Goal: Task Accomplishment & Management: Manage account settings

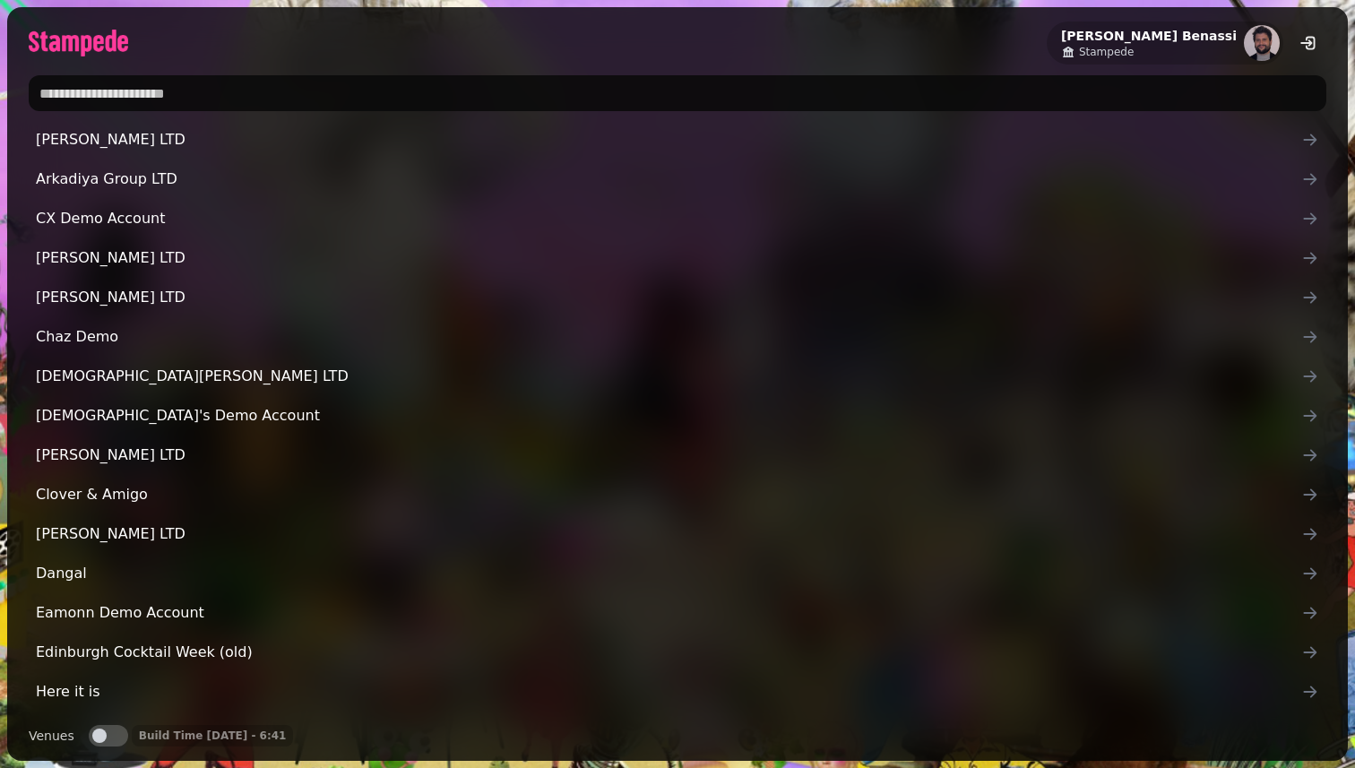
click at [264, 86] on input "text" at bounding box center [678, 93] width 1298 height 36
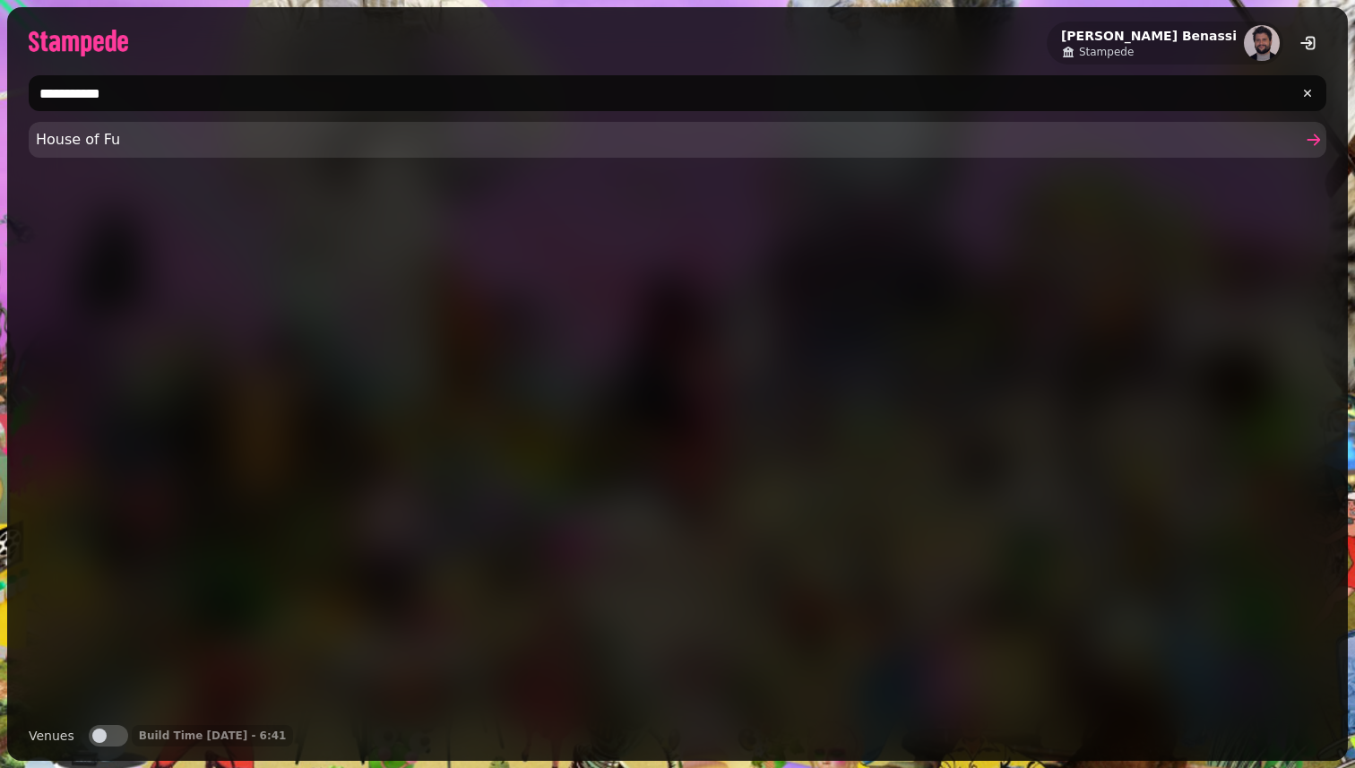
type input "**********"
click at [82, 127] on link "House of Fu" at bounding box center [678, 140] width 1298 height 36
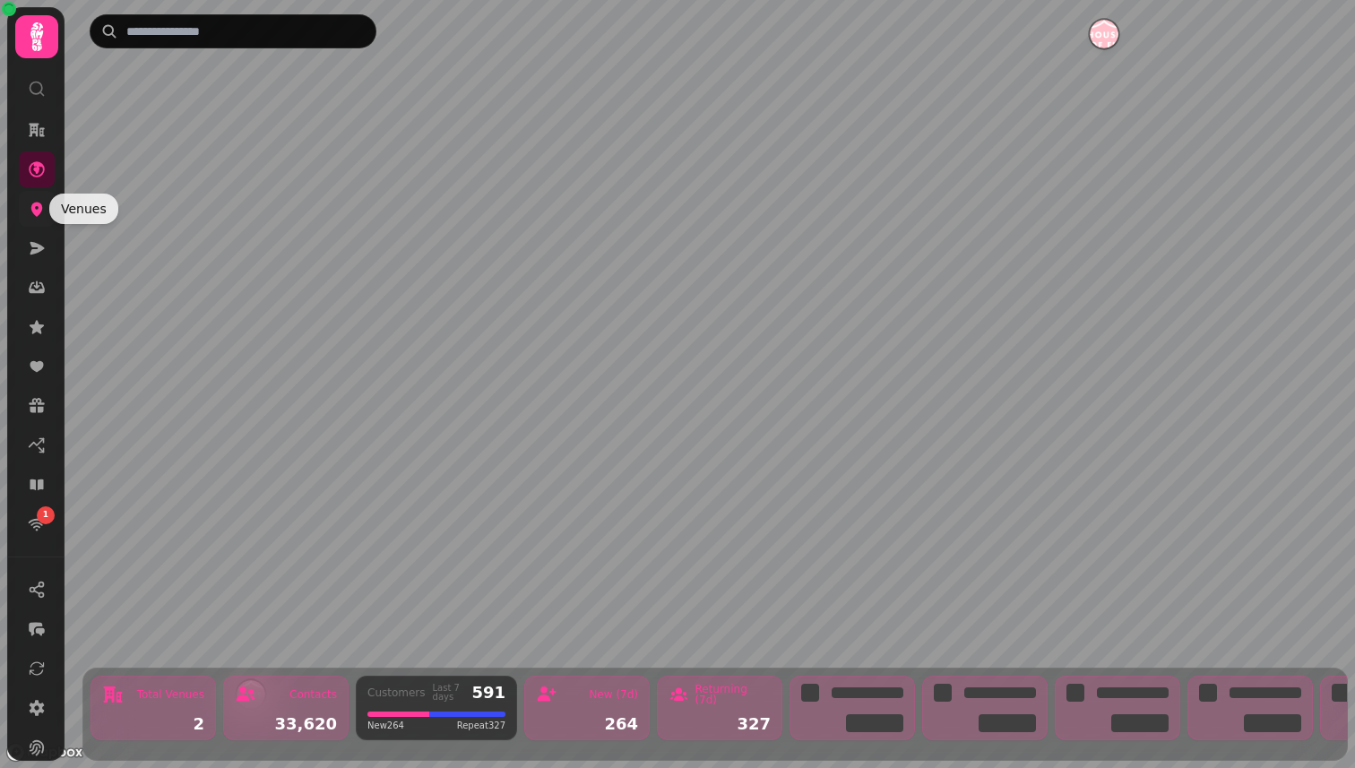
click at [42, 210] on icon at bounding box center [37, 209] width 18 height 18
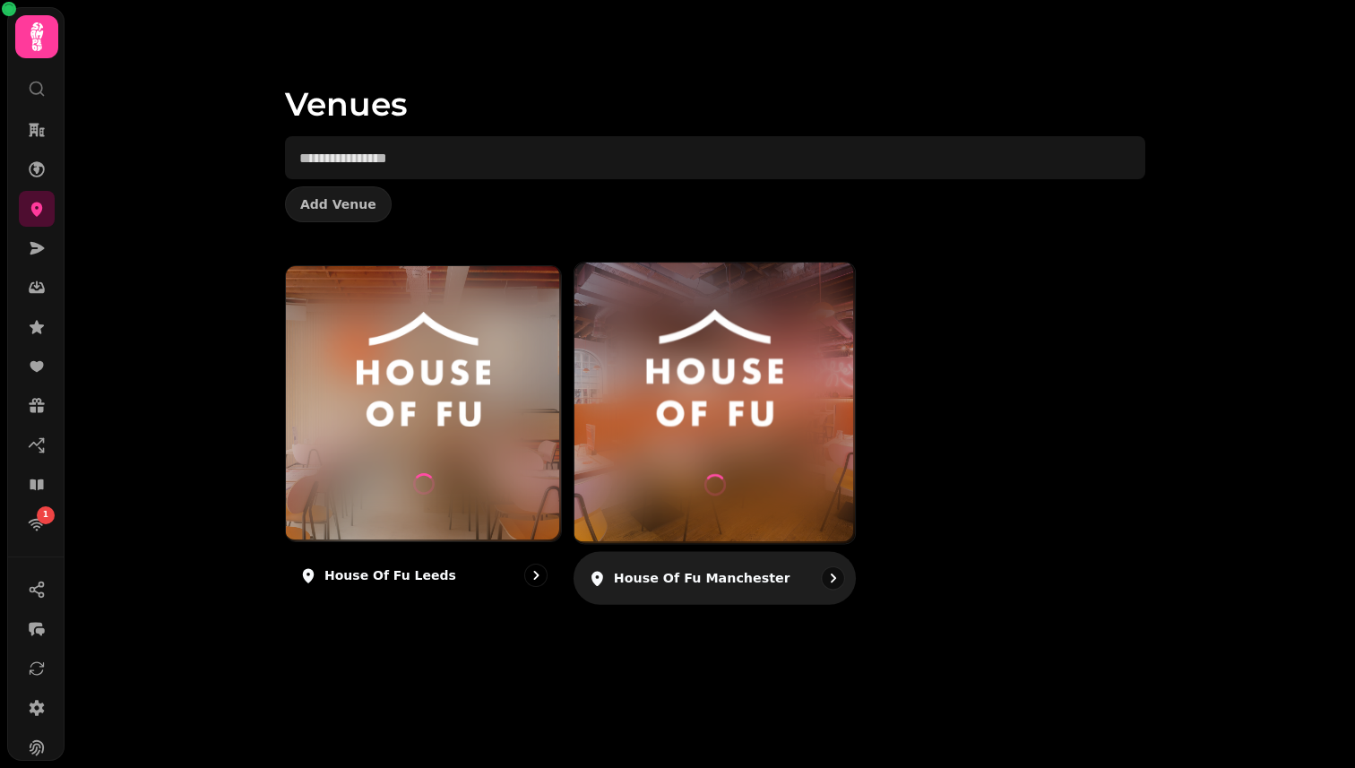
click at [773, 393] on img at bounding box center [715, 368] width 211 height 117
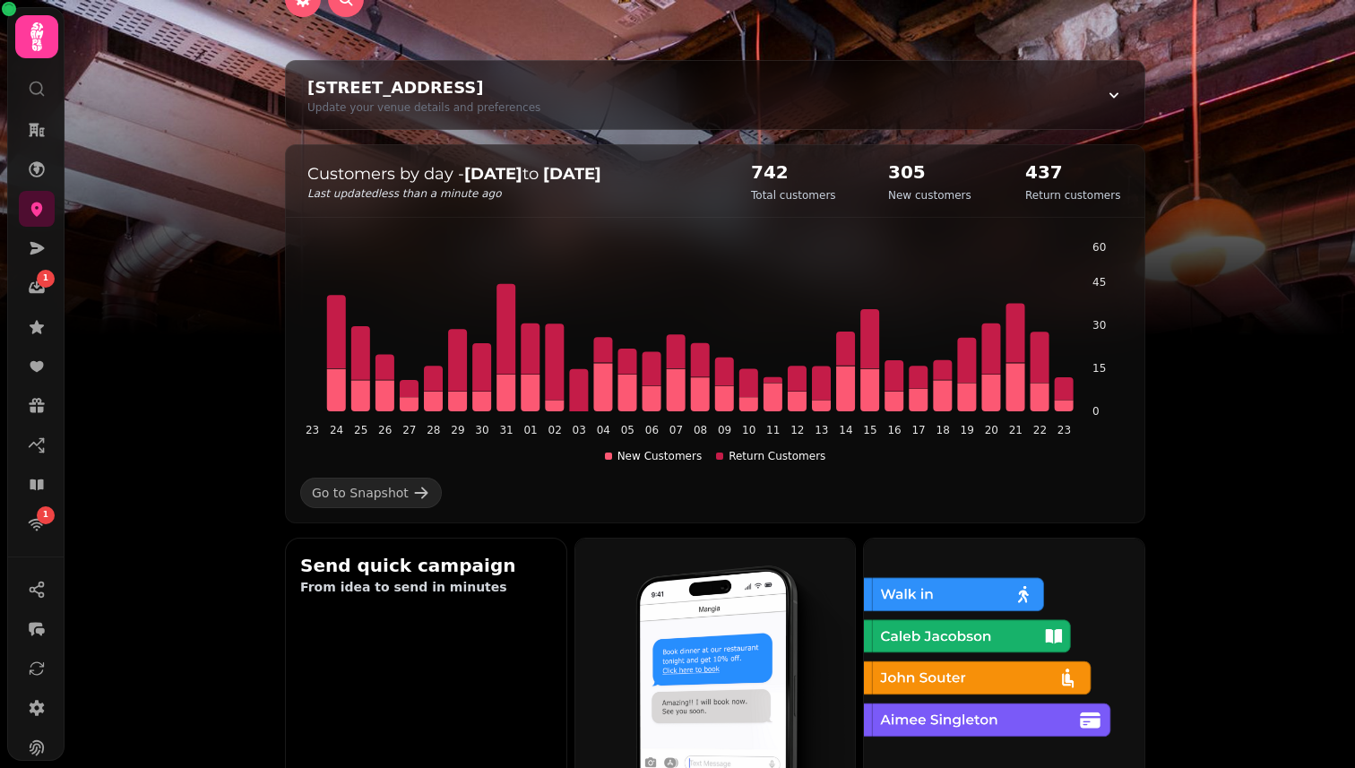
scroll to position [222, 0]
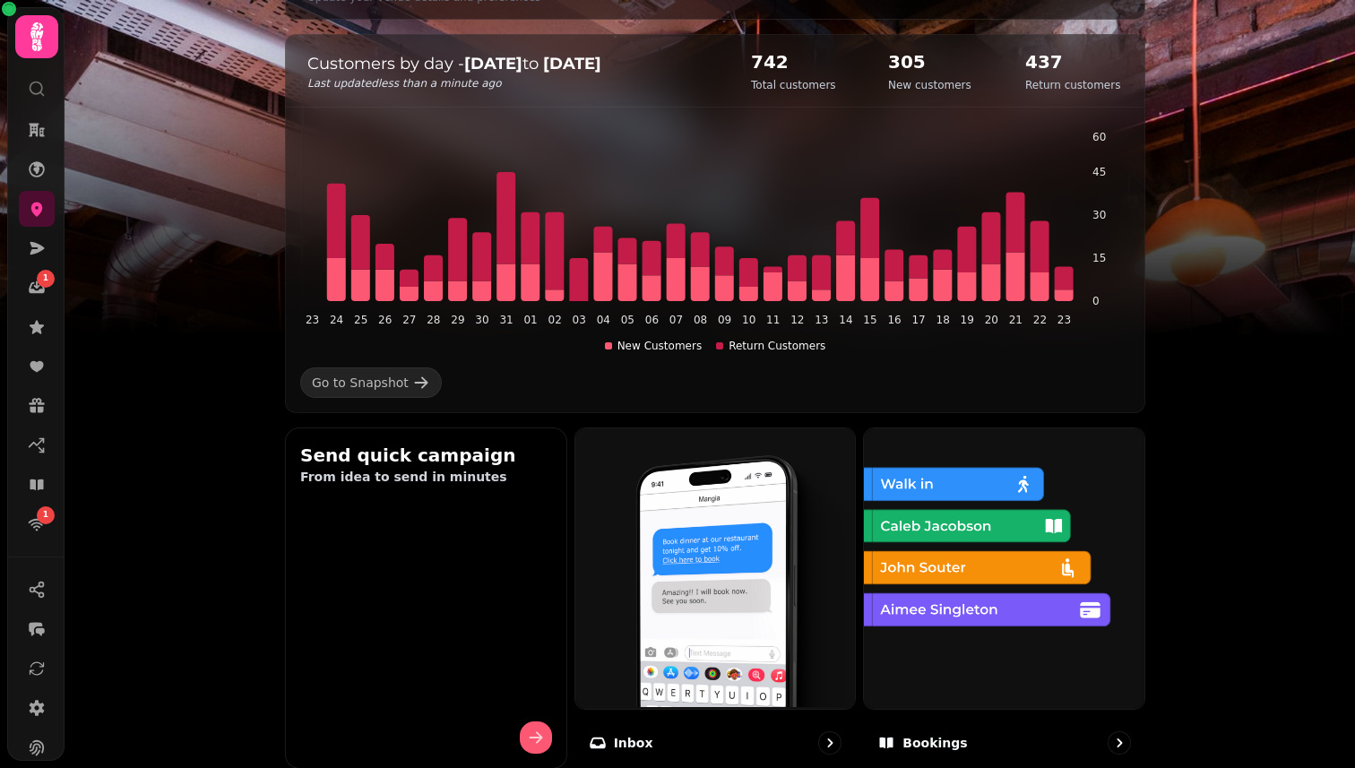
click at [963, 554] on img at bounding box center [1002, 567] width 281 height 281
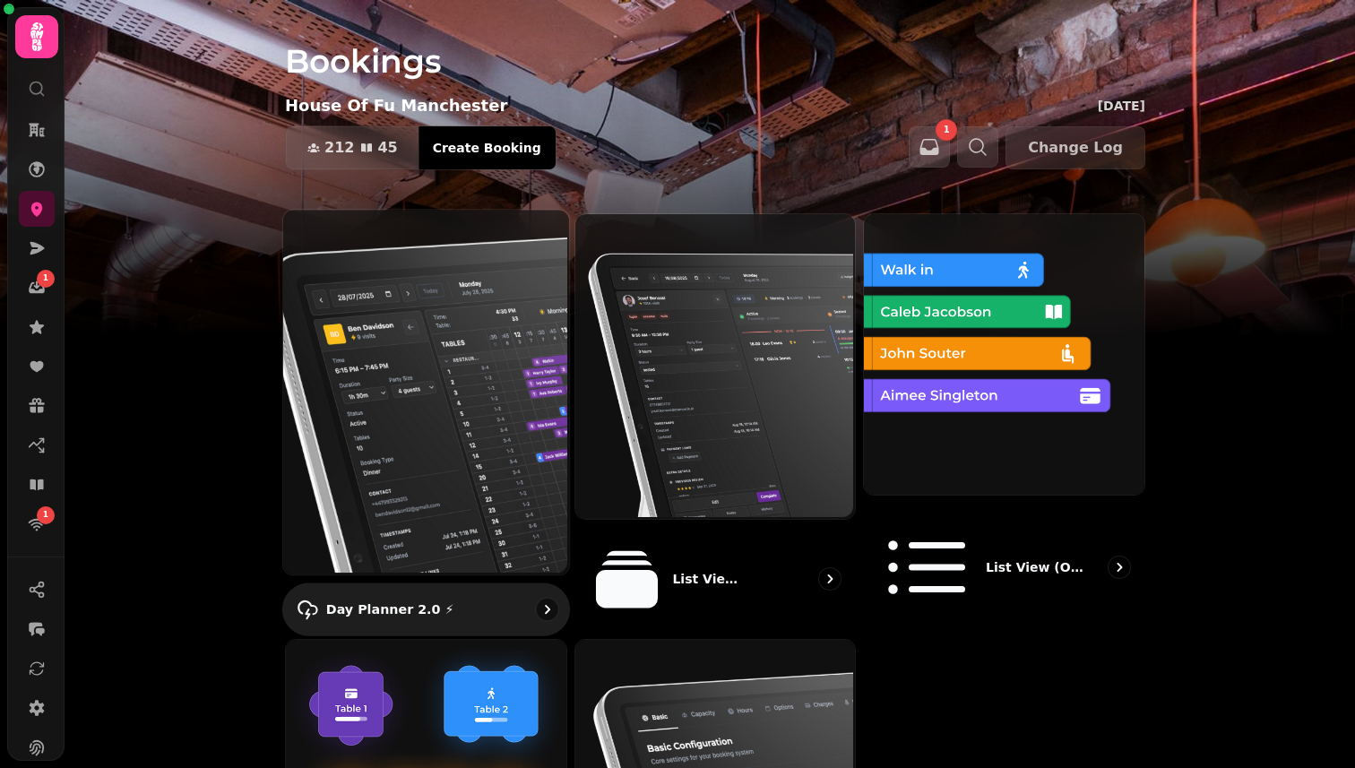
click at [405, 316] on img at bounding box center [424, 390] width 286 height 365
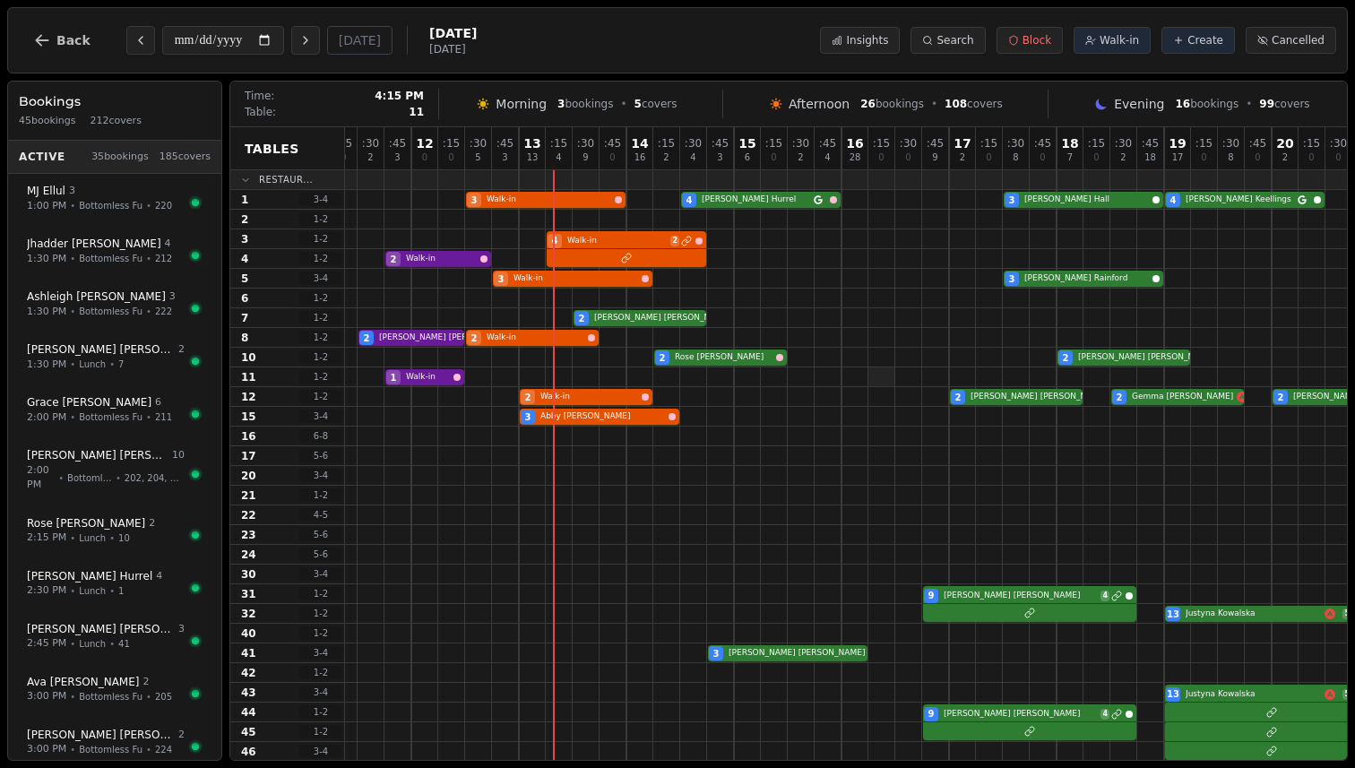
scroll to position [0, 1229]
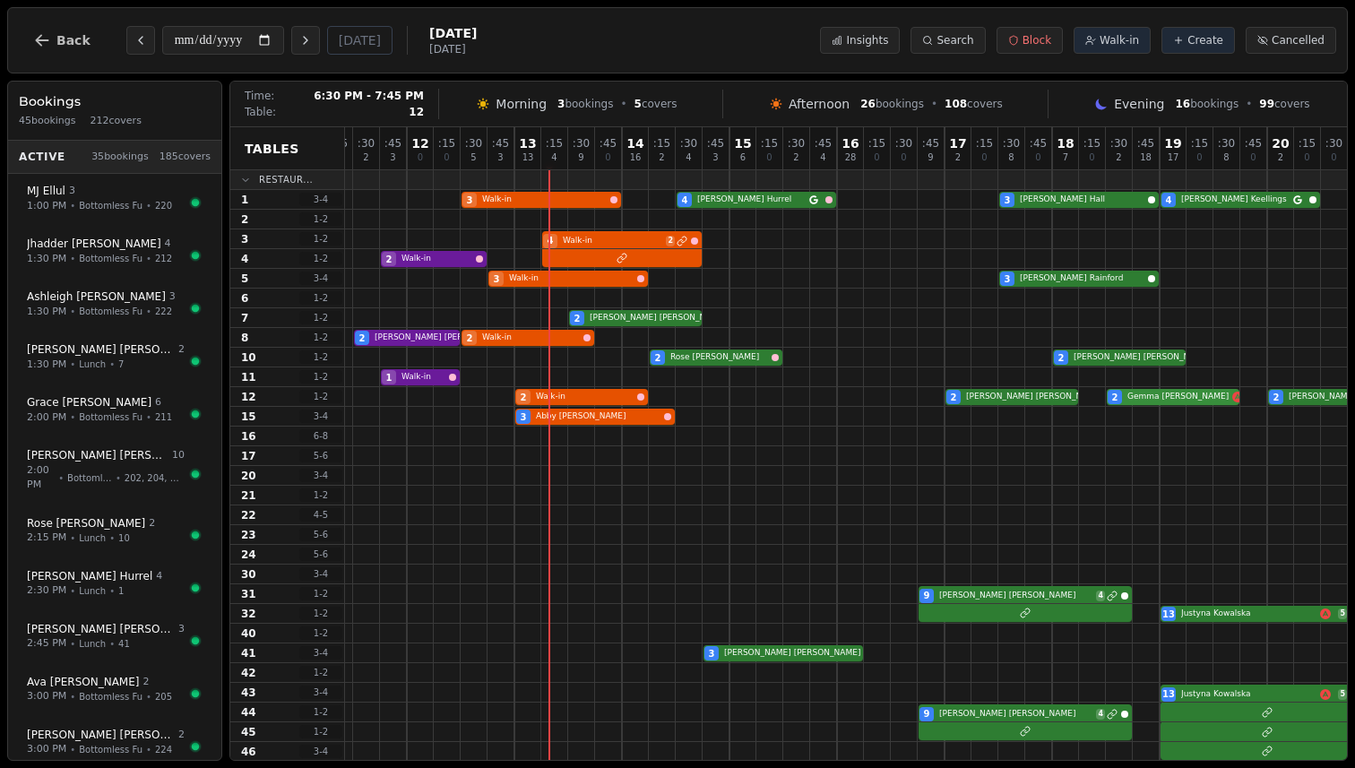
click at [1148, 397] on div "2 Walk-in 2 [PERSON_NAME] 2 [PERSON_NAME] VIP customer (5 visits) 2 [PERSON_NAM…" at bounding box center [407, 397] width 2582 height 20
select select "****"
select select "*"
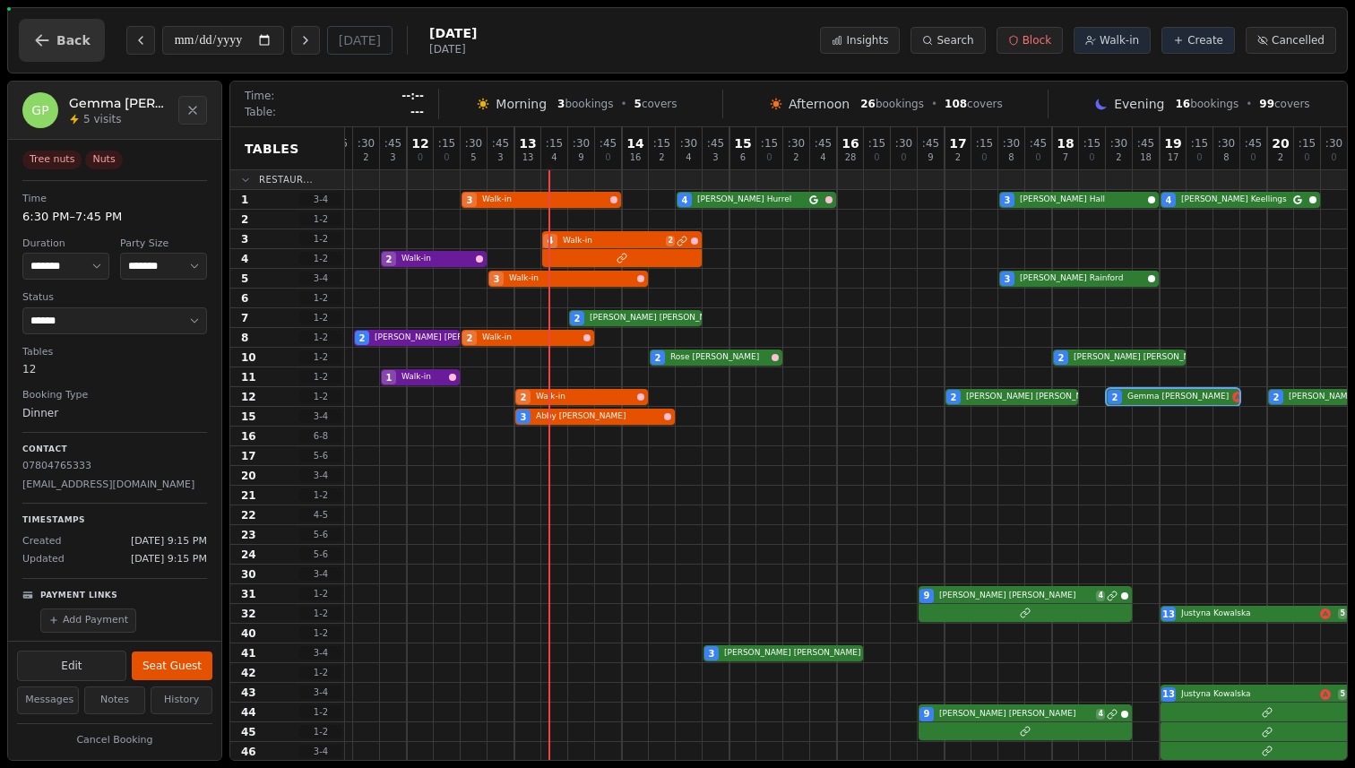
click at [75, 28] on button "Back" at bounding box center [62, 40] width 86 height 43
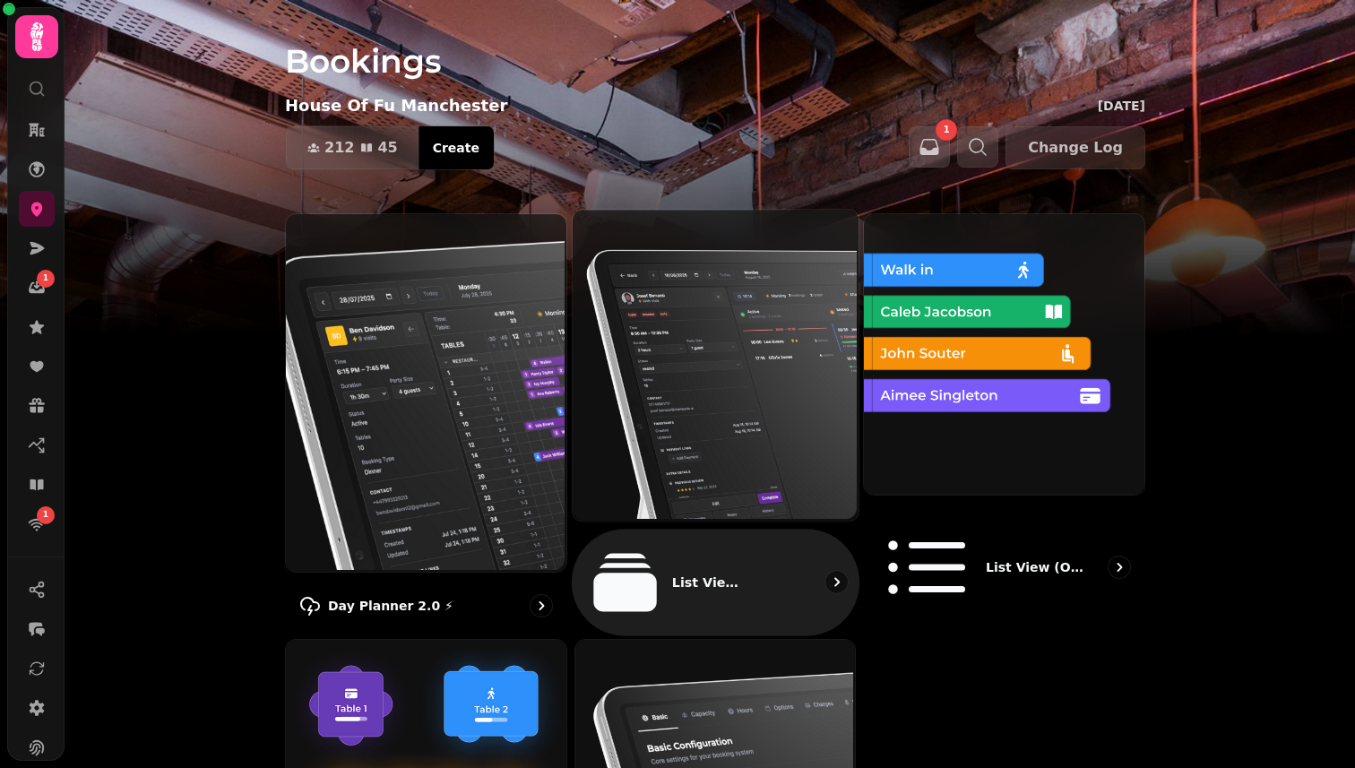
click at [746, 312] on img at bounding box center [713, 363] width 286 height 310
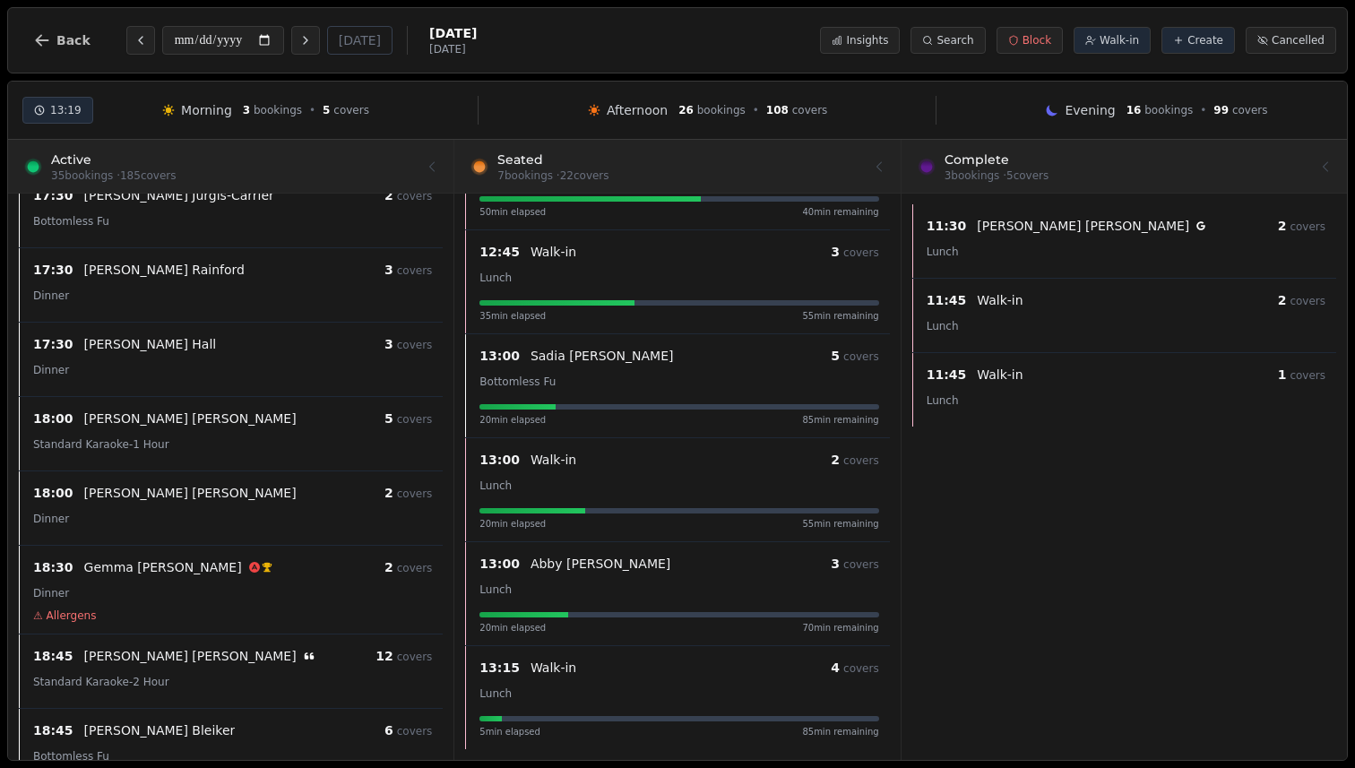
scroll to position [1593, 0]
click at [277, 564] on div "[PERSON_NAME] VIP customer (5 visits)" at bounding box center [234, 567] width 300 height 18
select select "****"
select select "*"
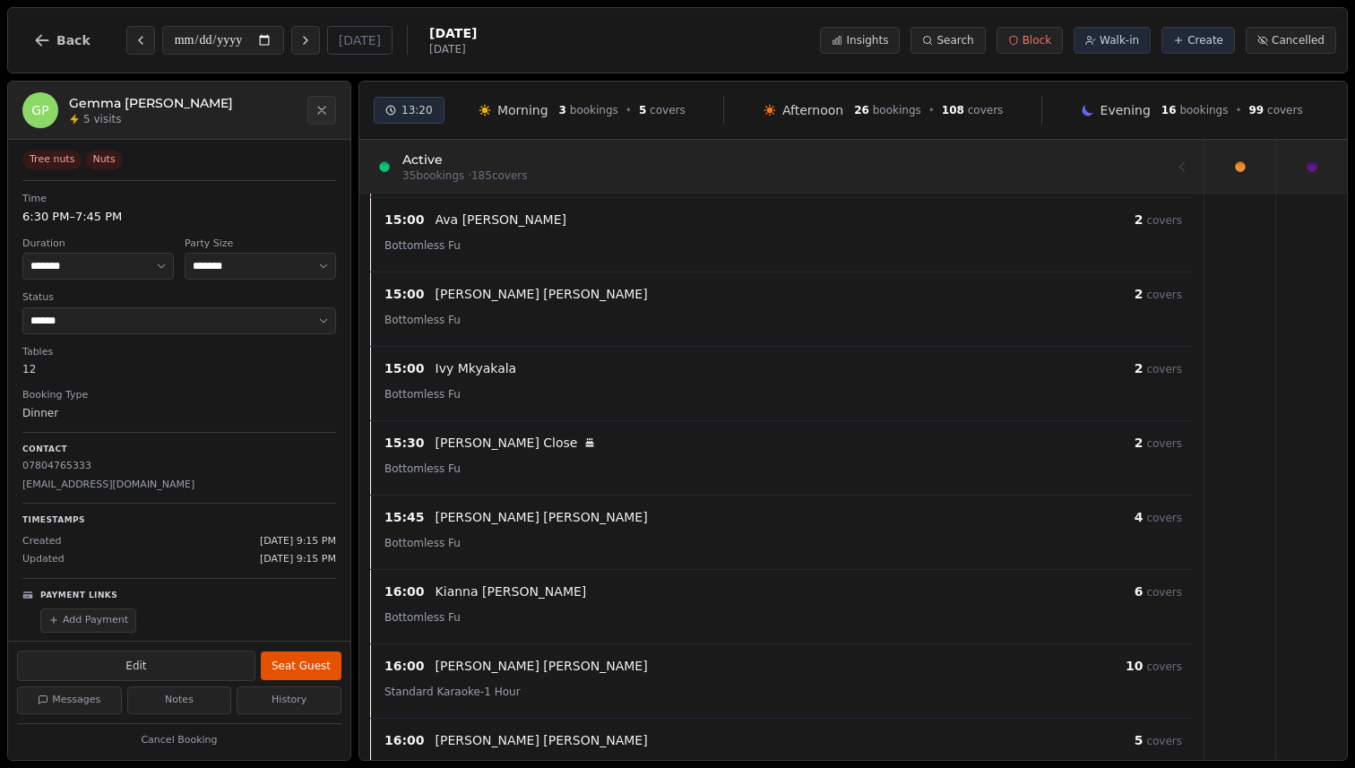
scroll to position [940, 0]
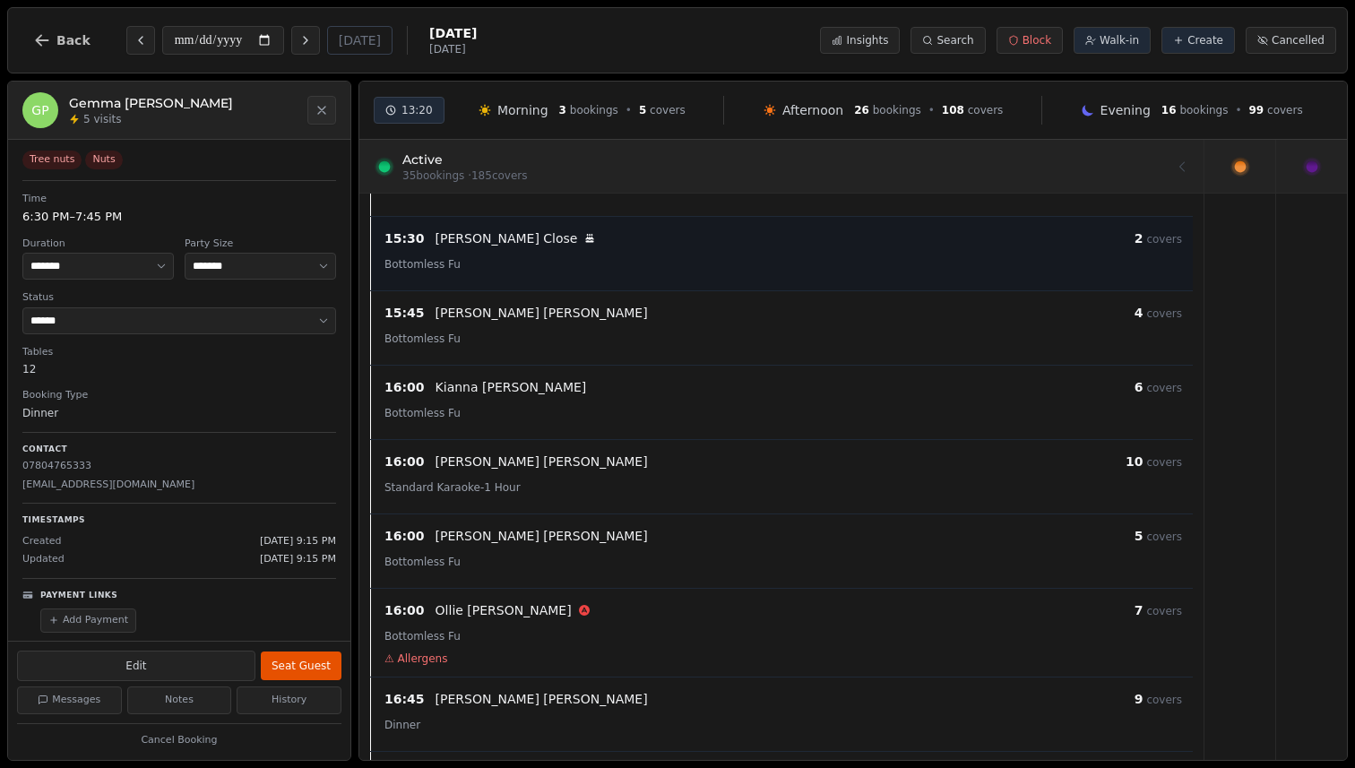
click at [711, 267] on div "Bottomless Fu" at bounding box center [784, 264] width 798 height 22
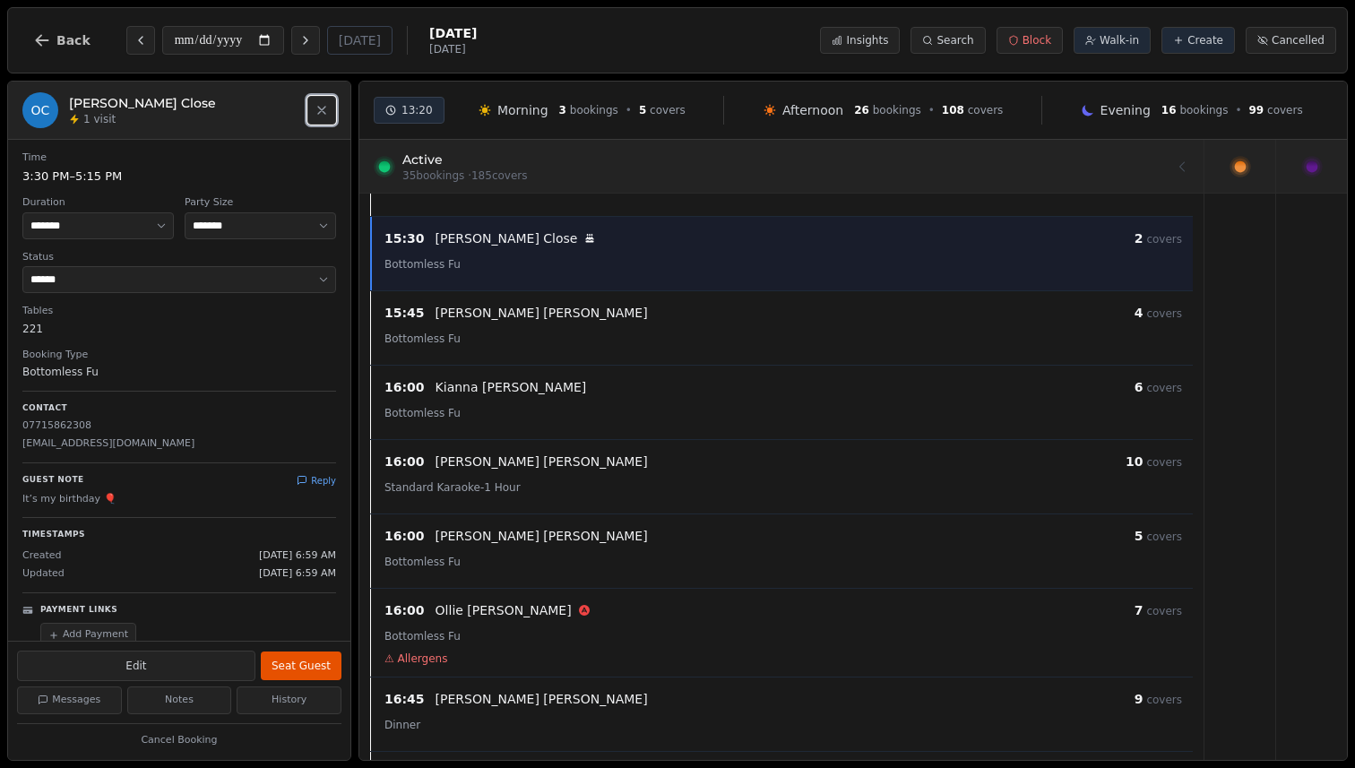
click at [322, 109] on icon "Close" at bounding box center [321, 110] width 7 height 7
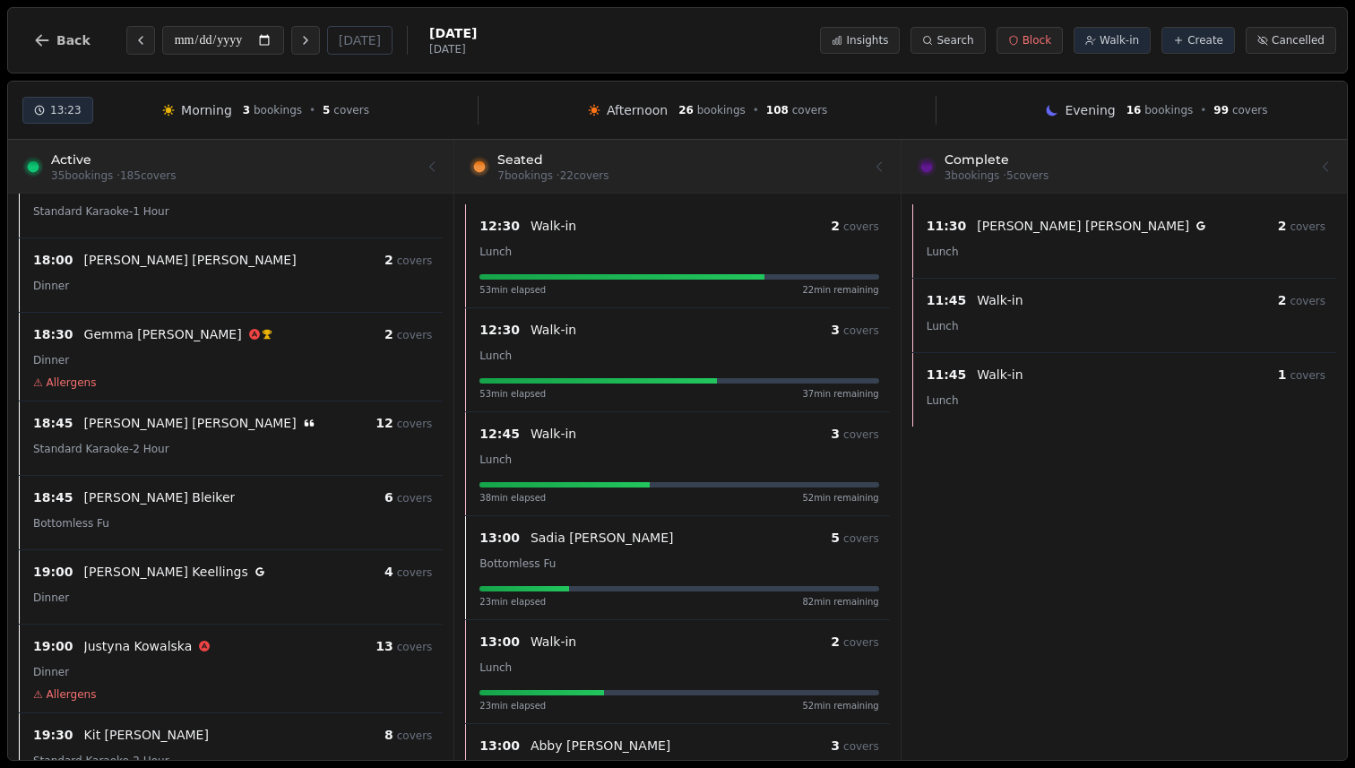
scroll to position [1863, 0]
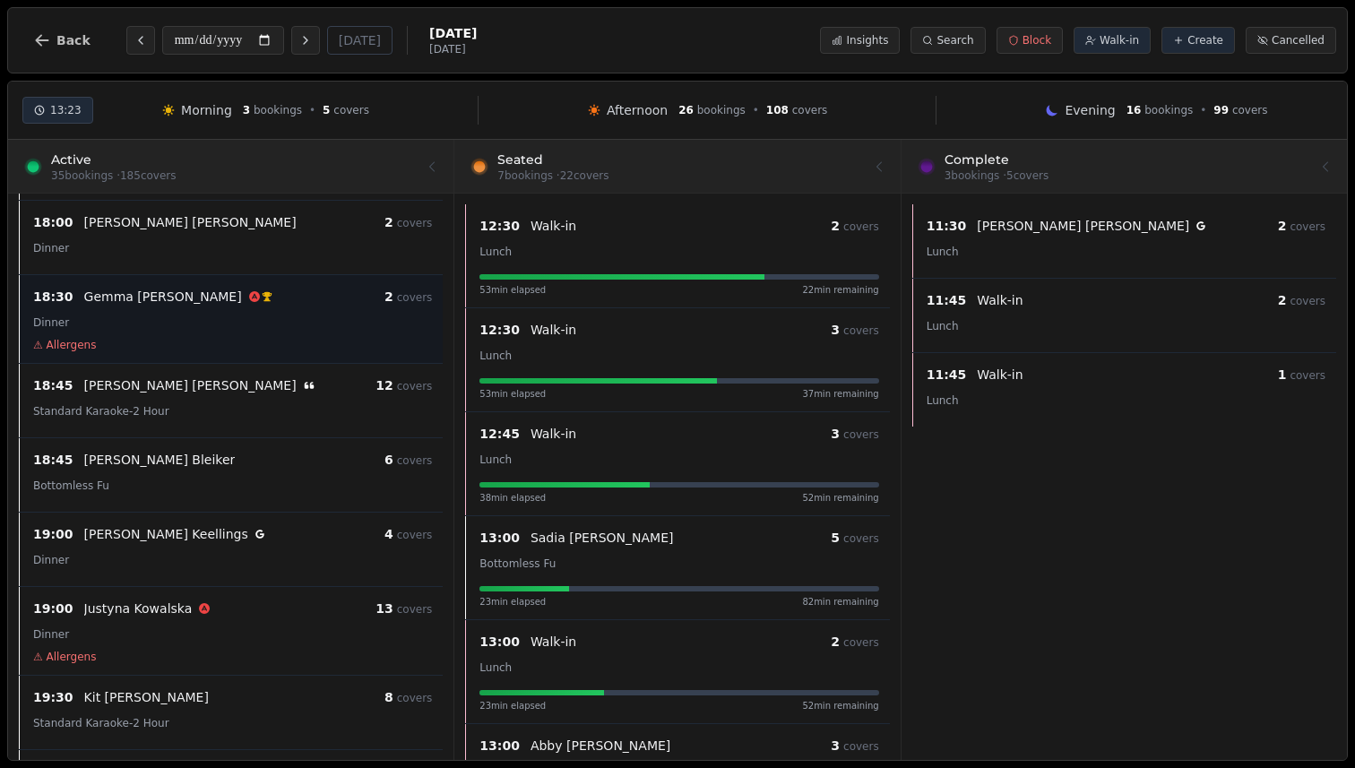
click at [264, 298] on div "[PERSON_NAME] VIP customer (5 visits)" at bounding box center [234, 297] width 300 height 18
select select "****"
select select "*"
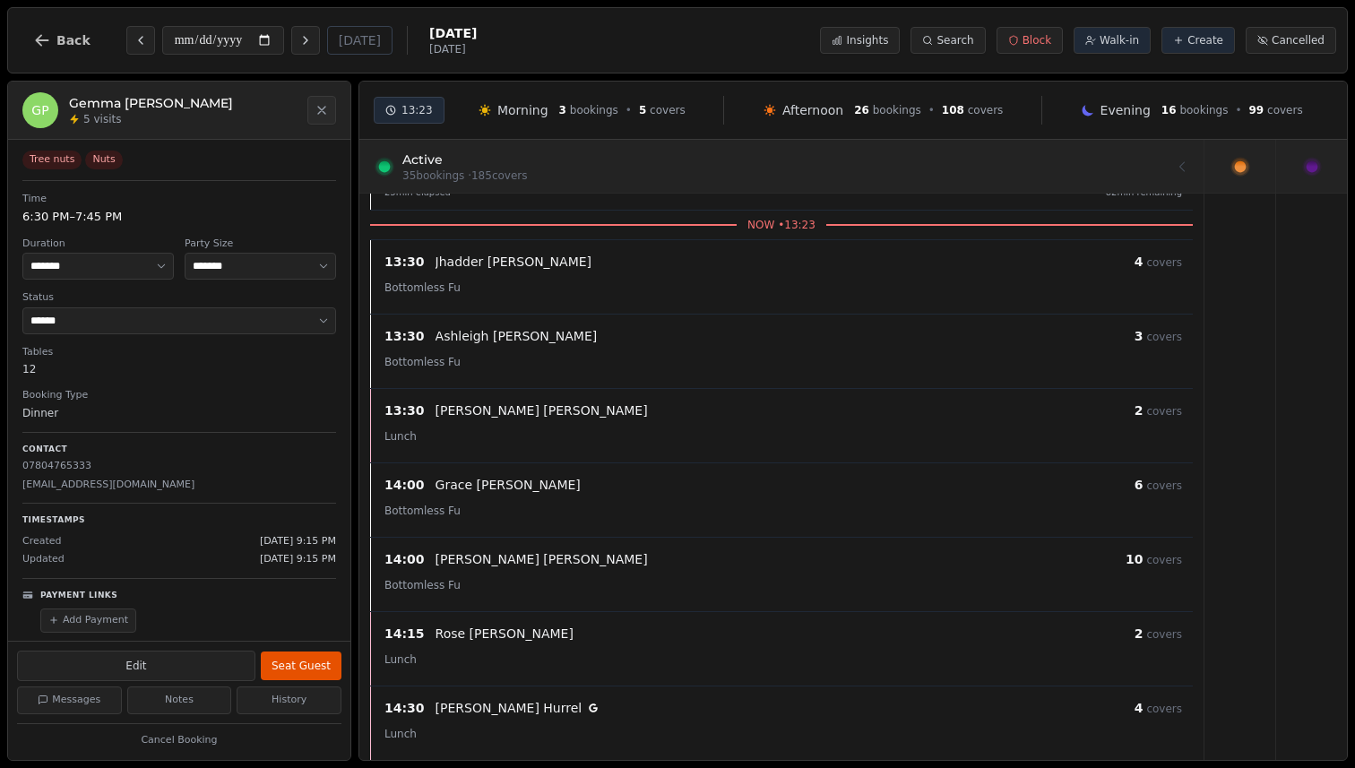
scroll to position [0, 0]
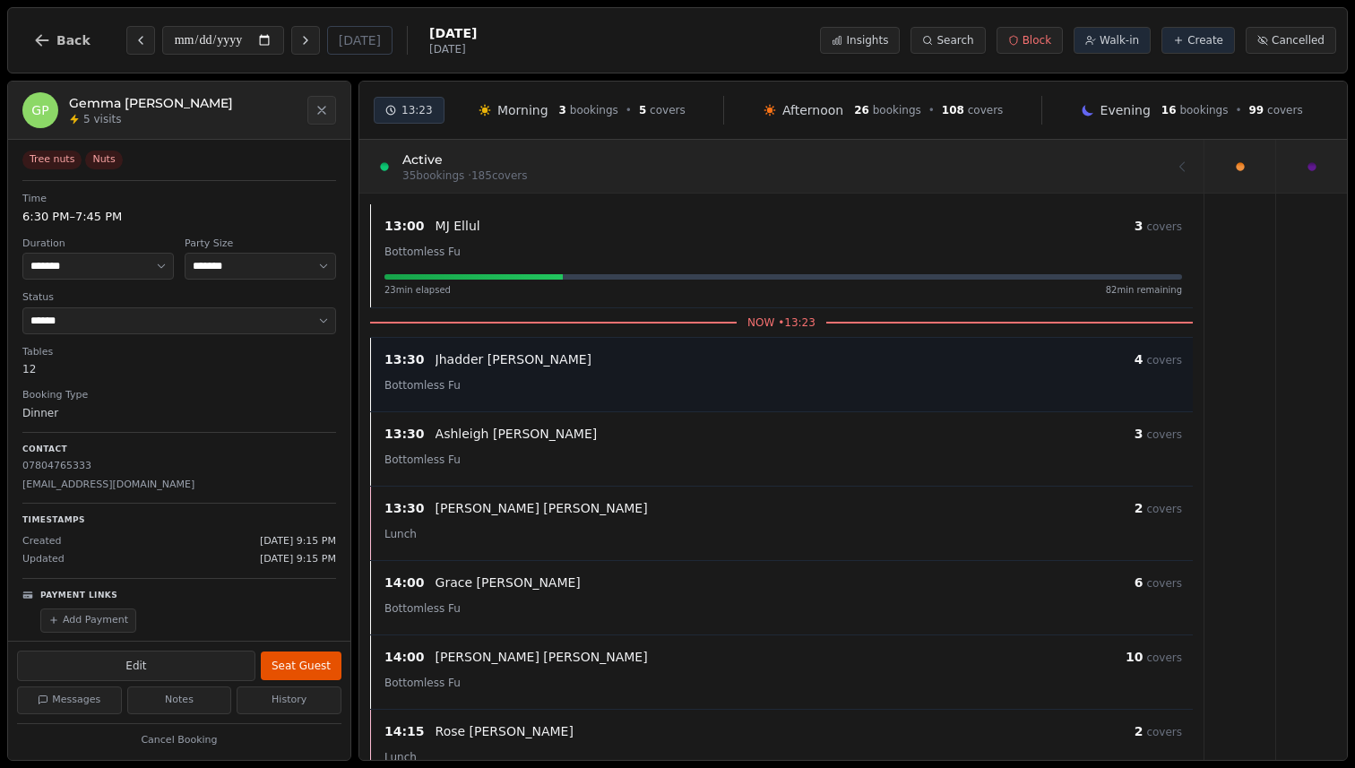
click at [622, 364] on div "[PERSON_NAME]" at bounding box center [785, 360] width 699 height 18
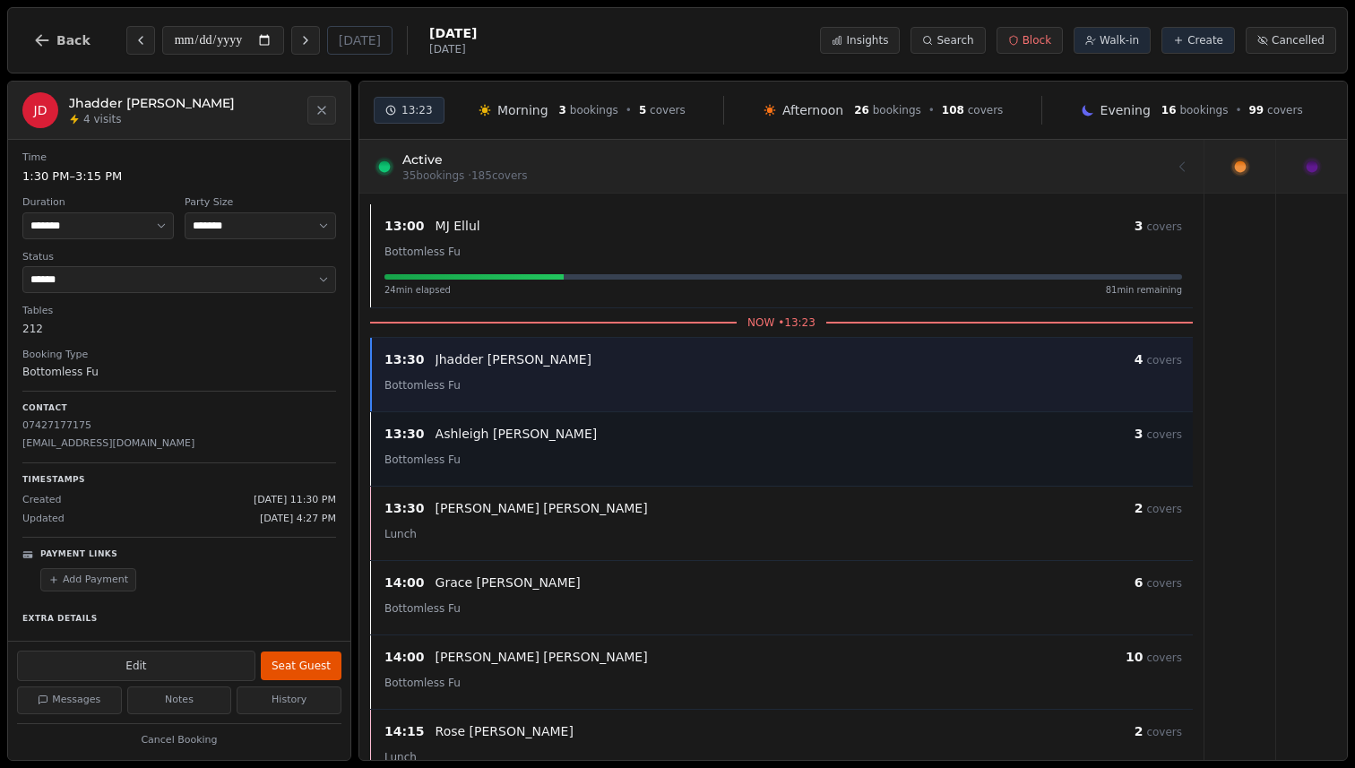
click at [628, 436] on div "[PERSON_NAME]" at bounding box center [785, 434] width 699 height 18
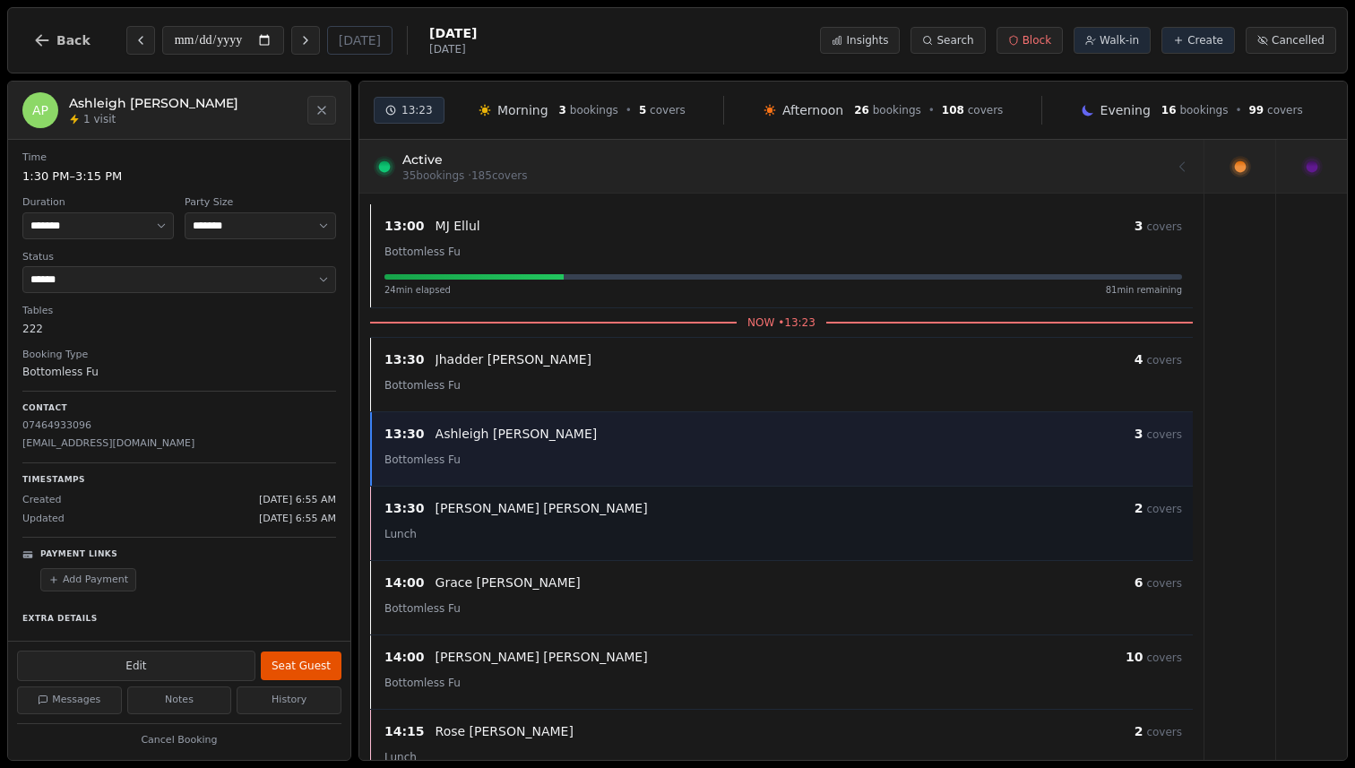
click at [615, 517] on div "13:30 [PERSON_NAME] 2 covers" at bounding box center [784, 509] width 798 height 22
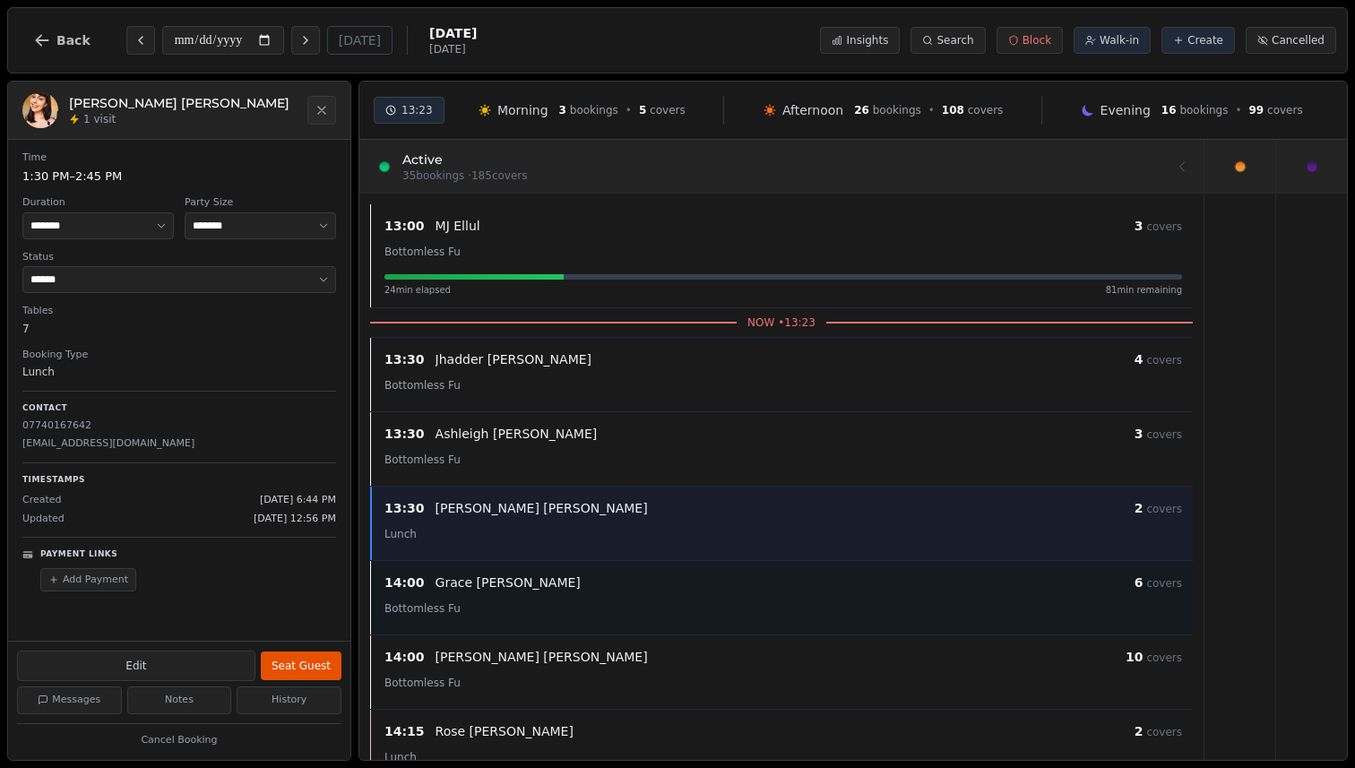
click at [620, 608] on div "Bottomless Fu" at bounding box center [784, 608] width 798 height 22
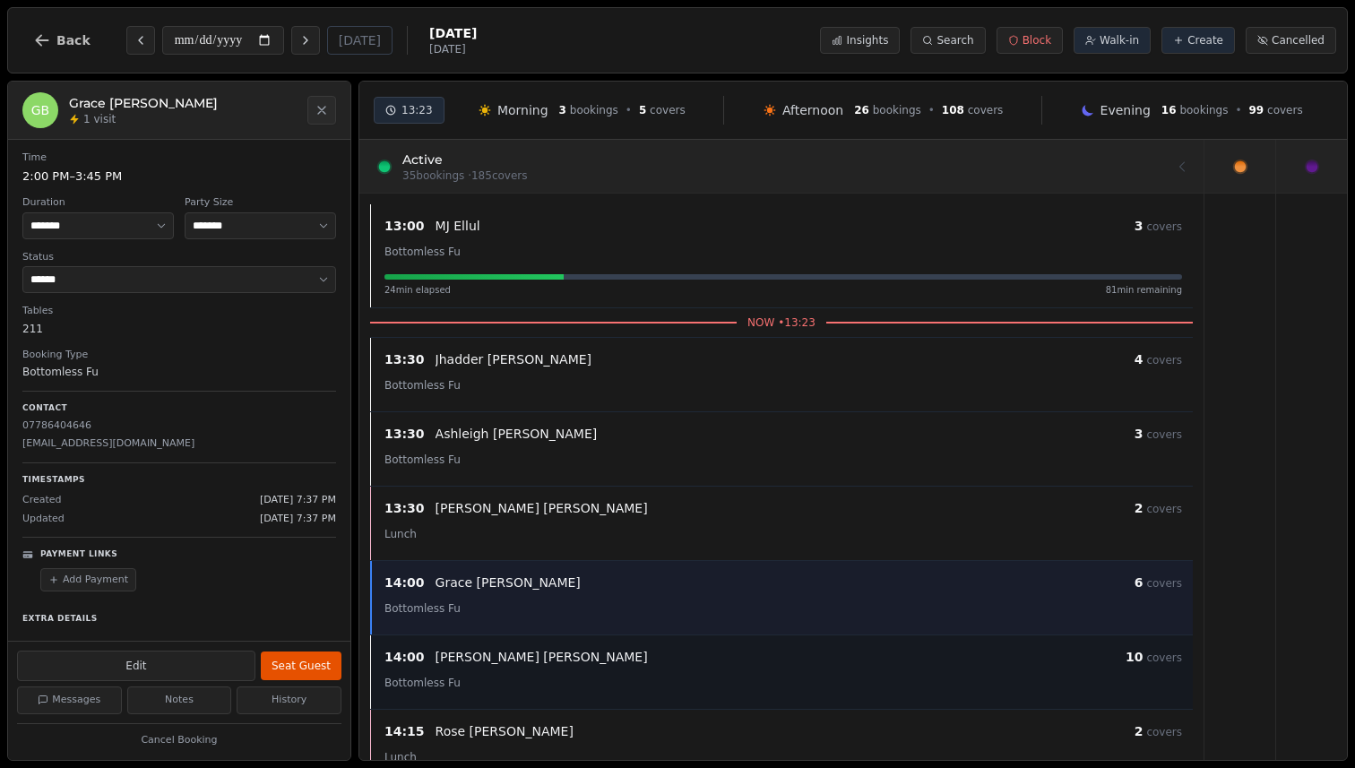
click at [630, 653] on div "[PERSON_NAME]" at bounding box center [781, 657] width 690 height 18
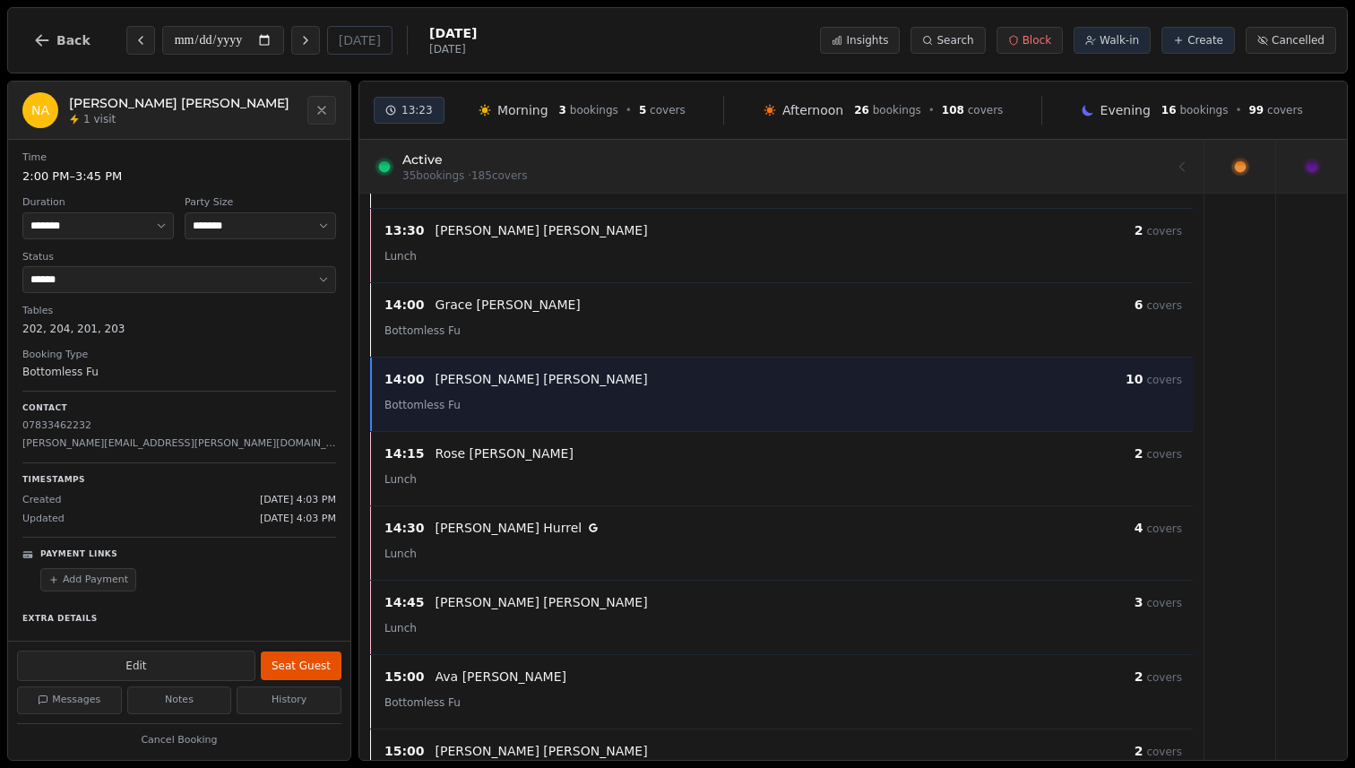
scroll to position [281, 0]
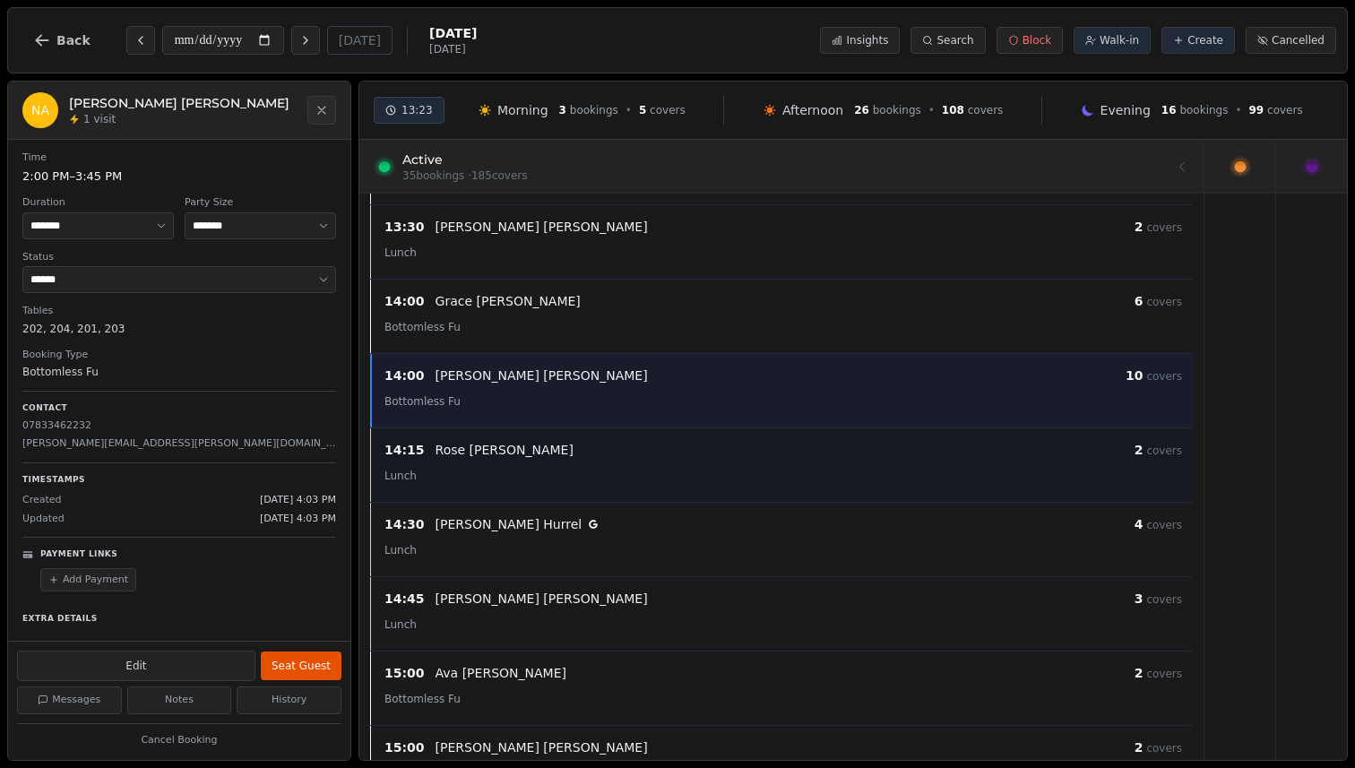
click at [624, 462] on div "14:15 [PERSON_NAME] 2 covers Lunch" at bounding box center [783, 465] width 819 height 52
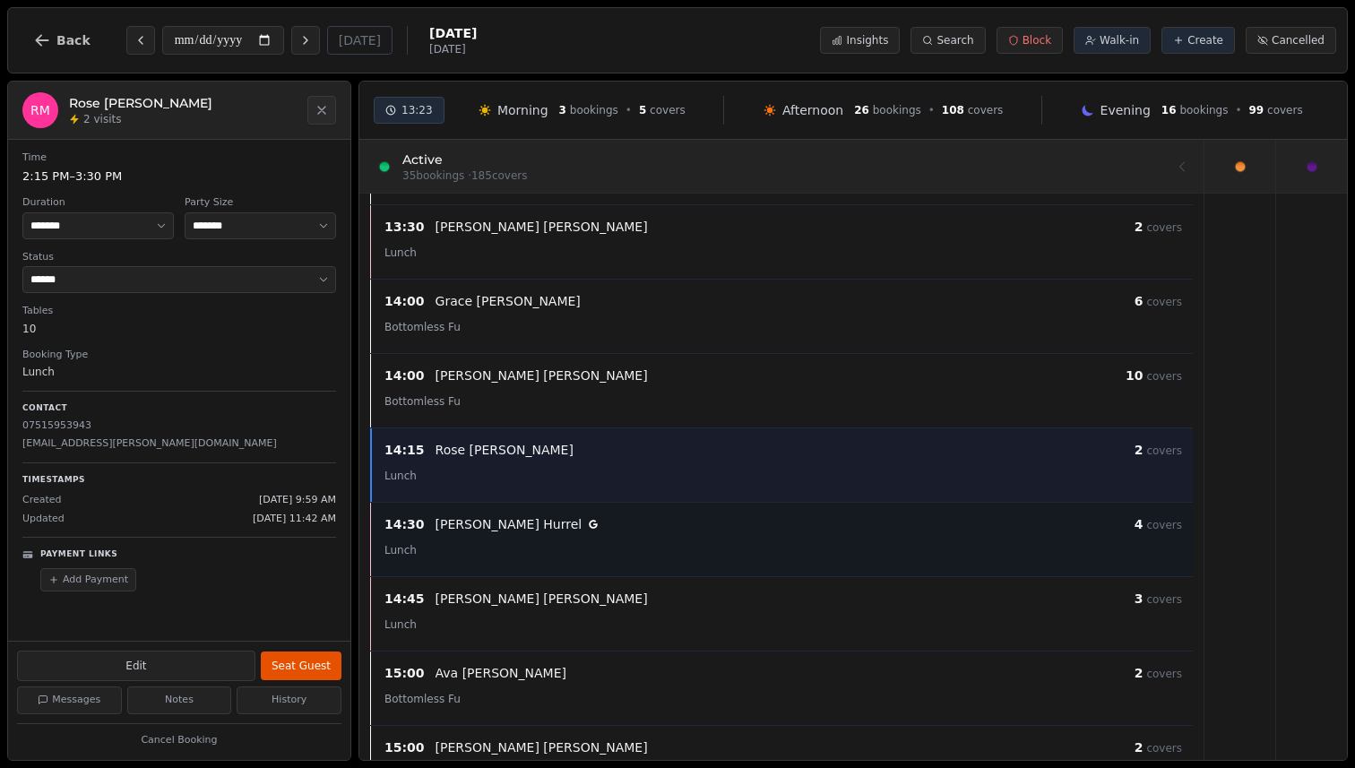
click at [619, 524] on div "[PERSON_NAME]" at bounding box center [785, 524] width 699 height 18
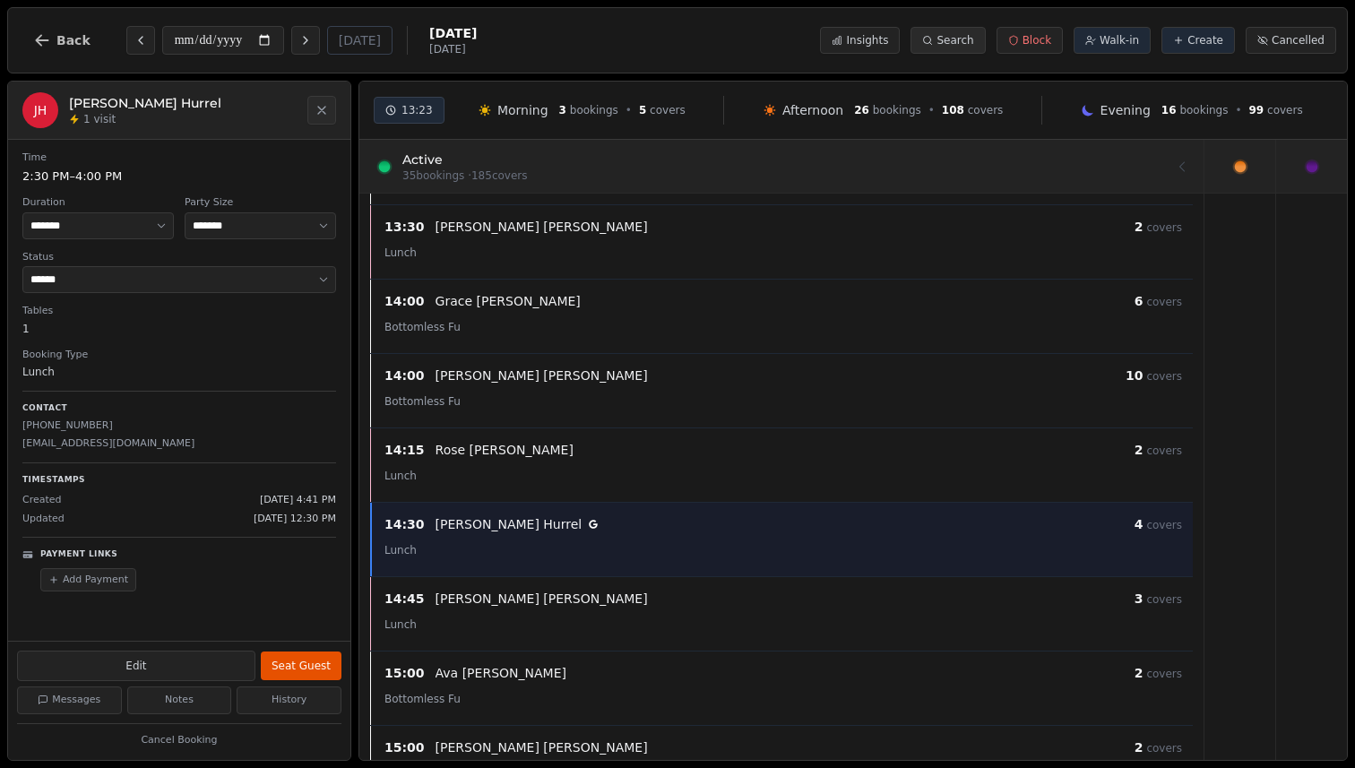
click at [939, 47] on button "Search" at bounding box center [948, 40] width 74 height 27
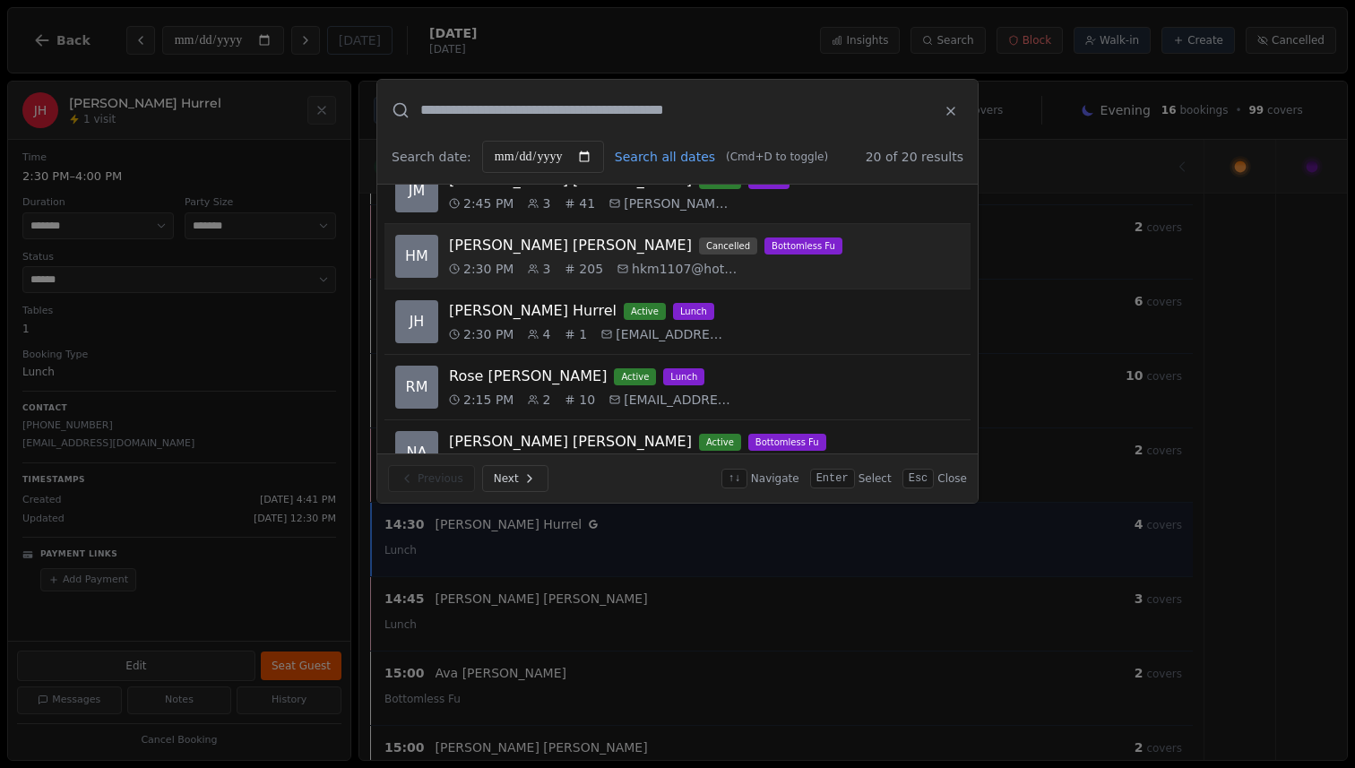
scroll to position [0, 0]
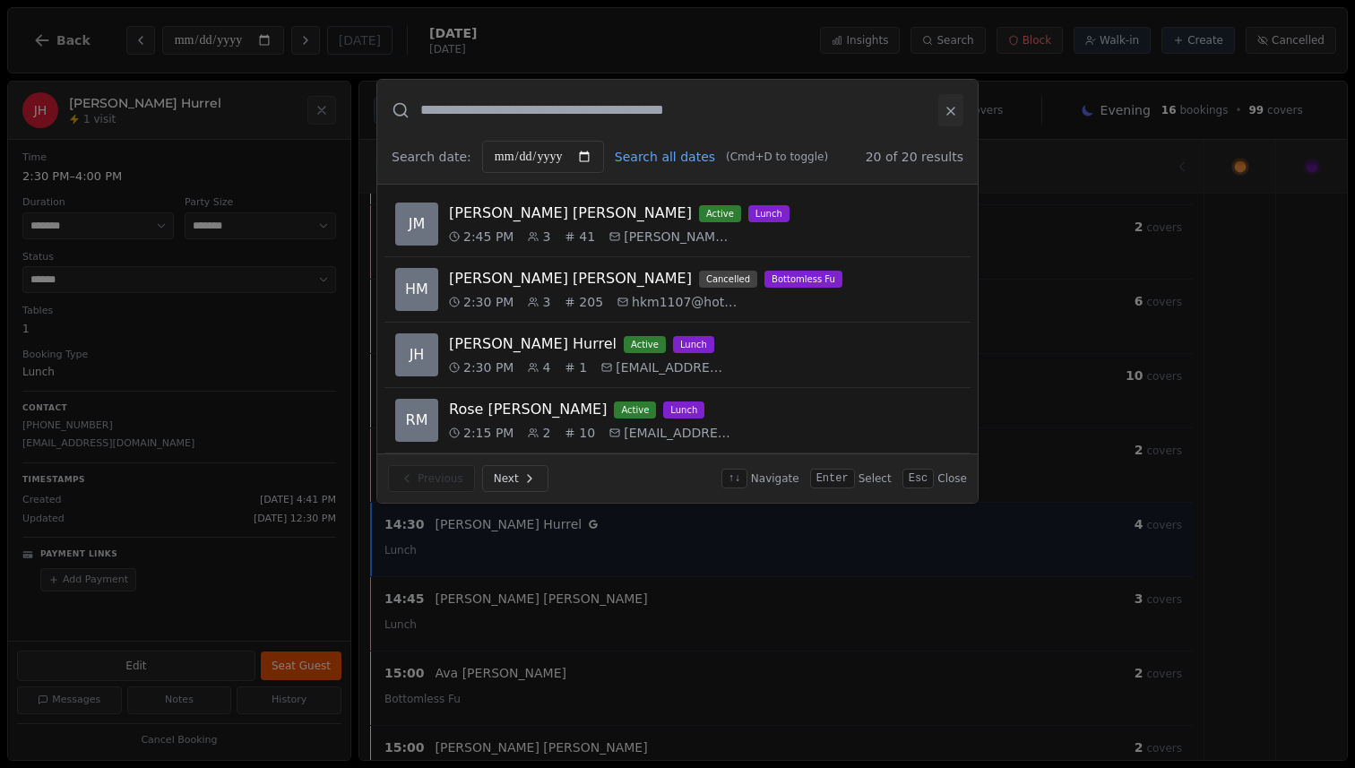
click at [955, 112] on icon at bounding box center [951, 111] width 14 height 14
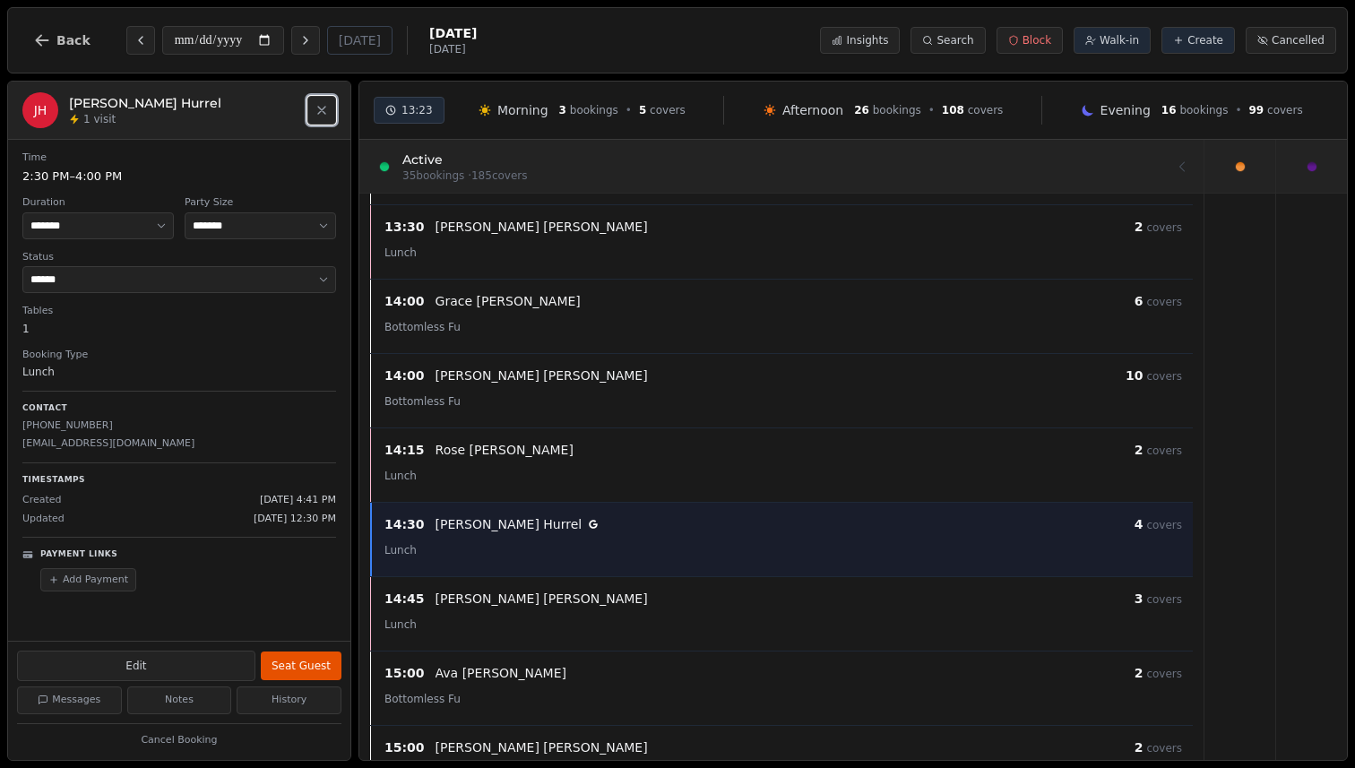
click at [325, 120] on button "Close" at bounding box center [321, 110] width 29 height 29
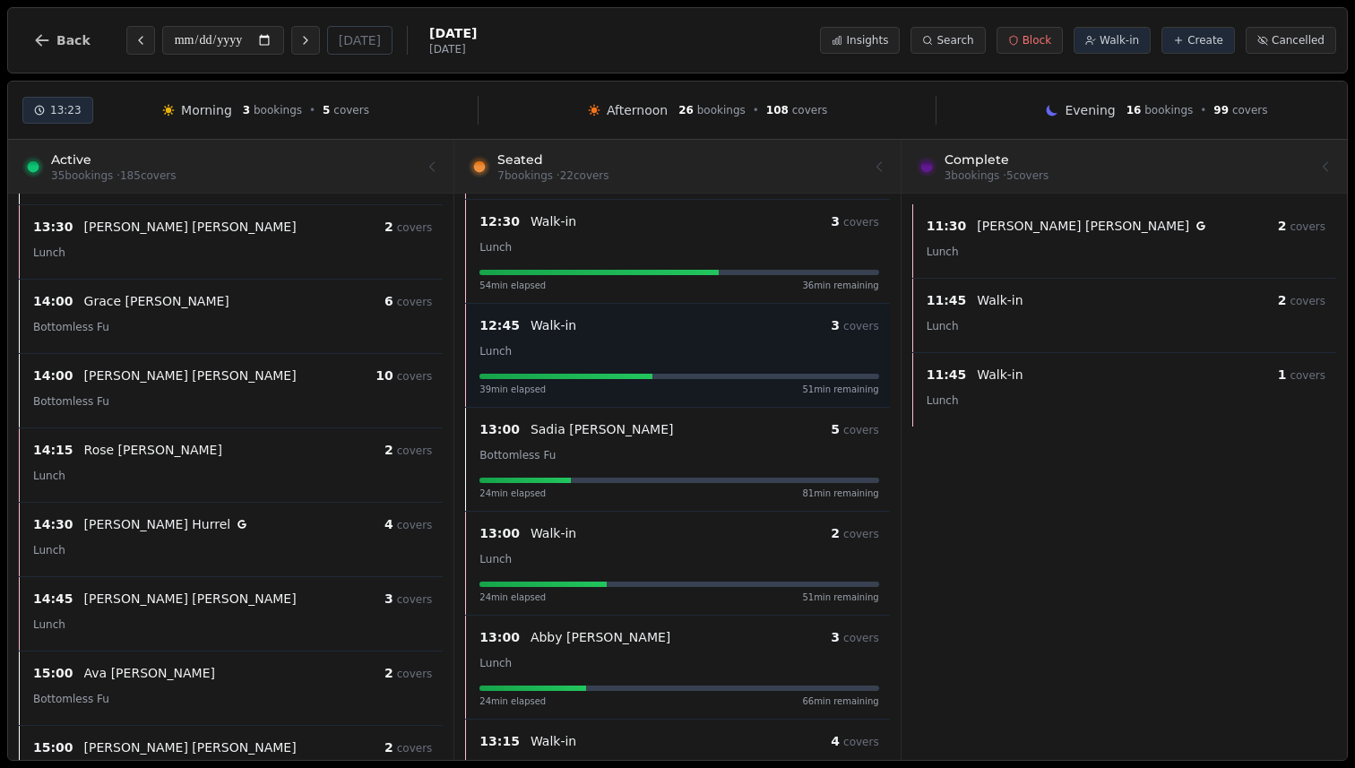
scroll to position [182, 0]
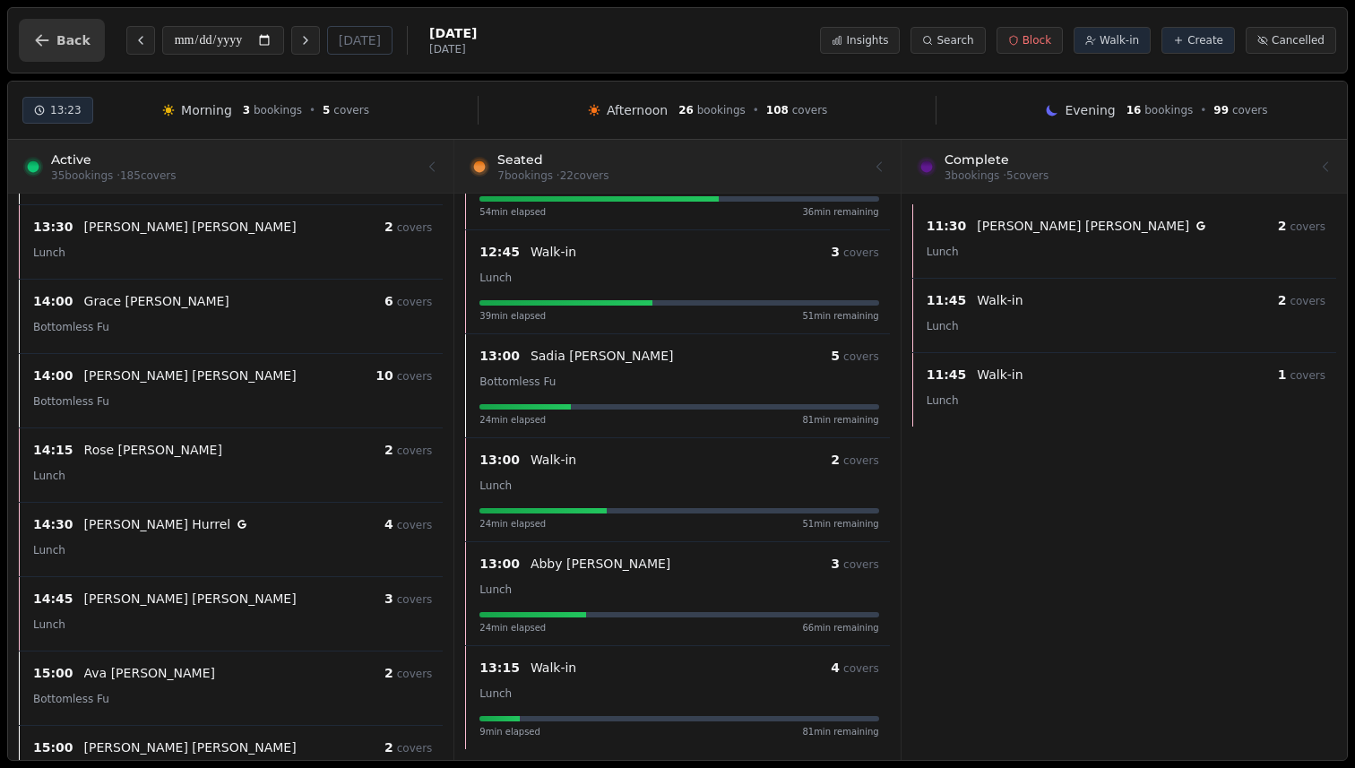
click at [67, 28] on button "Back" at bounding box center [62, 40] width 86 height 43
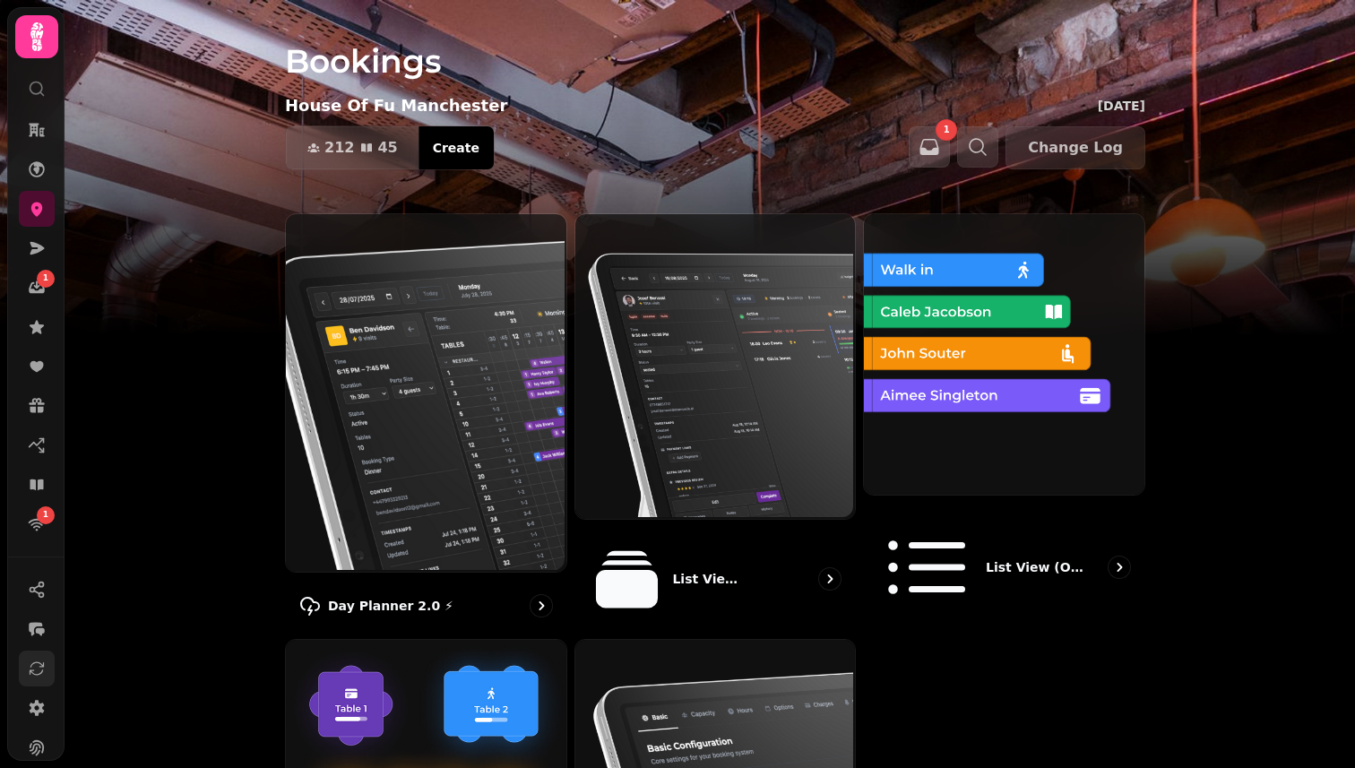
scroll to position [142, 0]
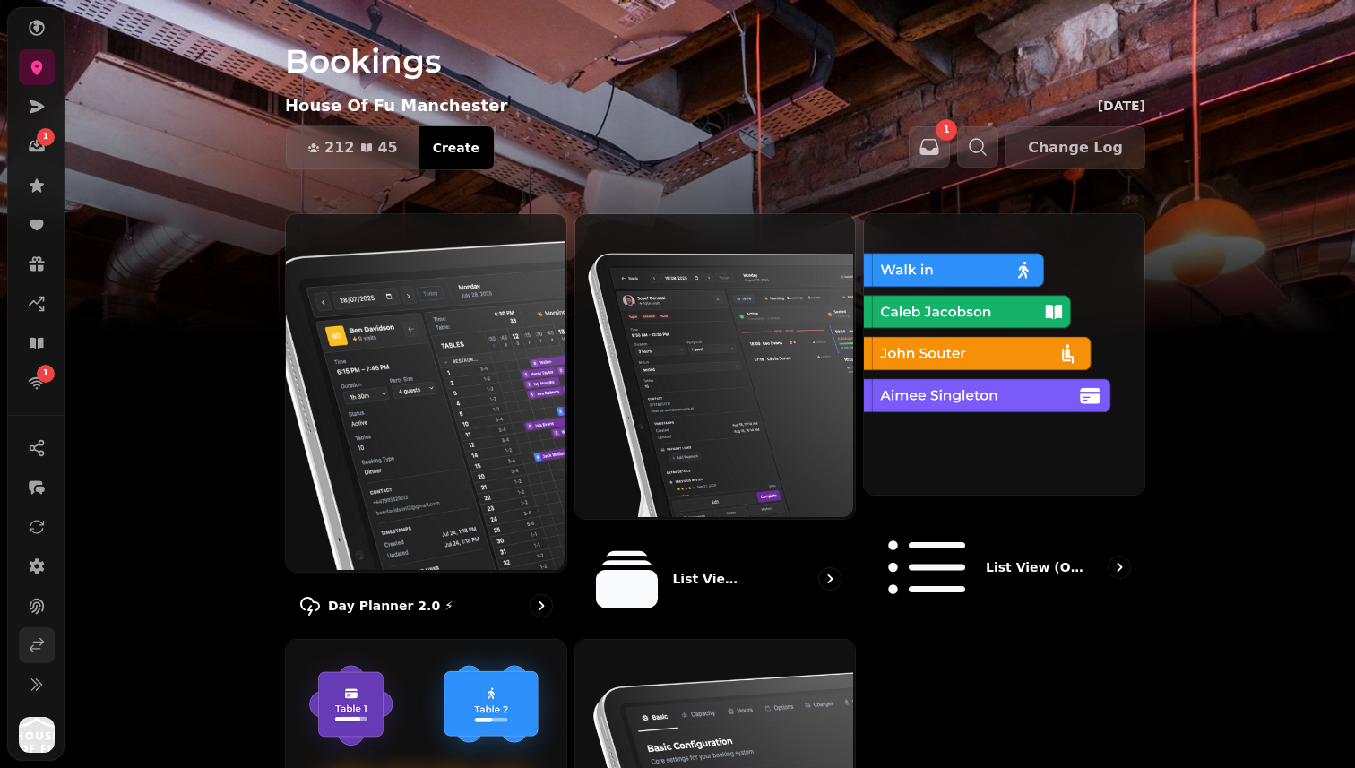
click at [32, 642] on icon at bounding box center [37, 645] width 18 height 18
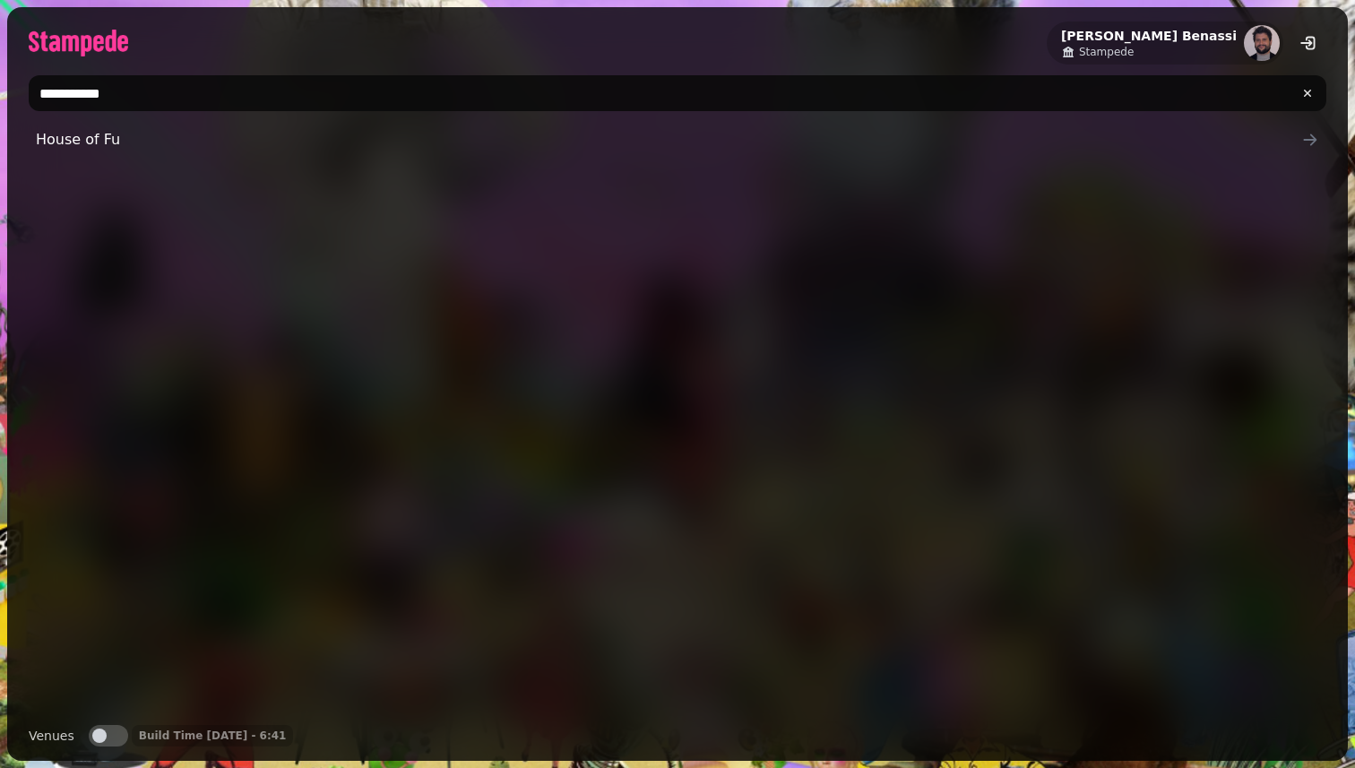
click at [276, 104] on input "**********" at bounding box center [678, 93] width 1298 height 36
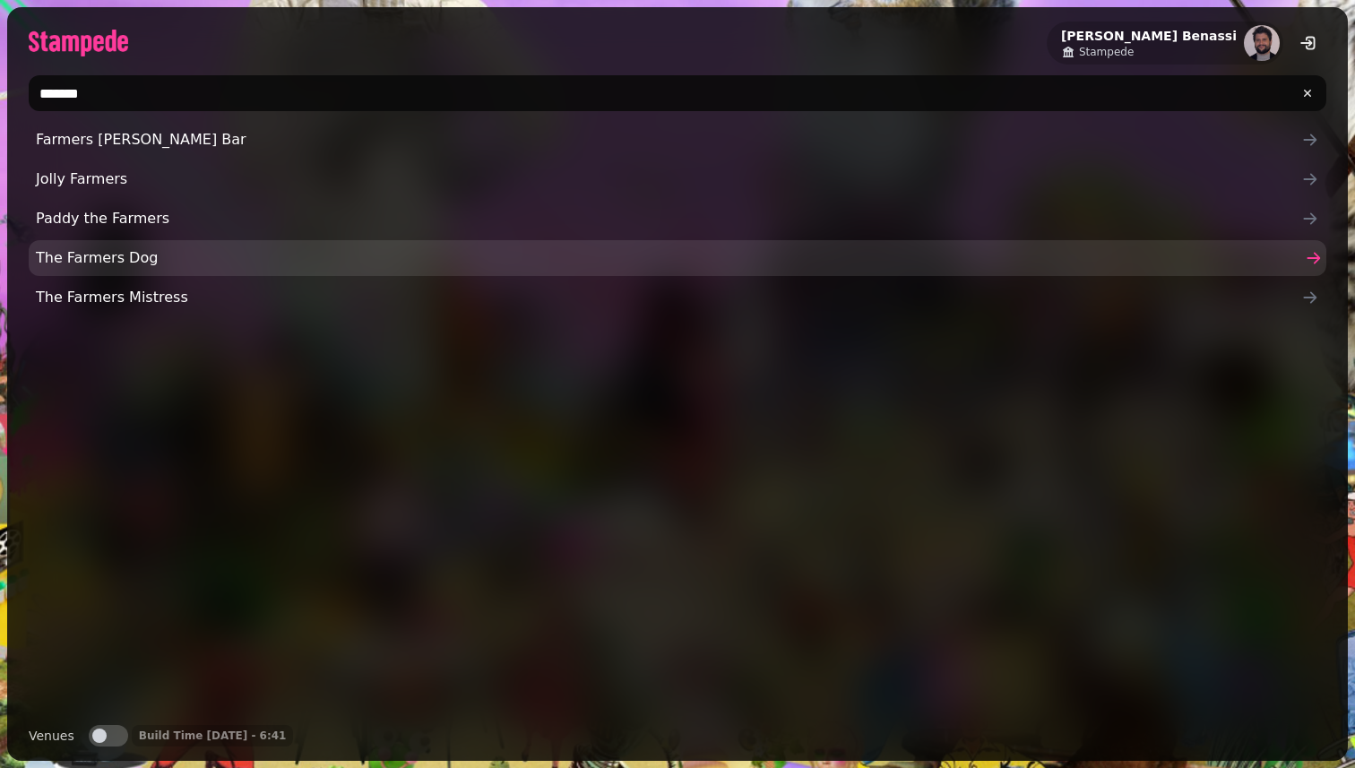
type input "*******"
click at [212, 266] on span "The Farmers Dog" at bounding box center [669, 258] width 1266 height 22
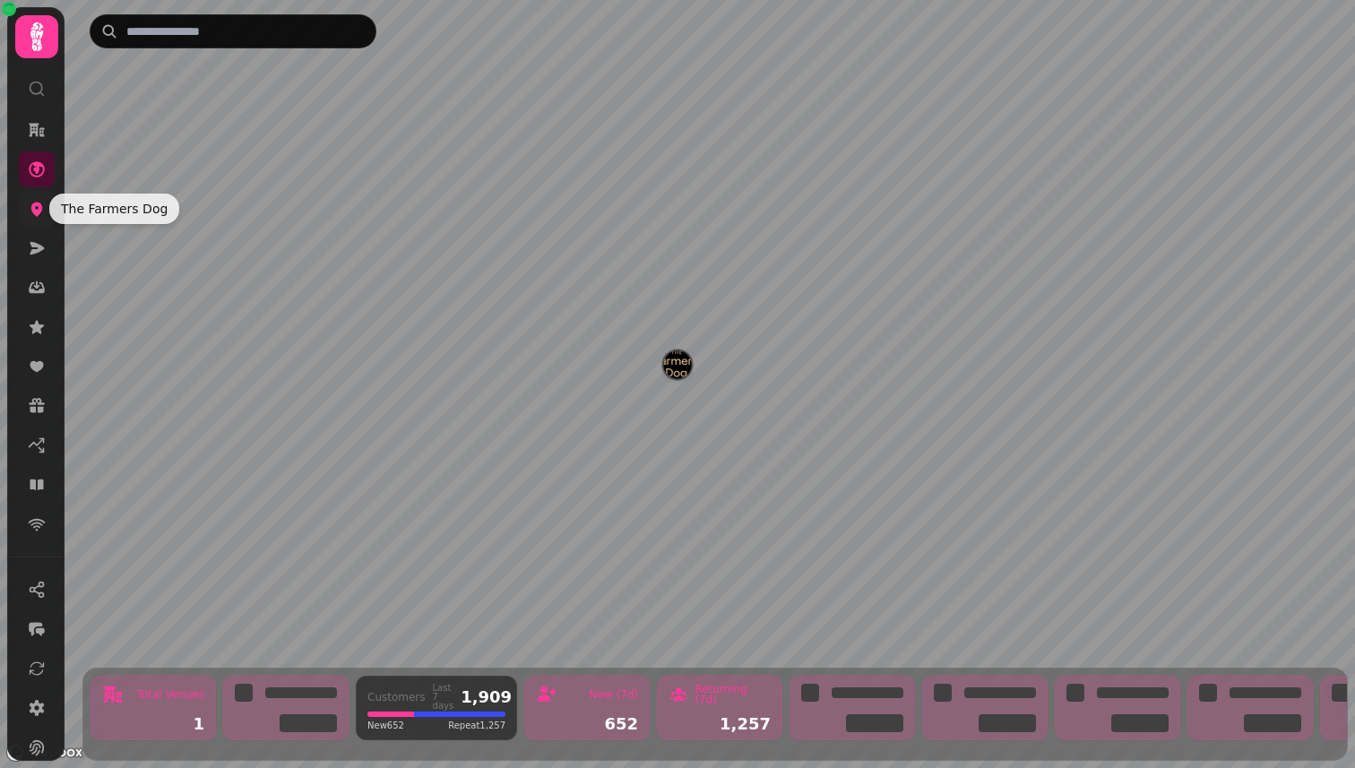
click at [37, 212] on icon at bounding box center [37, 210] width 12 height 14
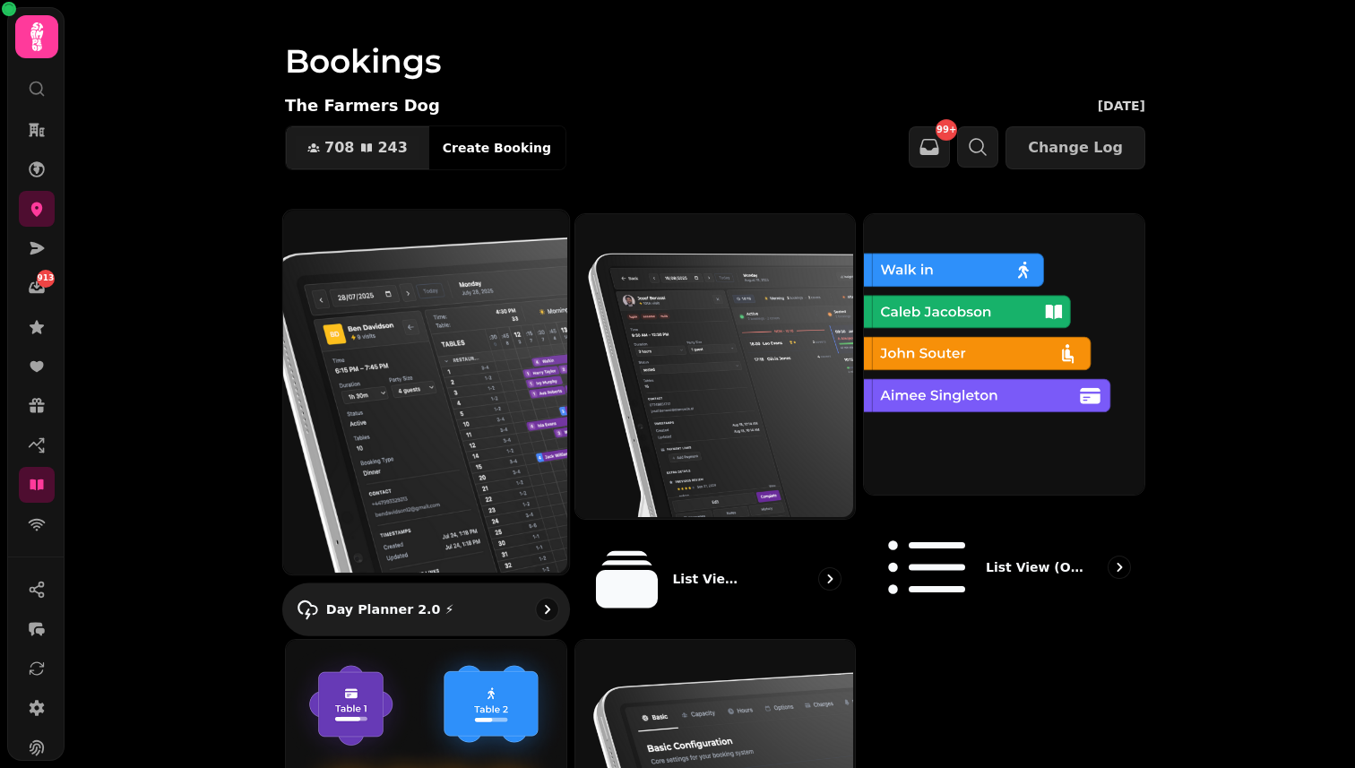
click at [430, 345] on img at bounding box center [424, 390] width 286 height 365
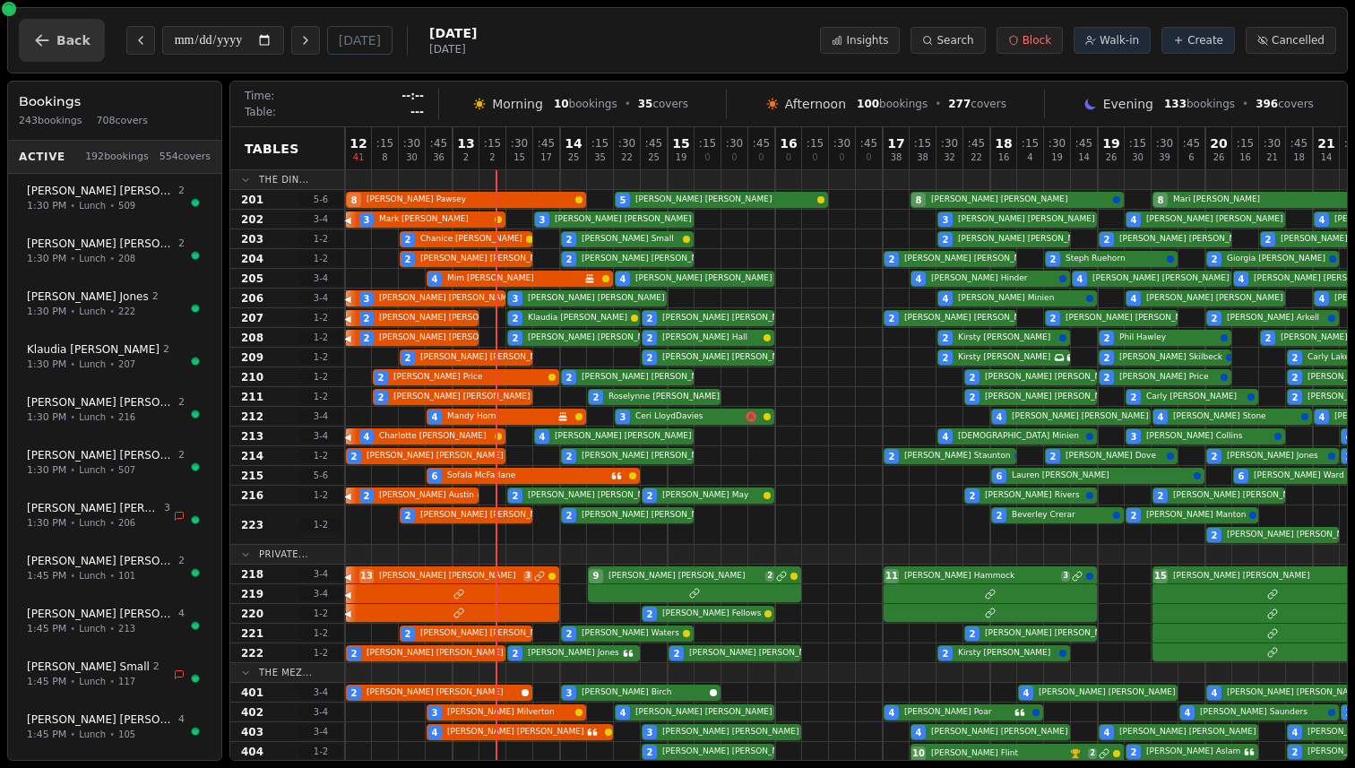
click at [53, 36] on button "Back" at bounding box center [62, 40] width 86 height 43
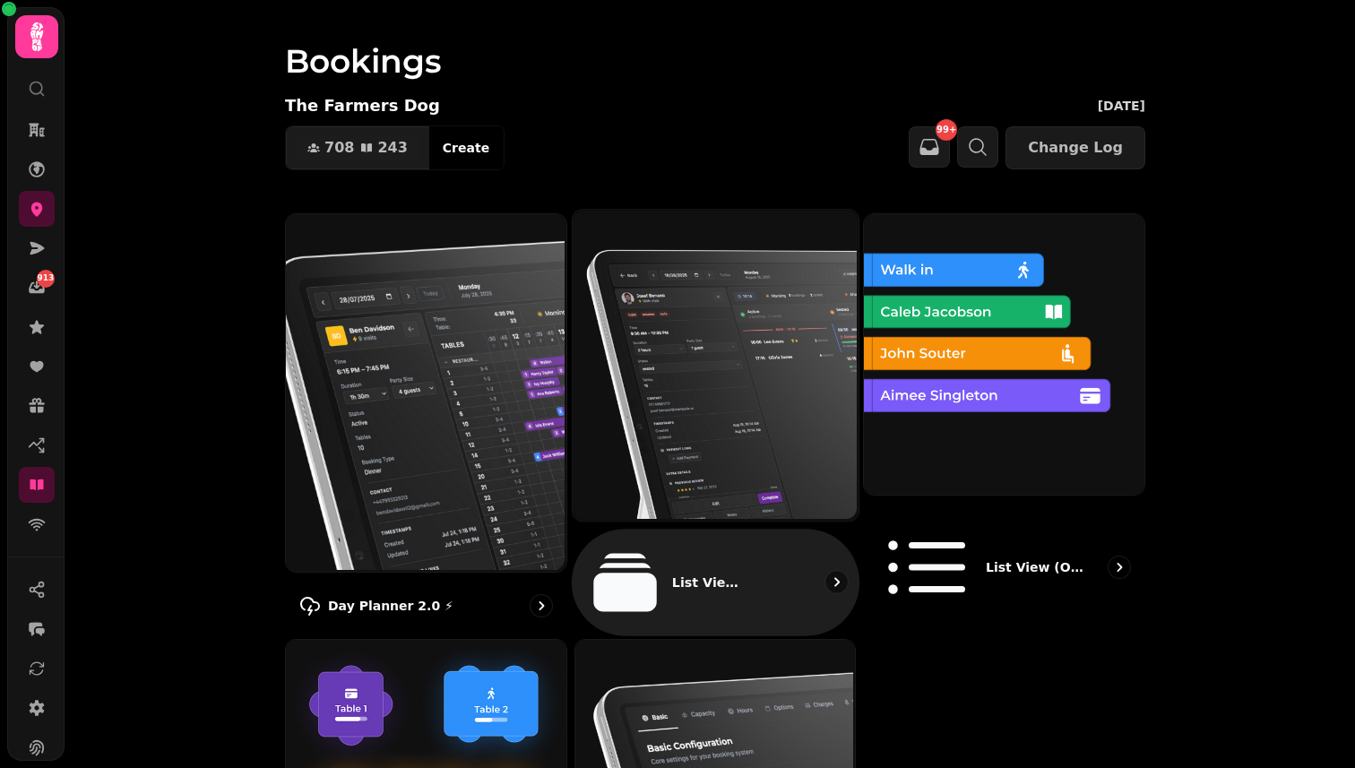
click at [714, 385] on img at bounding box center [713, 363] width 286 height 310
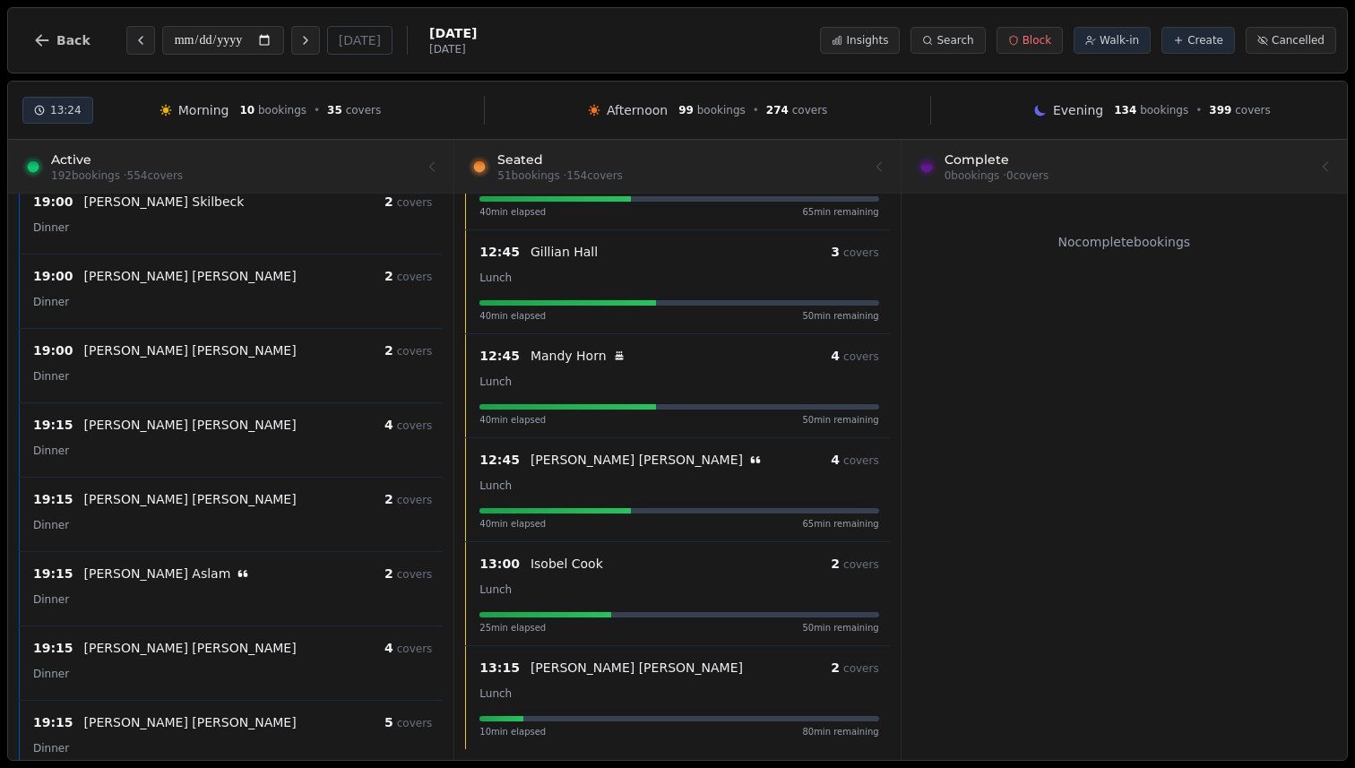
scroll to position [9592, 0]
click at [716, 173] on div at bounding box center [677, 166] width 423 height 50
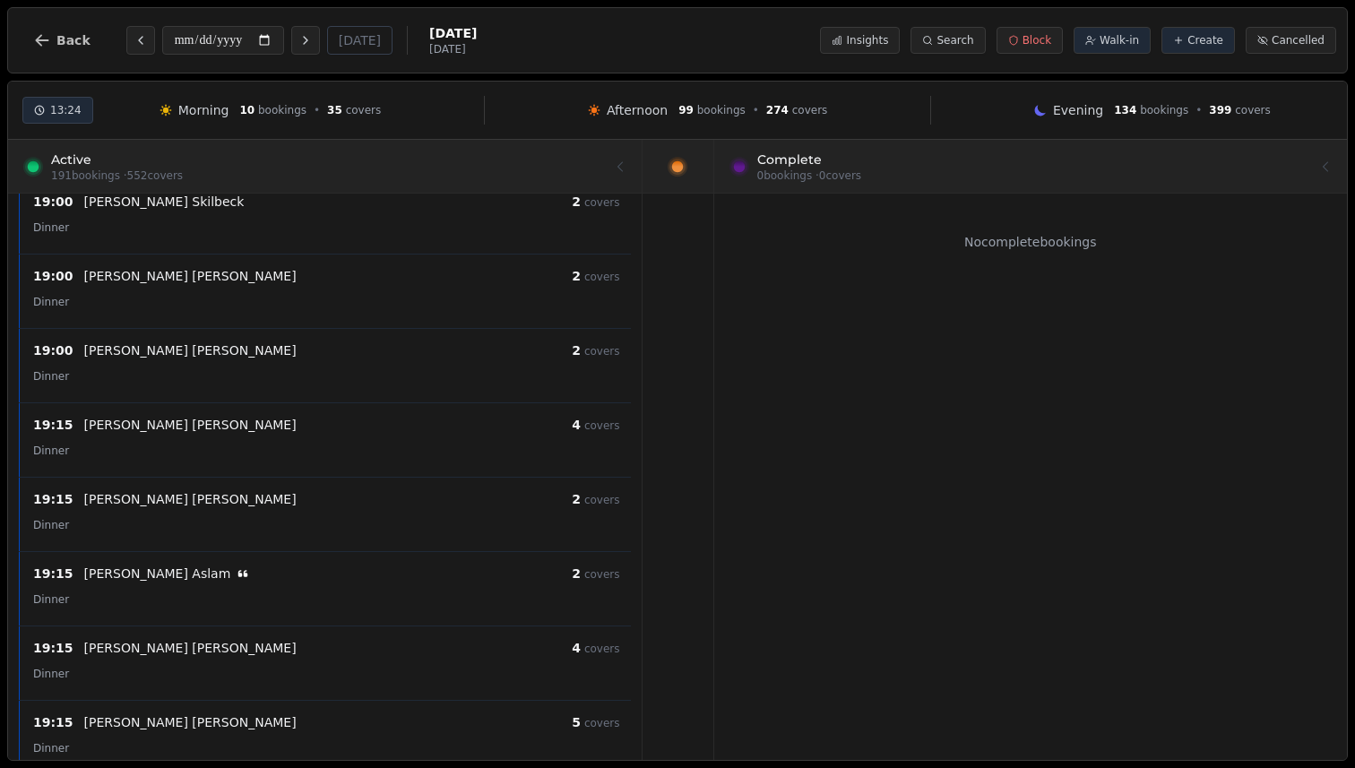
click at [905, 165] on div at bounding box center [1031, 166] width 602 height 50
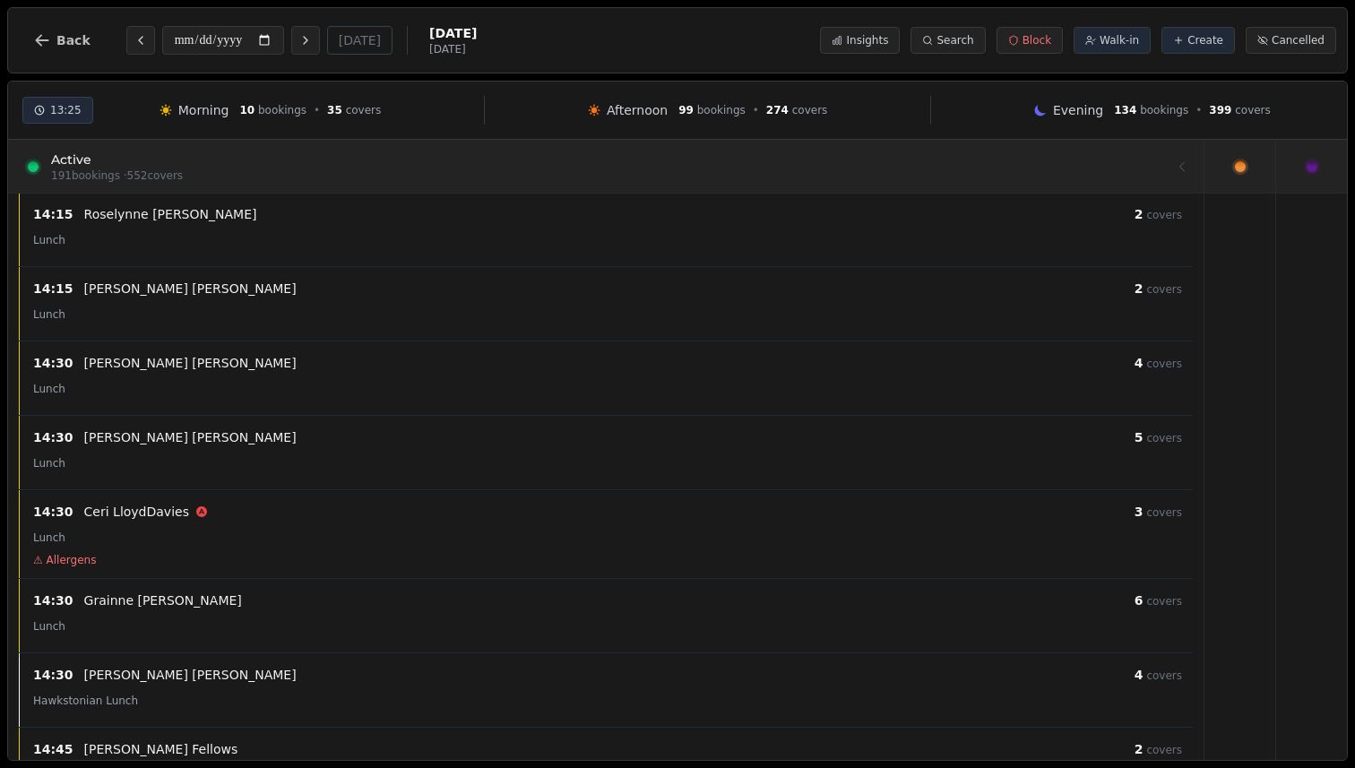
scroll to position [2413, 0]
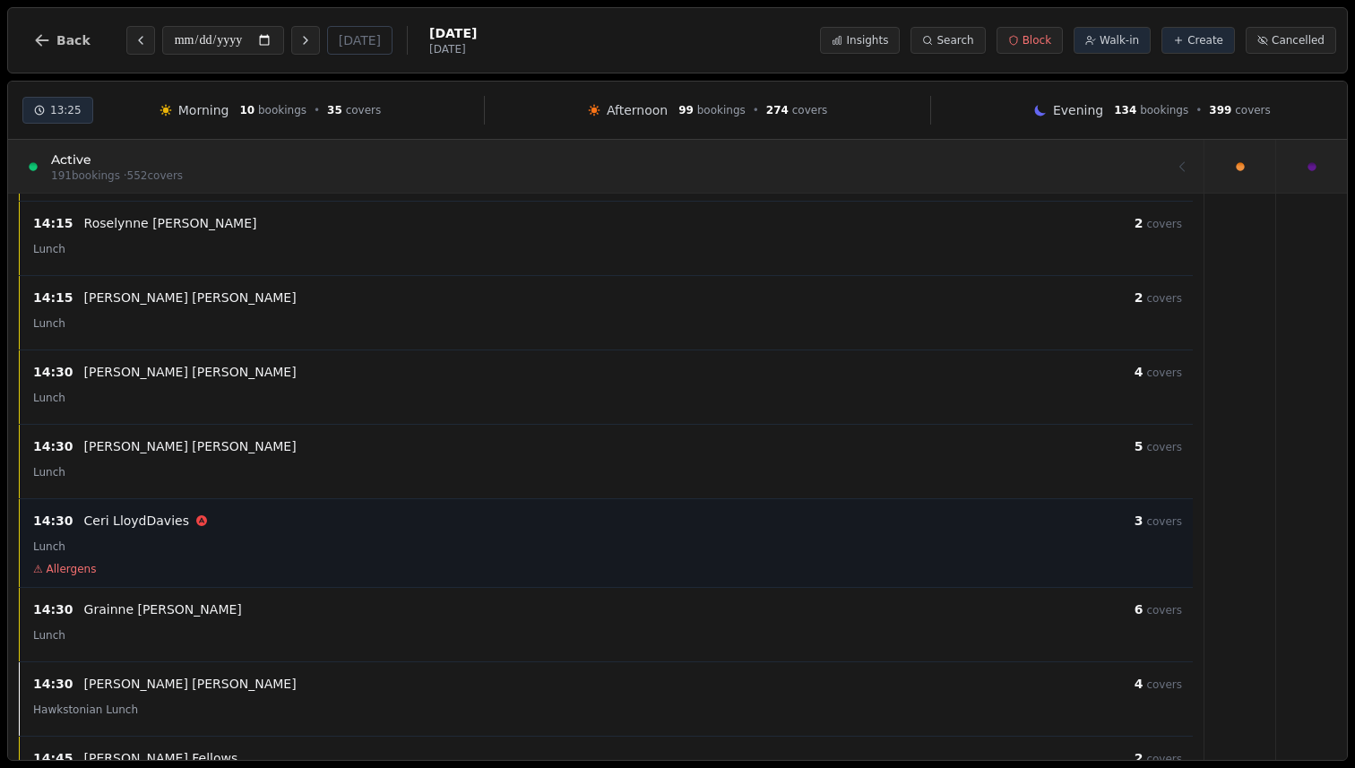
click at [503, 552] on div "Lunch" at bounding box center [607, 546] width 1149 height 22
select select "****"
select select "*"
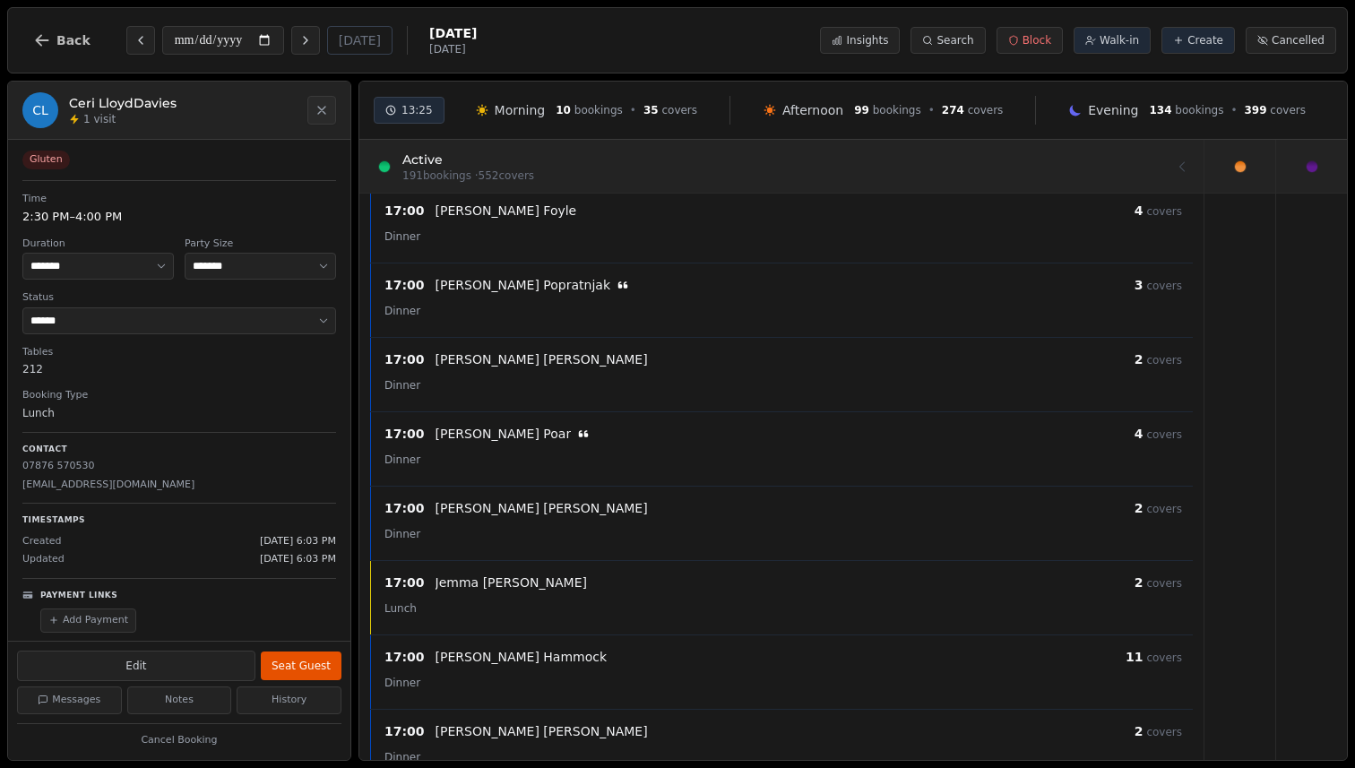
scroll to position [4493, 0]
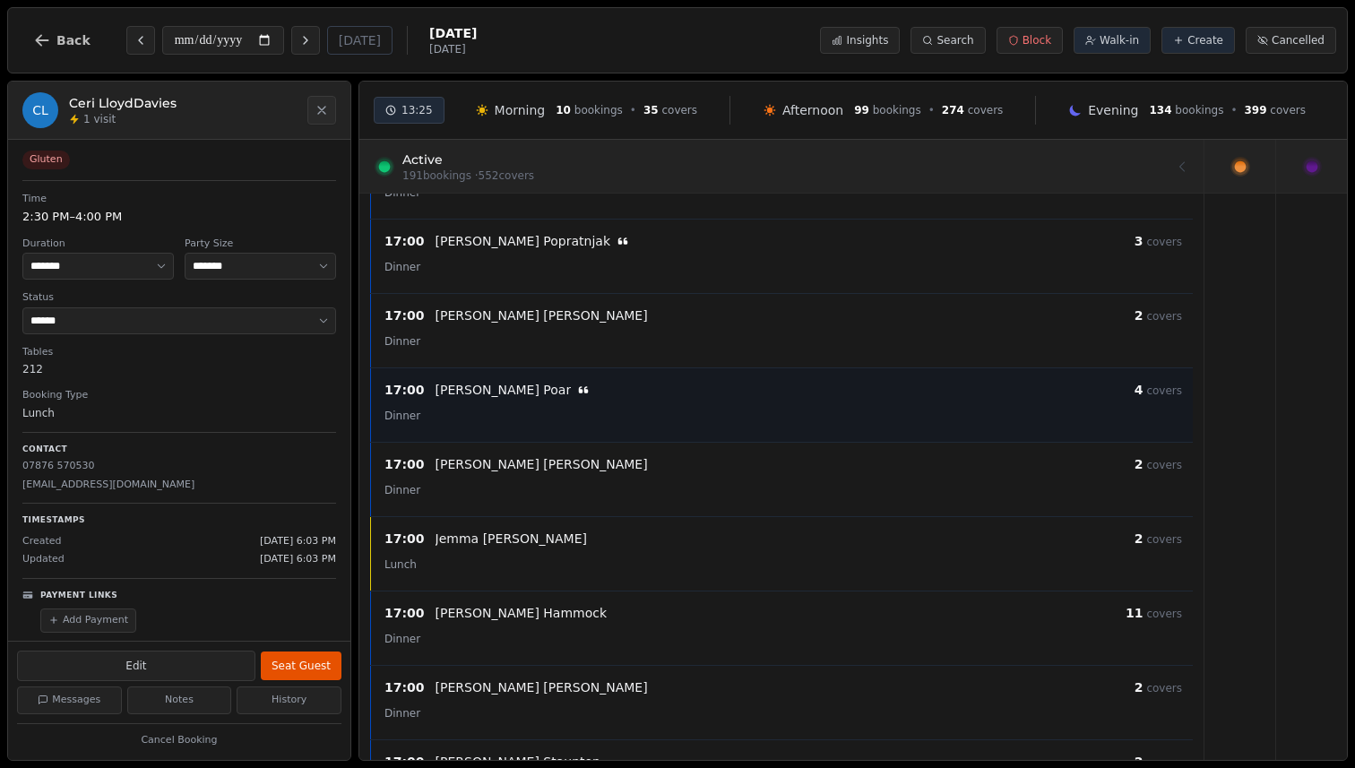
click at [628, 393] on div "[PERSON_NAME]" at bounding box center [785, 390] width 699 height 18
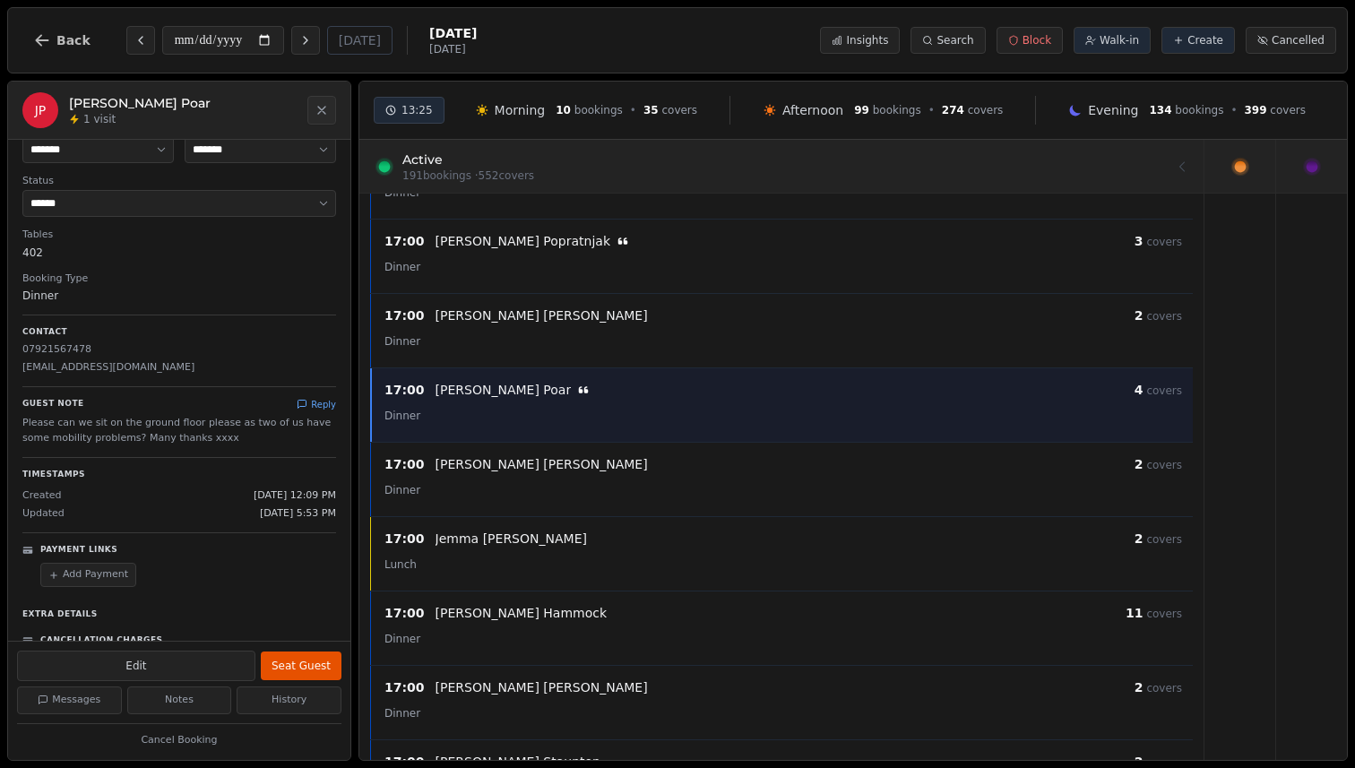
scroll to position [81, 0]
click at [323, 403] on button "Reply" at bounding box center [316, 400] width 39 height 13
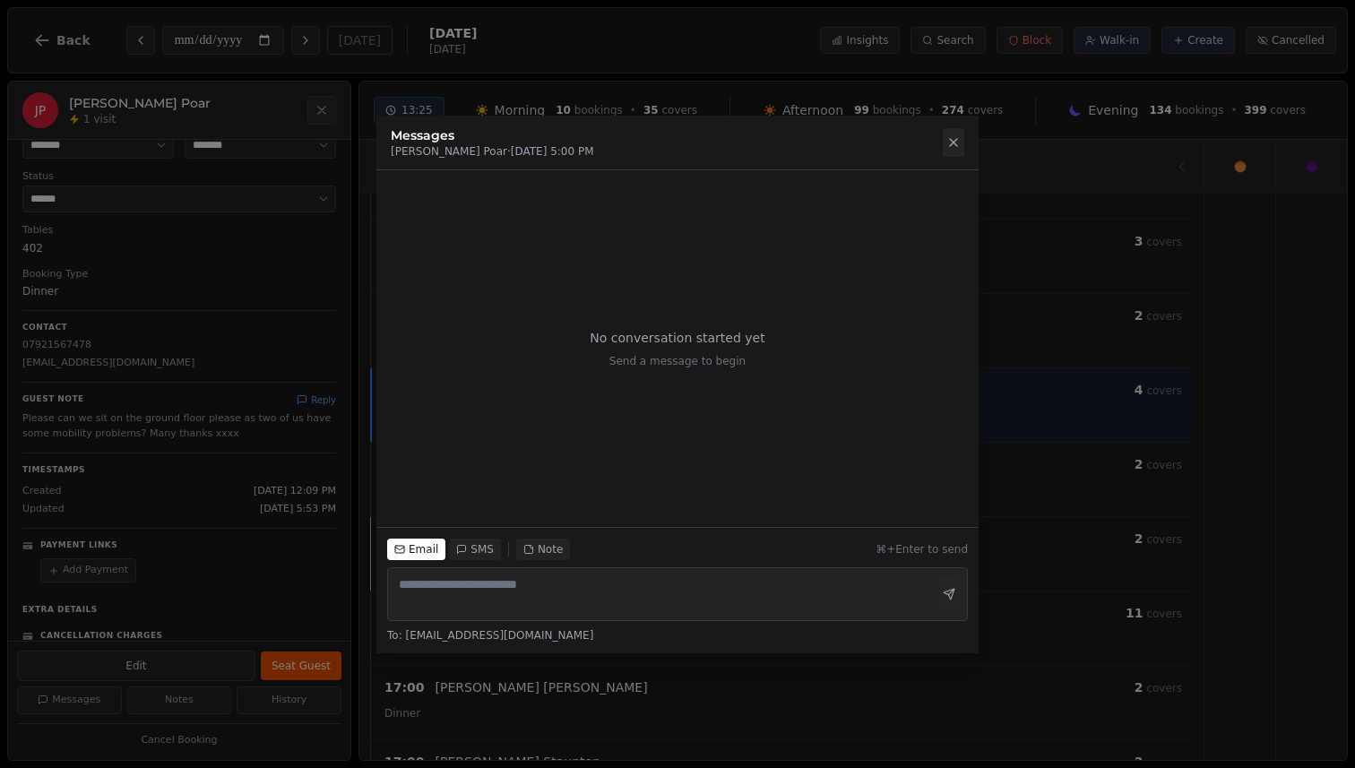
click at [954, 145] on icon at bounding box center [954, 142] width 14 height 14
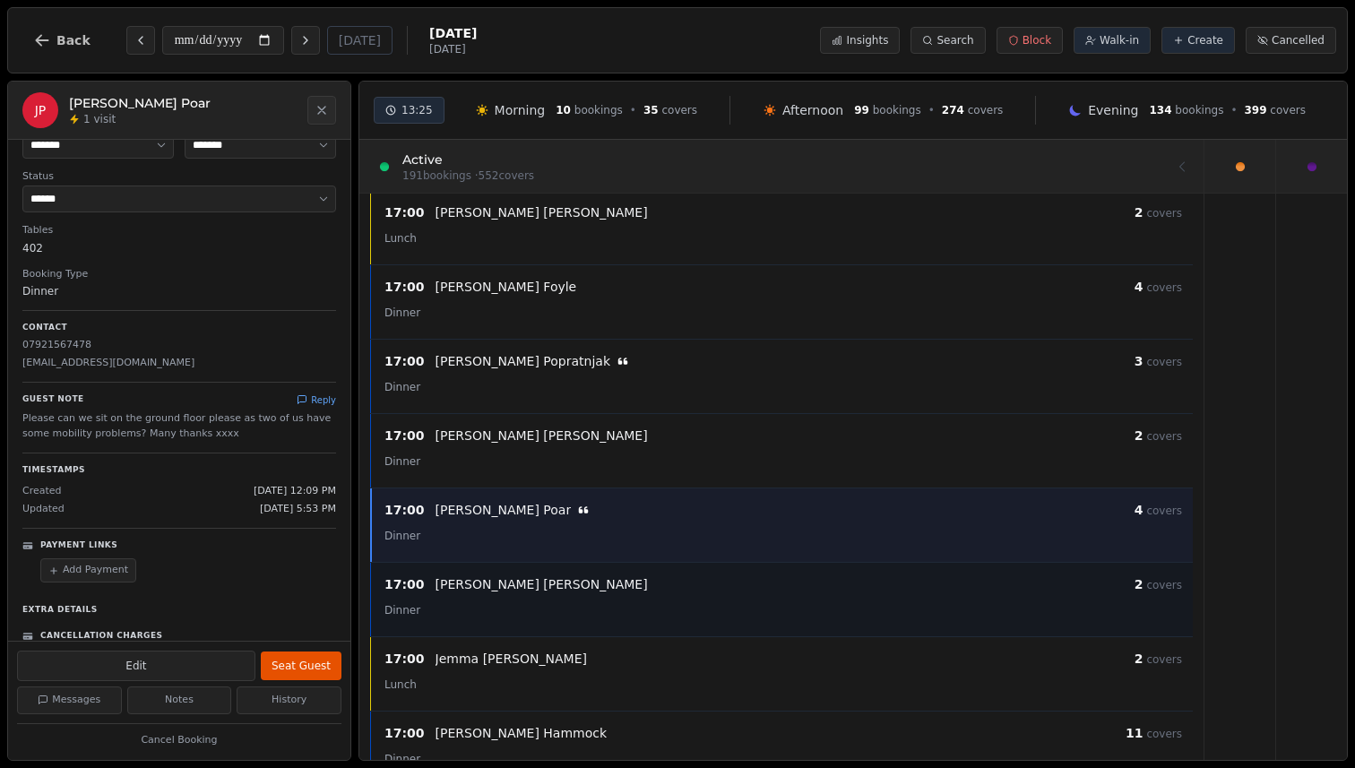
scroll to position [4372, 0]
click at [60, 55] on button "Back" at bounding box center [62, 40] width 86 height 43
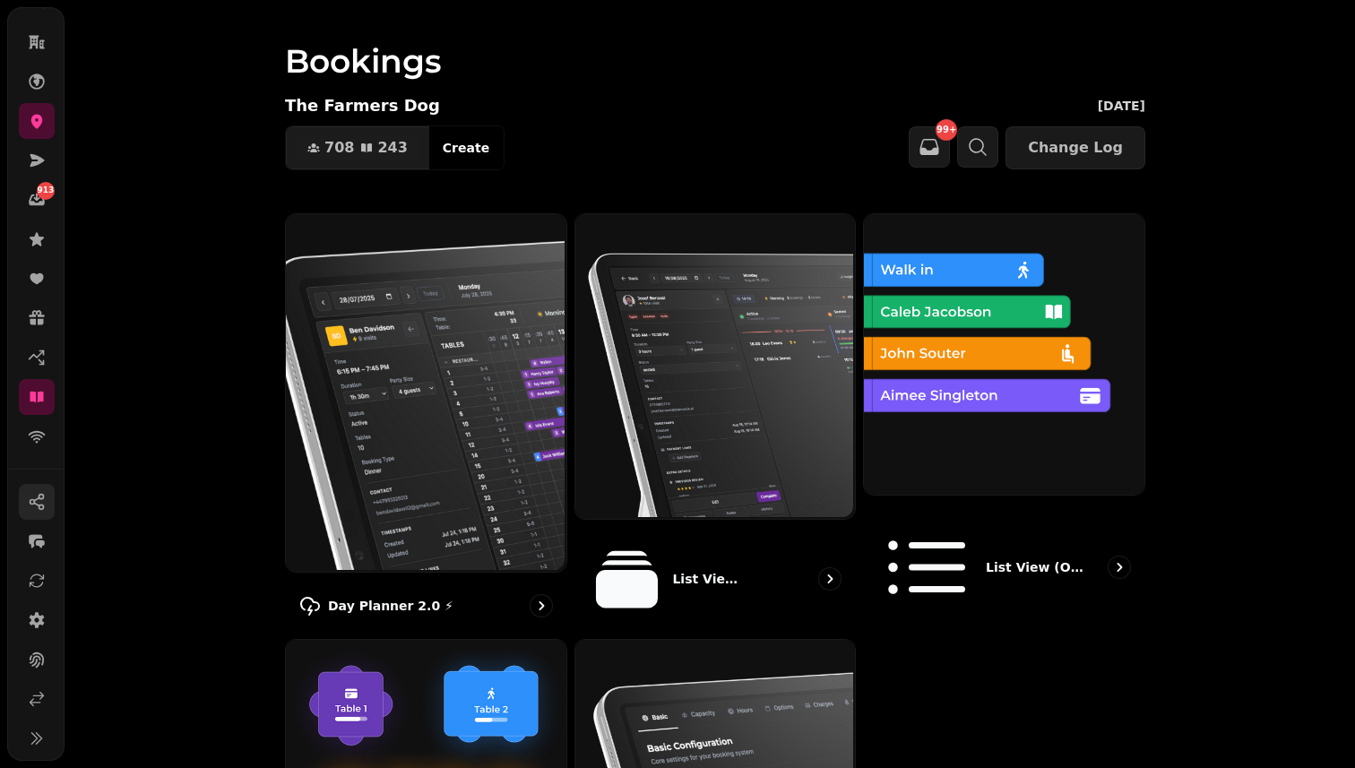
scroll to position [142, 0]
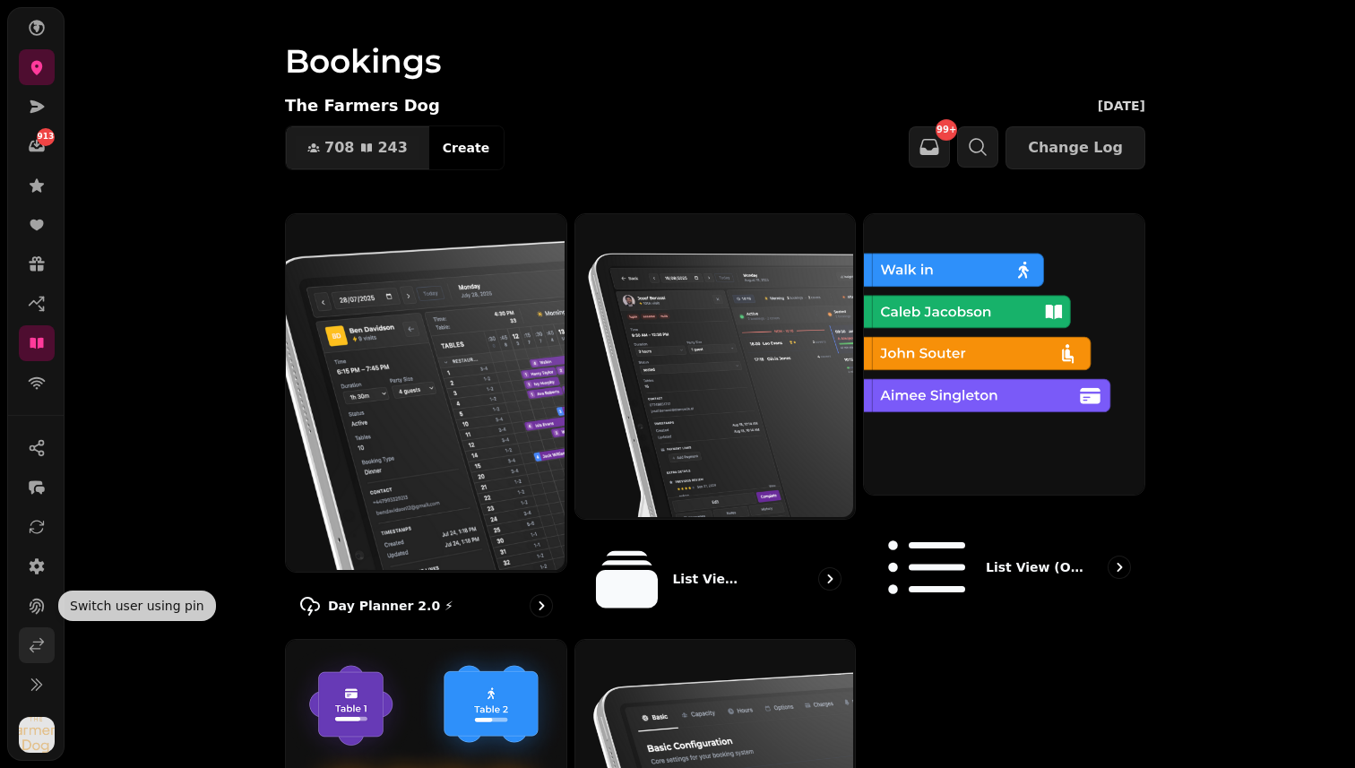
click at [33, 630] on link at bounding box center [37, 646] width 36 height 36
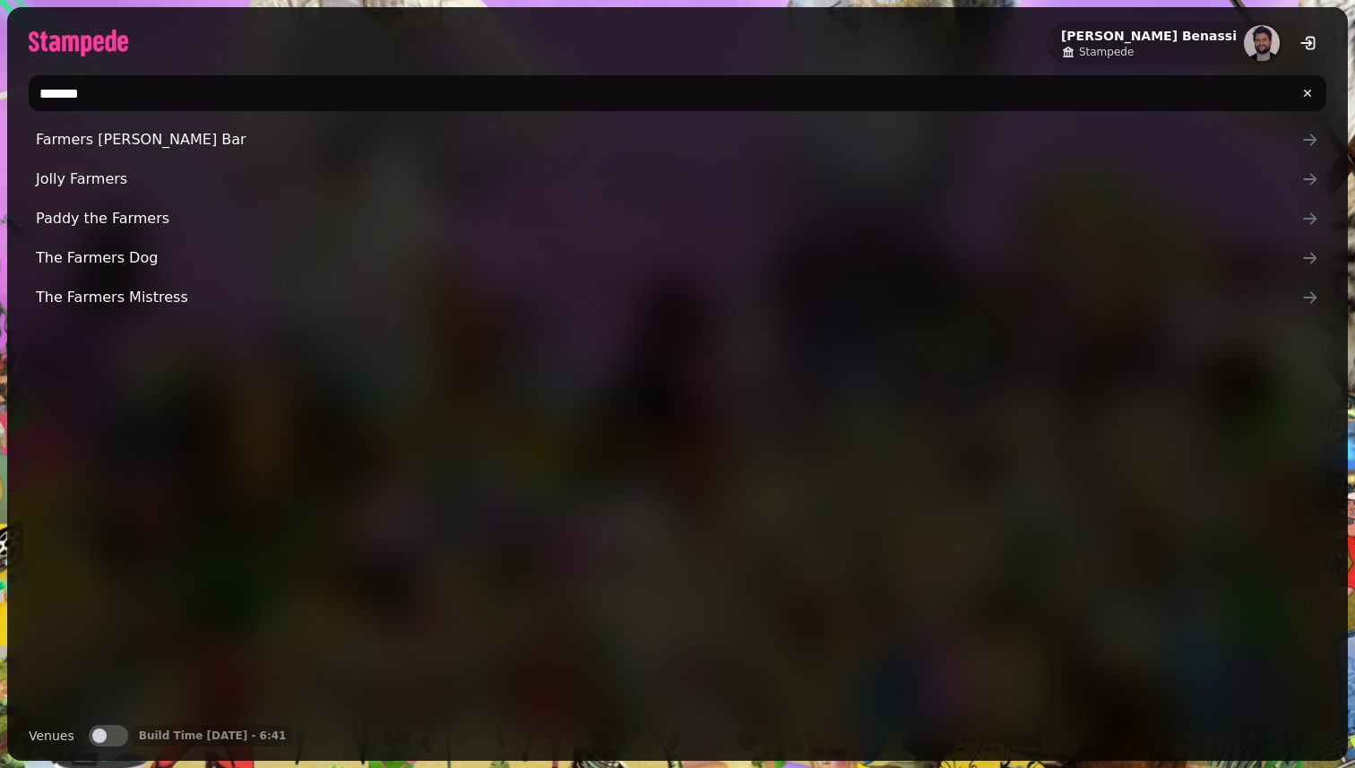
click at [334, 92] on input "*******" at bounding box center [678, 93] width 1298 height 36
type input "***"
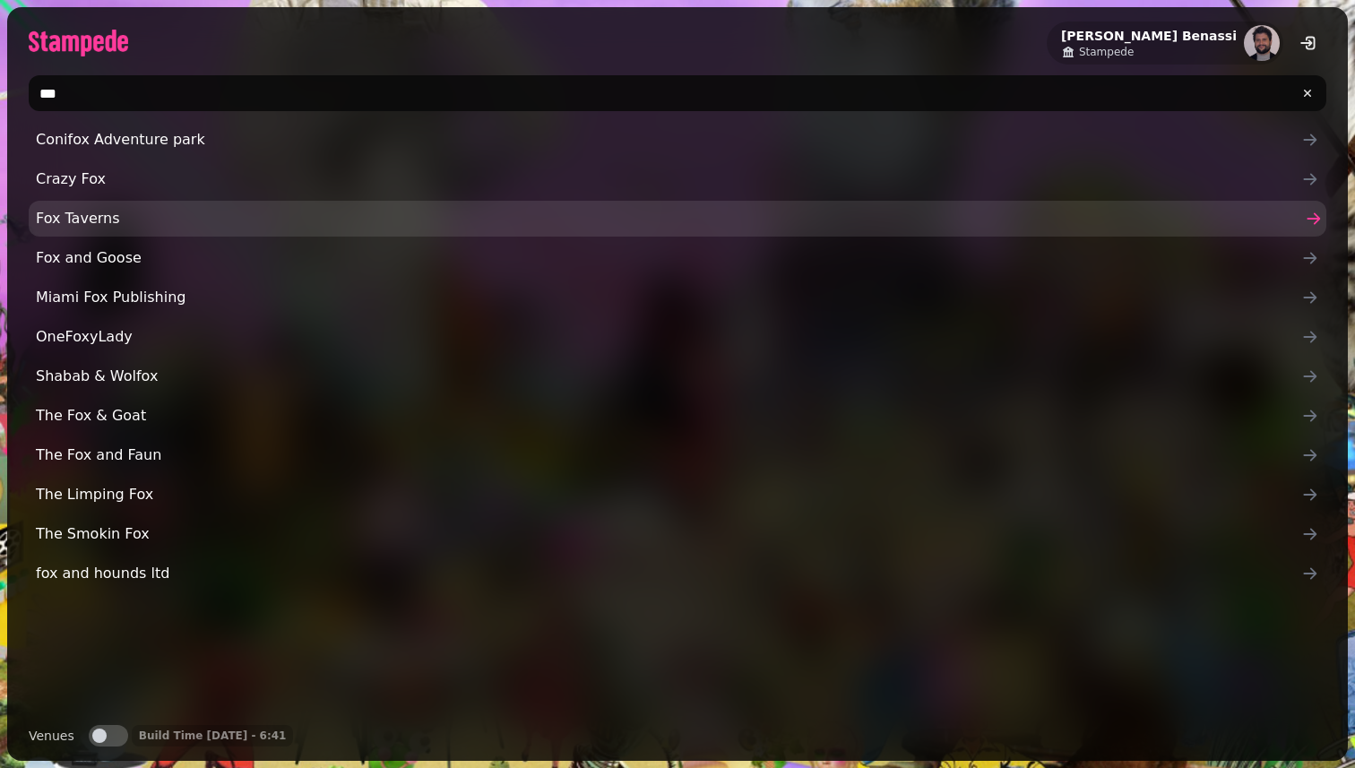
click at [195, 212] on span "Fox Taverns" at bounding box center [669, 219] width 1266 height 22
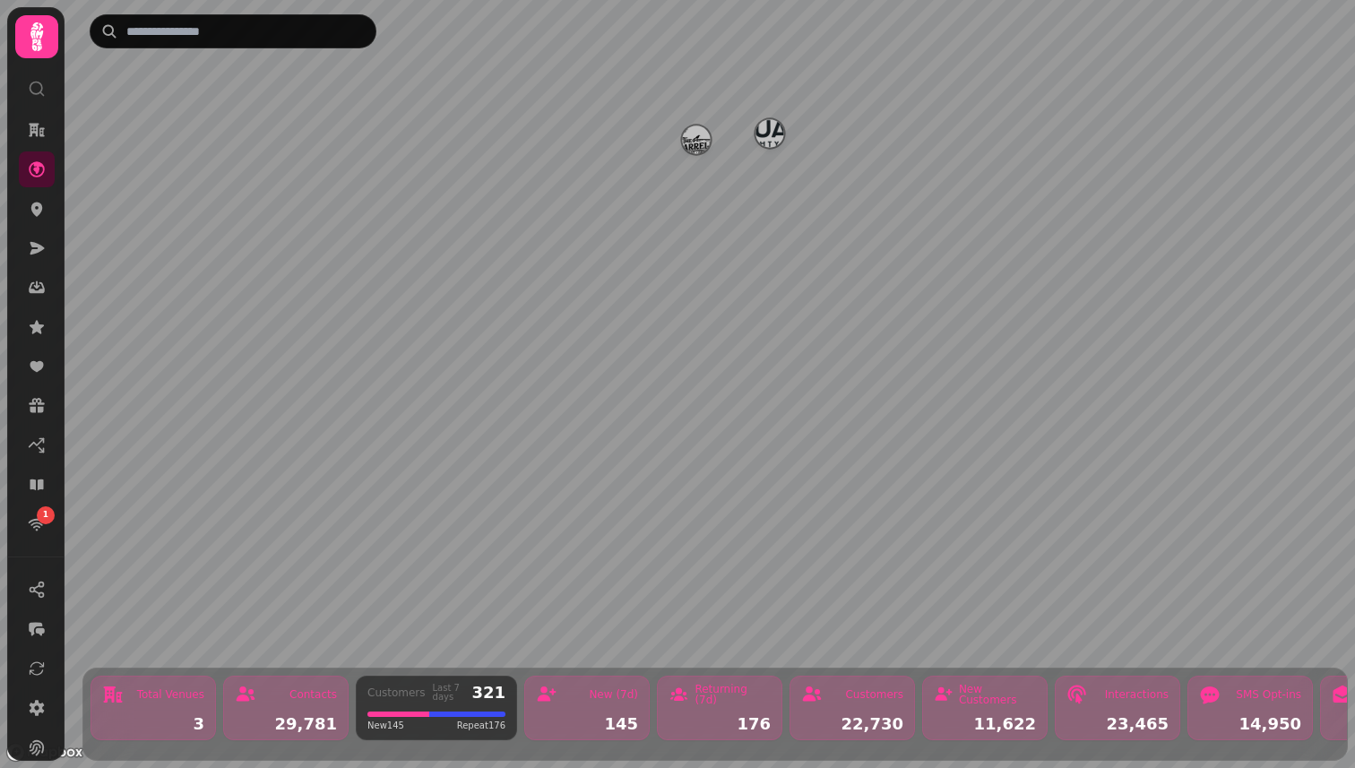
click at [694, 144] on img "The Barrelman" at bounding box center [696, 140] width 28 height 28
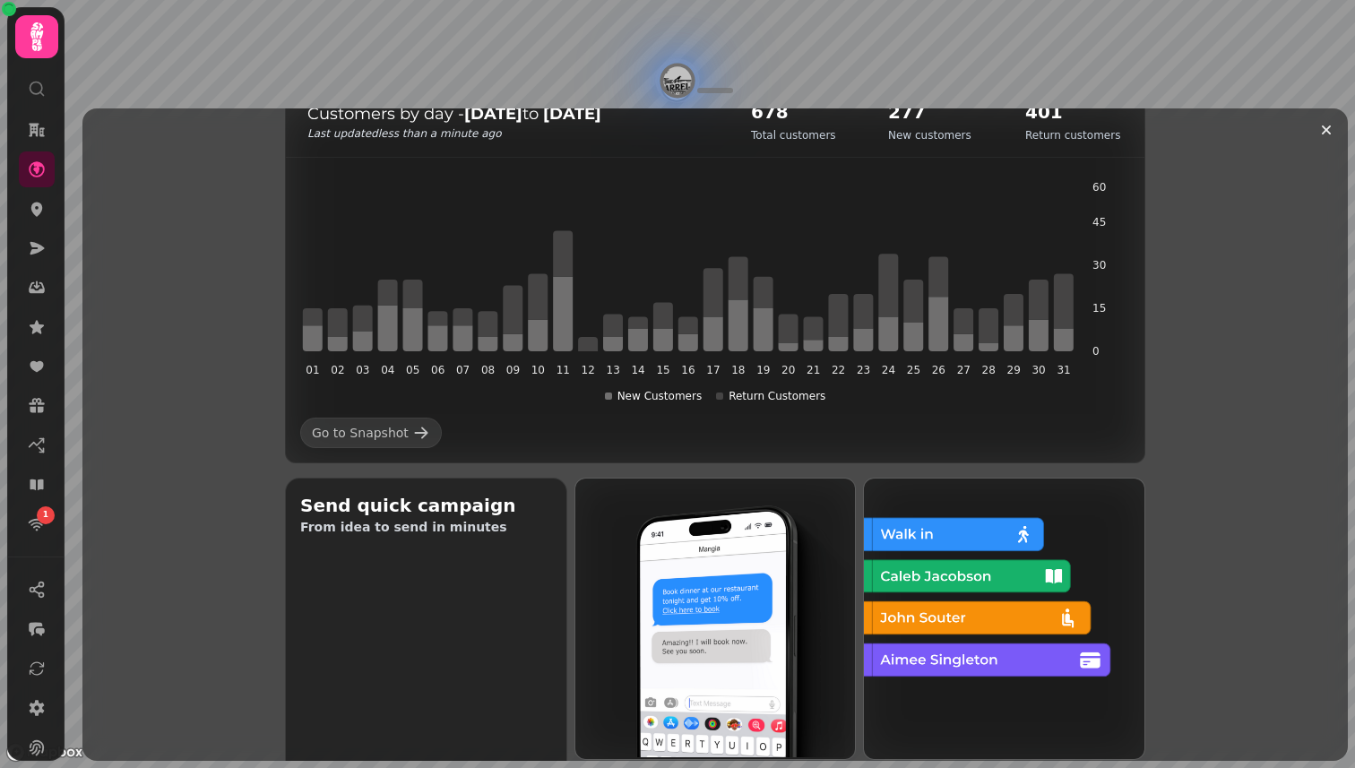
scroll to position [507, 0]
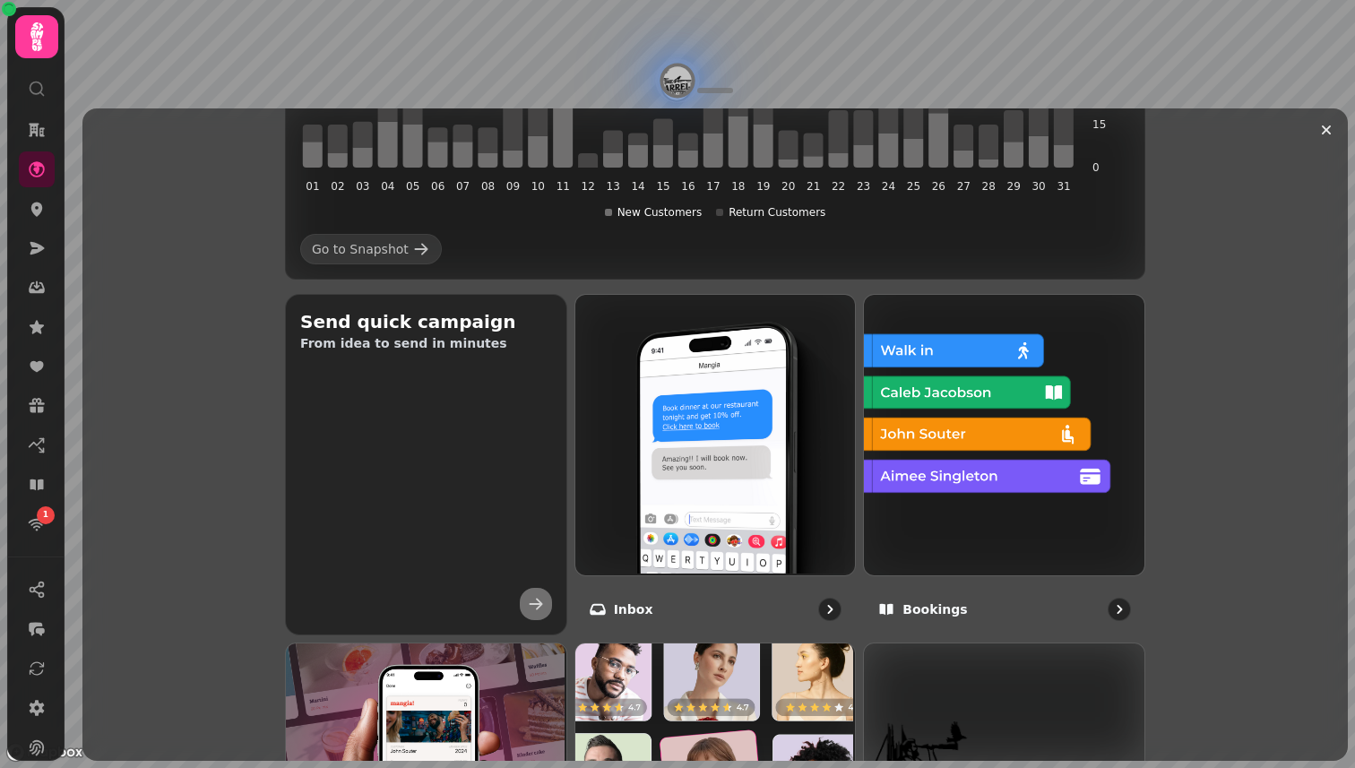
click at [927, 411] on img at bounding box center [1002, 433] width 281 height 281
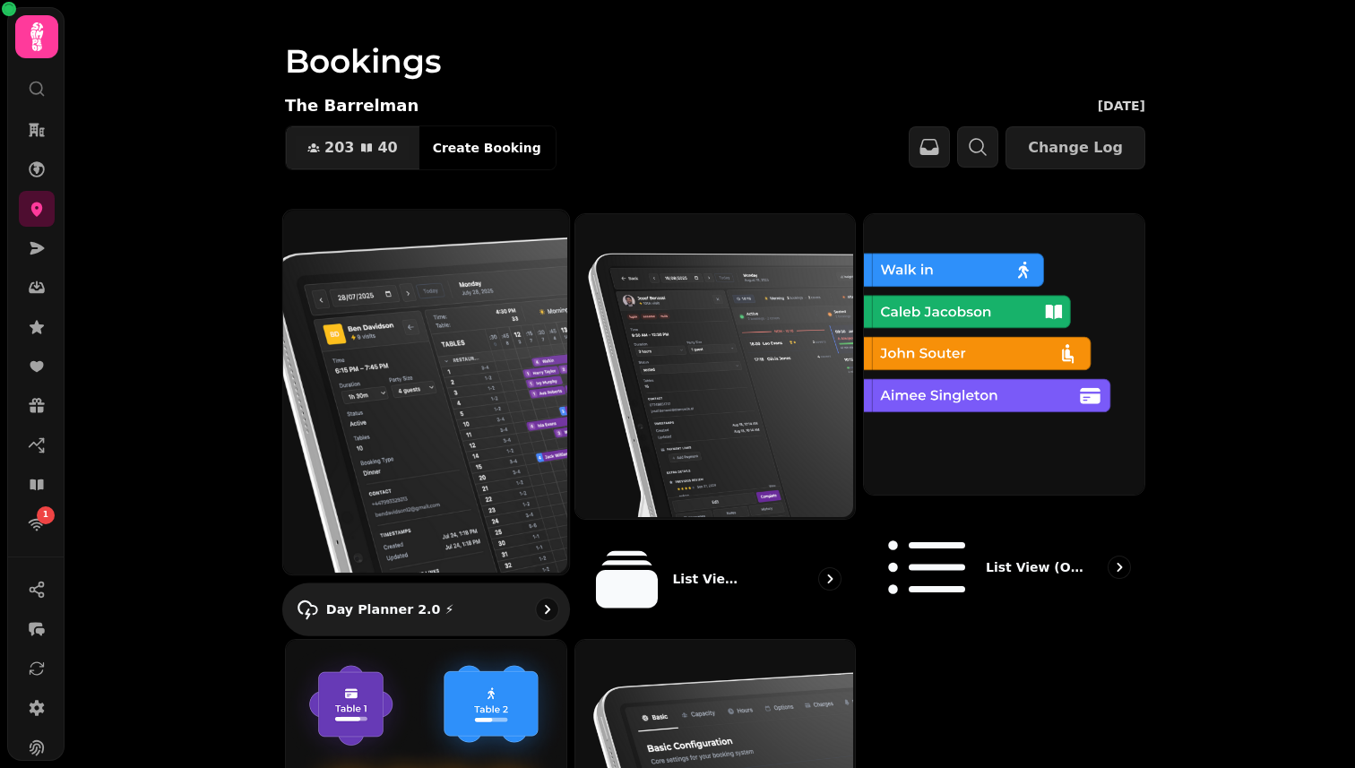
click at [503, 348] on img at bounding box center [424, 390] width 286 height 365
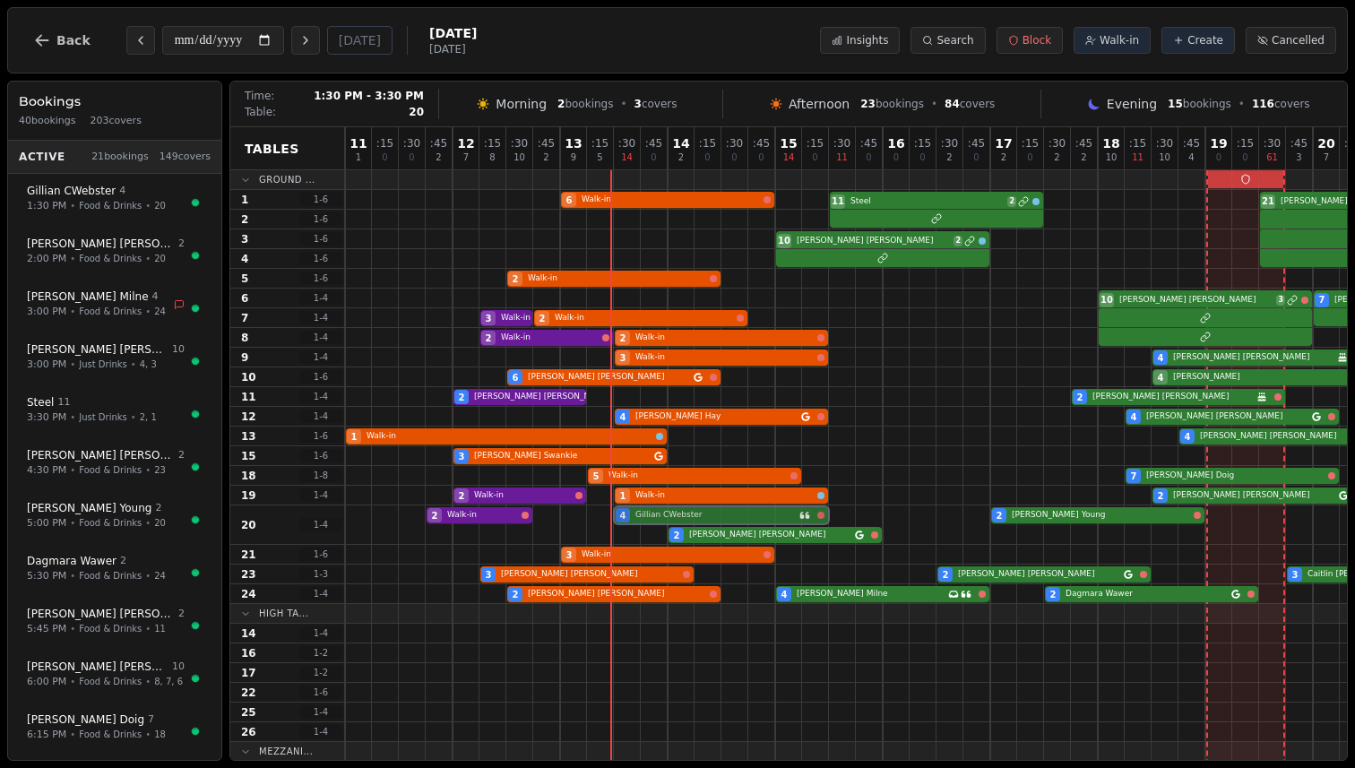
click at [779, 508] on div "2 Walk-in 4 Gillian CWebster 2 [PERSON_NAME] 2 [PERSON_NAME]" at bounding box center [1044, 525] width 1399 height 39
select select "****"
select select "*"
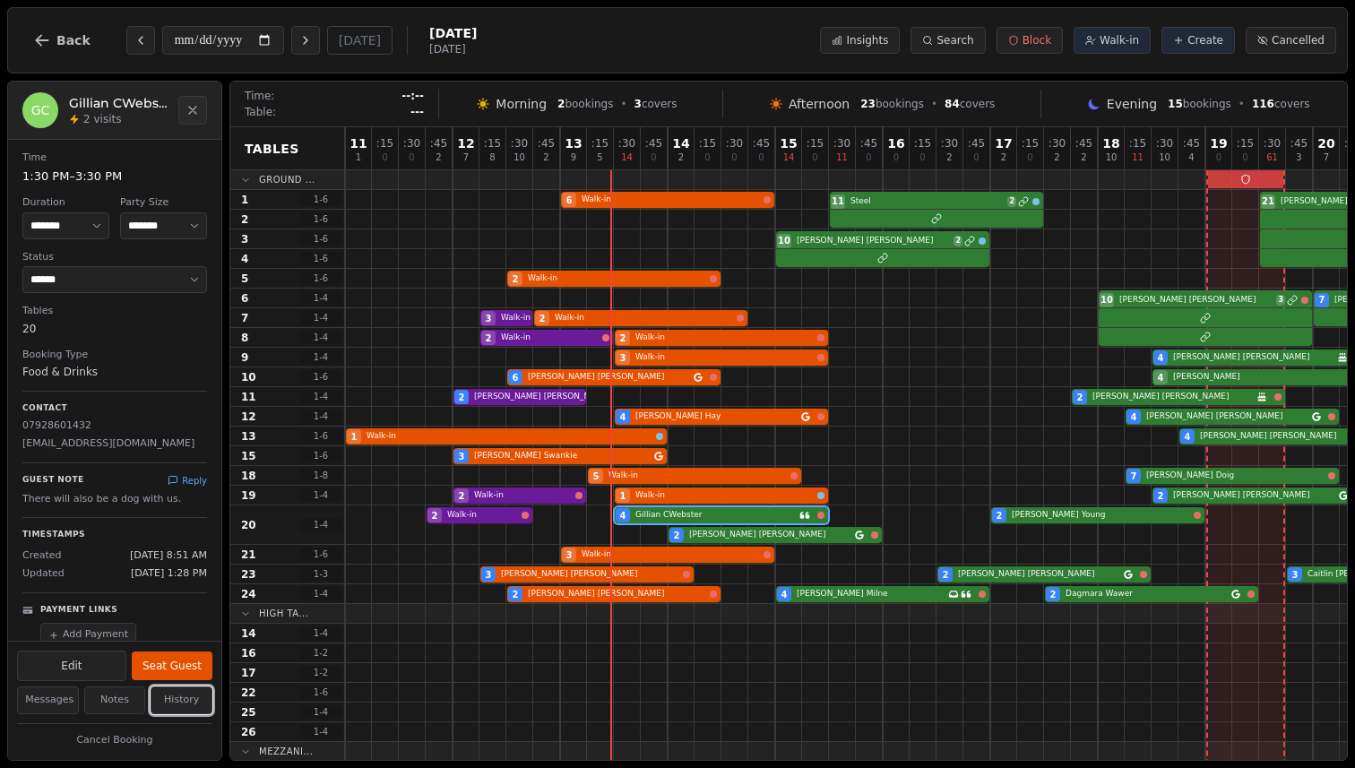
click at [178, 701] on button "History" at bounding box center [182, 701] width 62 height 28
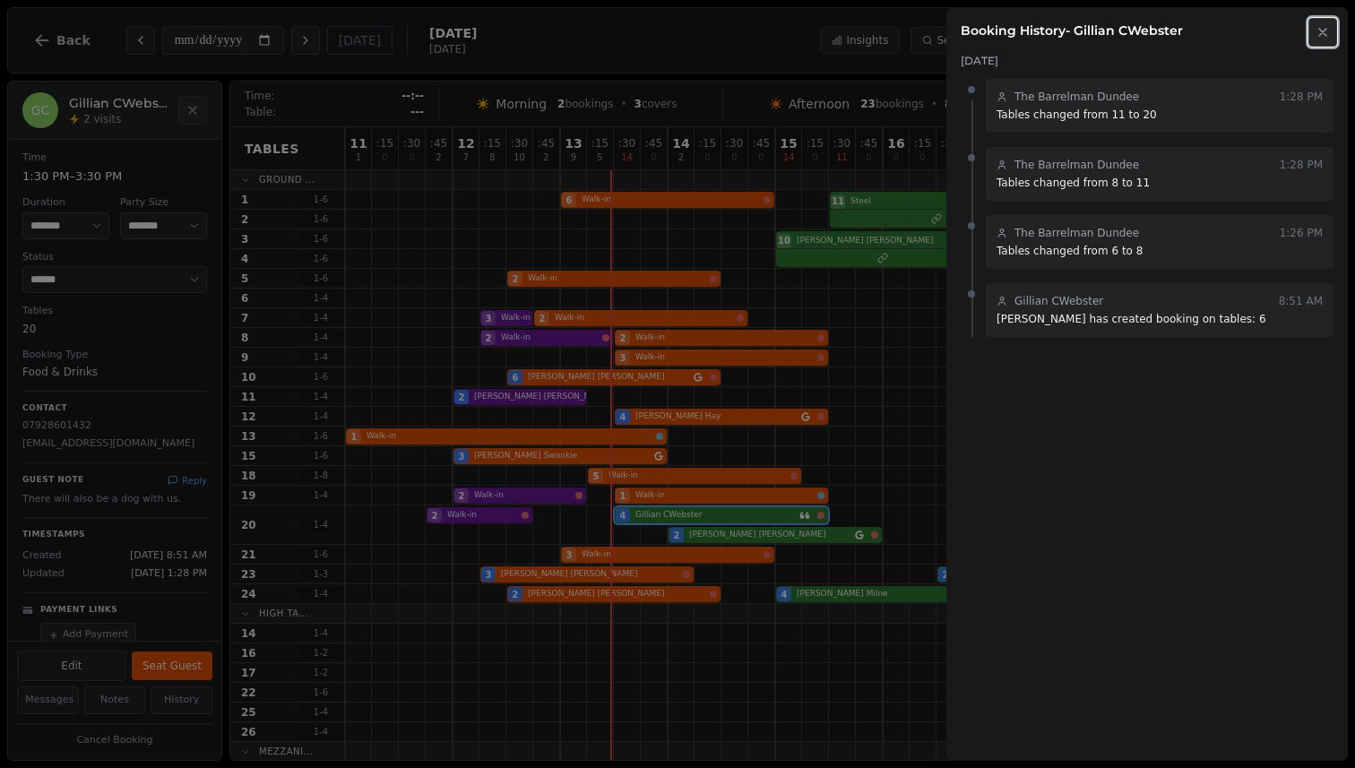
click at [1328, 30] on icon "button" at bounding box center [1323, 32] width 14 height 14
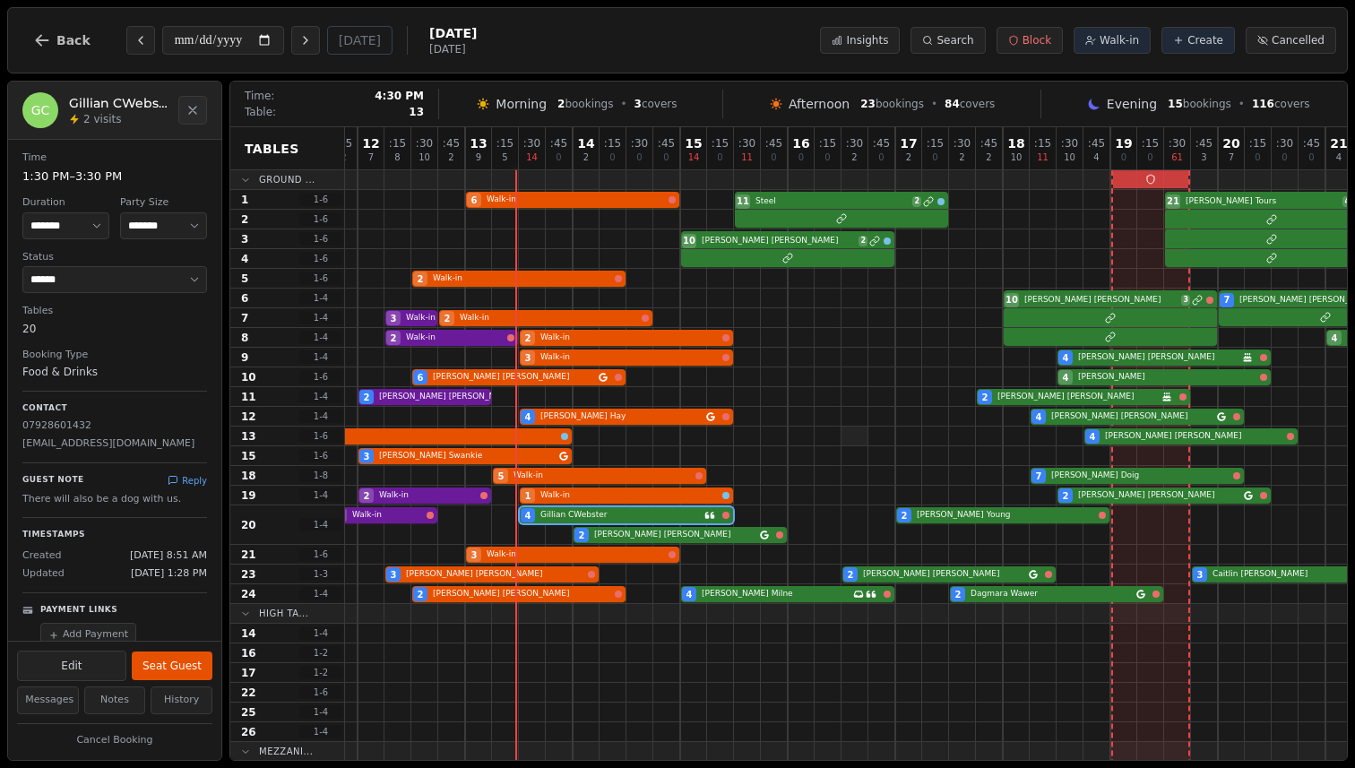
scroll to position [0, 98]
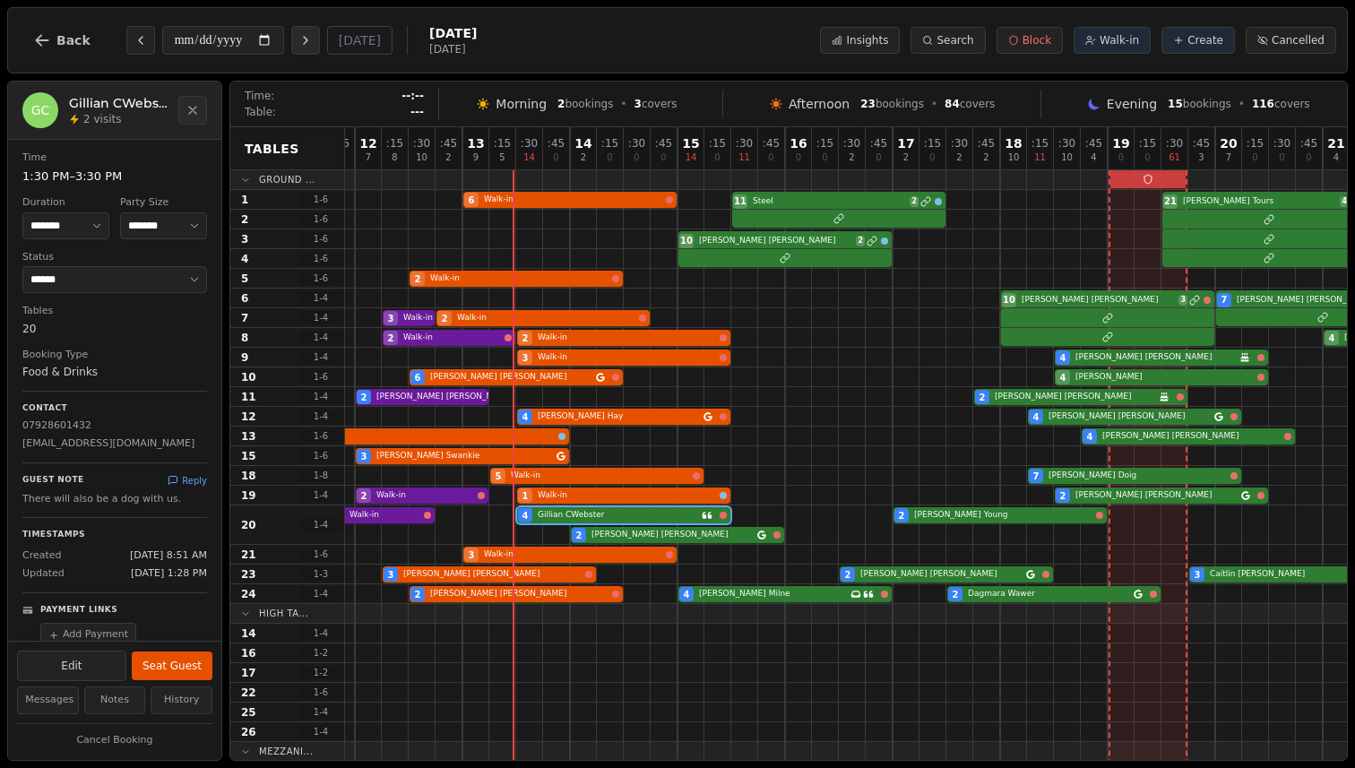
click at [310, 47] on icon "Next day" at bounding box center [306, 40] width 14 height 14
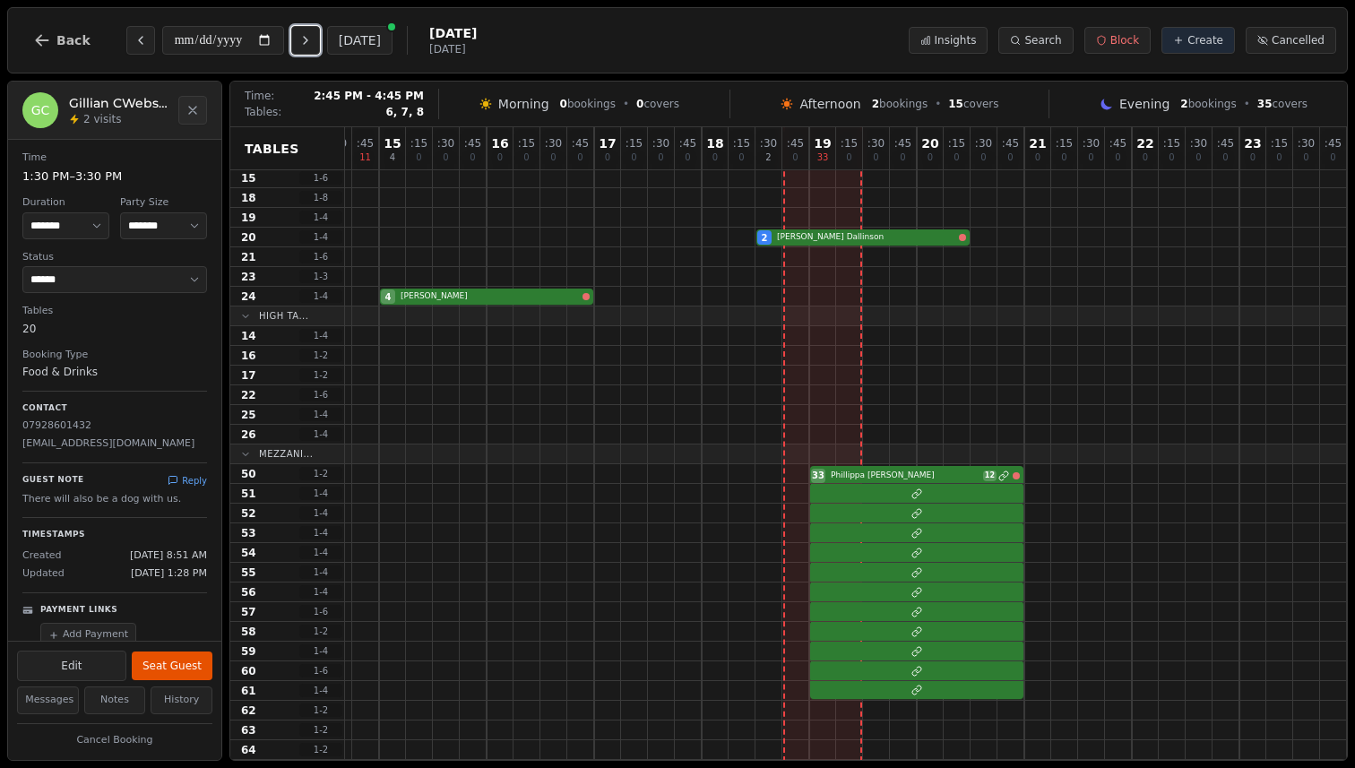
scroll to position [298, 396]
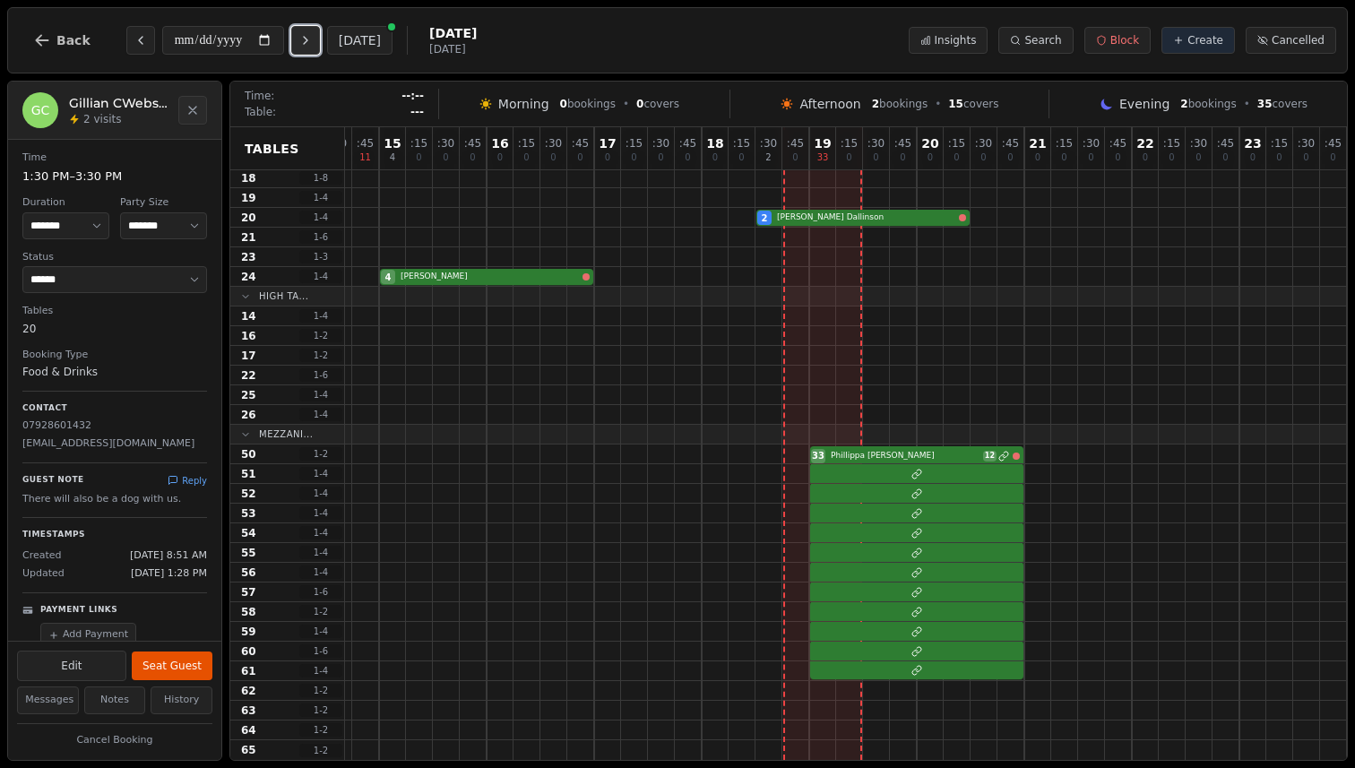
click at [313, 43] on icon "Next day" at bounding box center [306, 40] width 14 height 14
type input "**********"
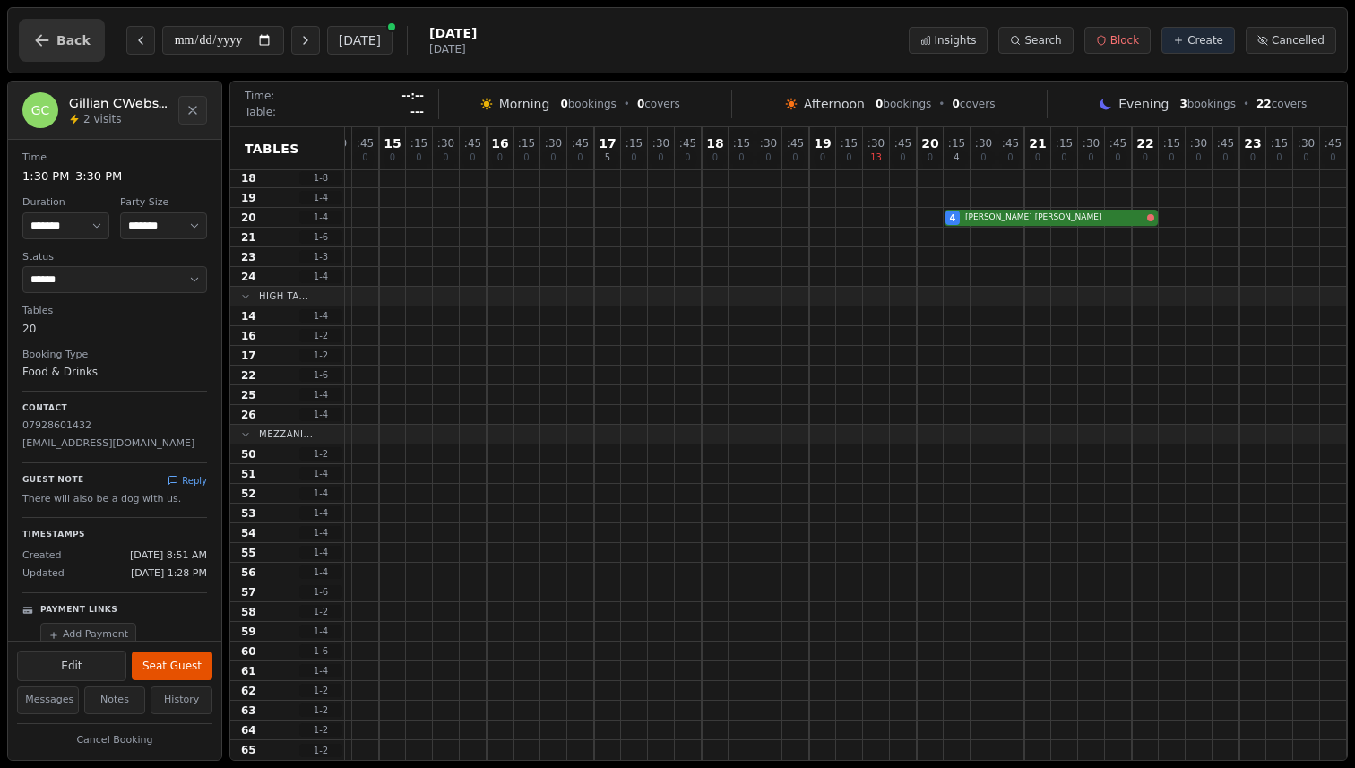
click at [39, 50] on button "Back" at bounding box center [62, 40] width 86 height 43
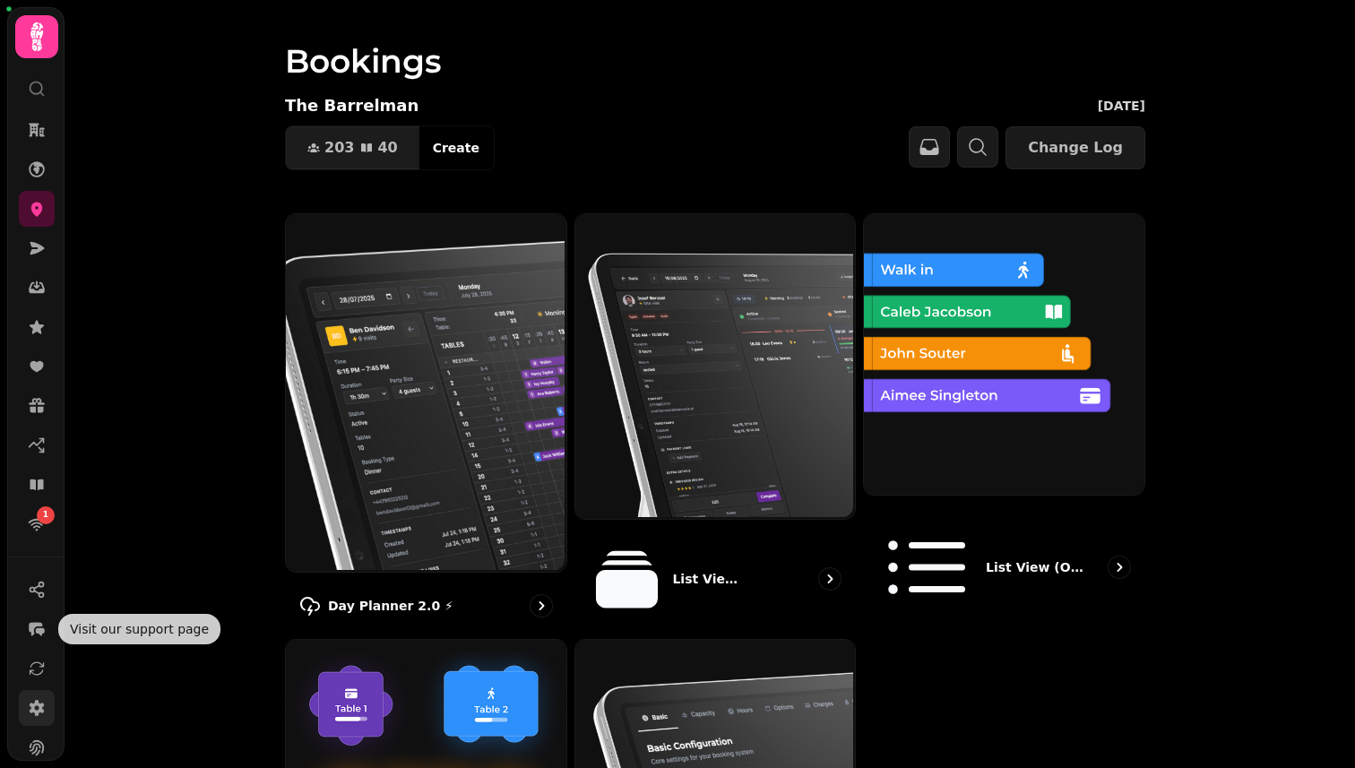
scroll to position [142, 0]
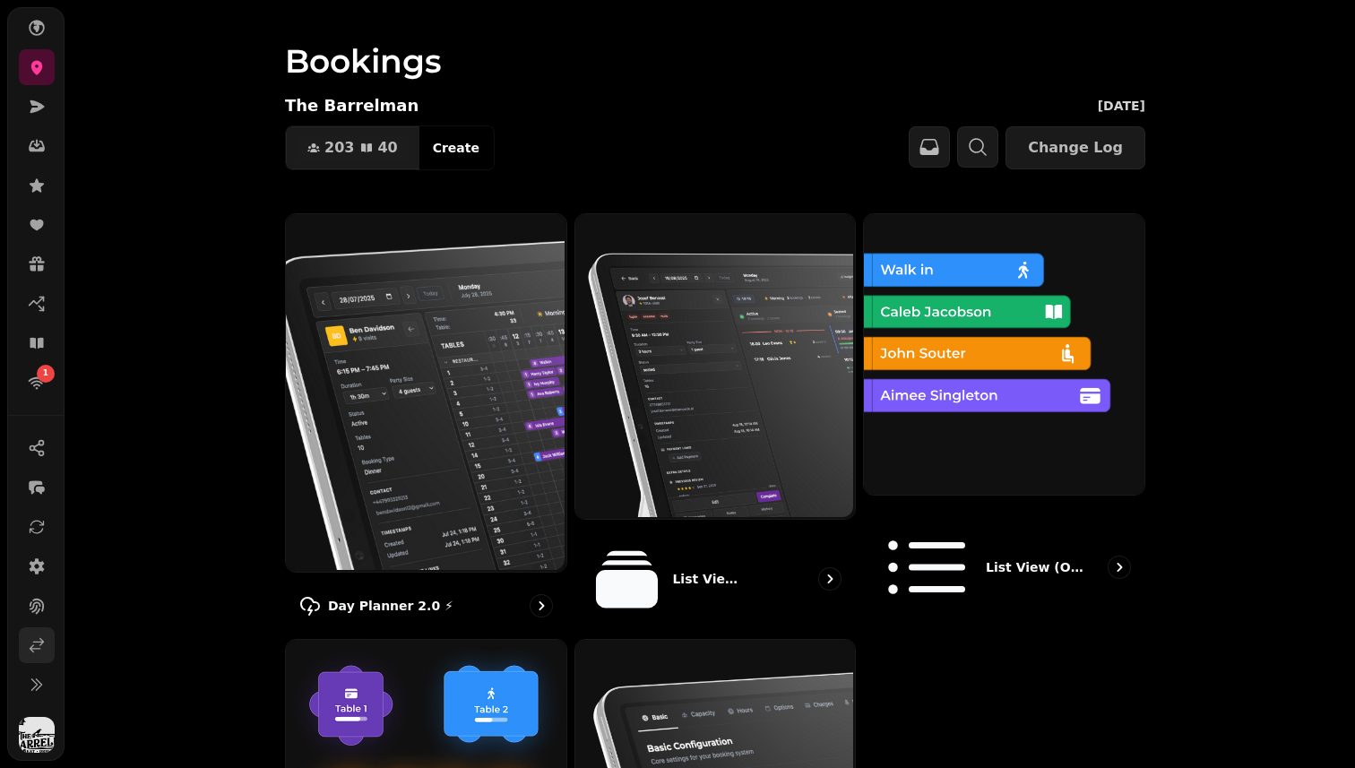
click at [32, 645] on icon at bounding box center [36, 645] width 13 height 13
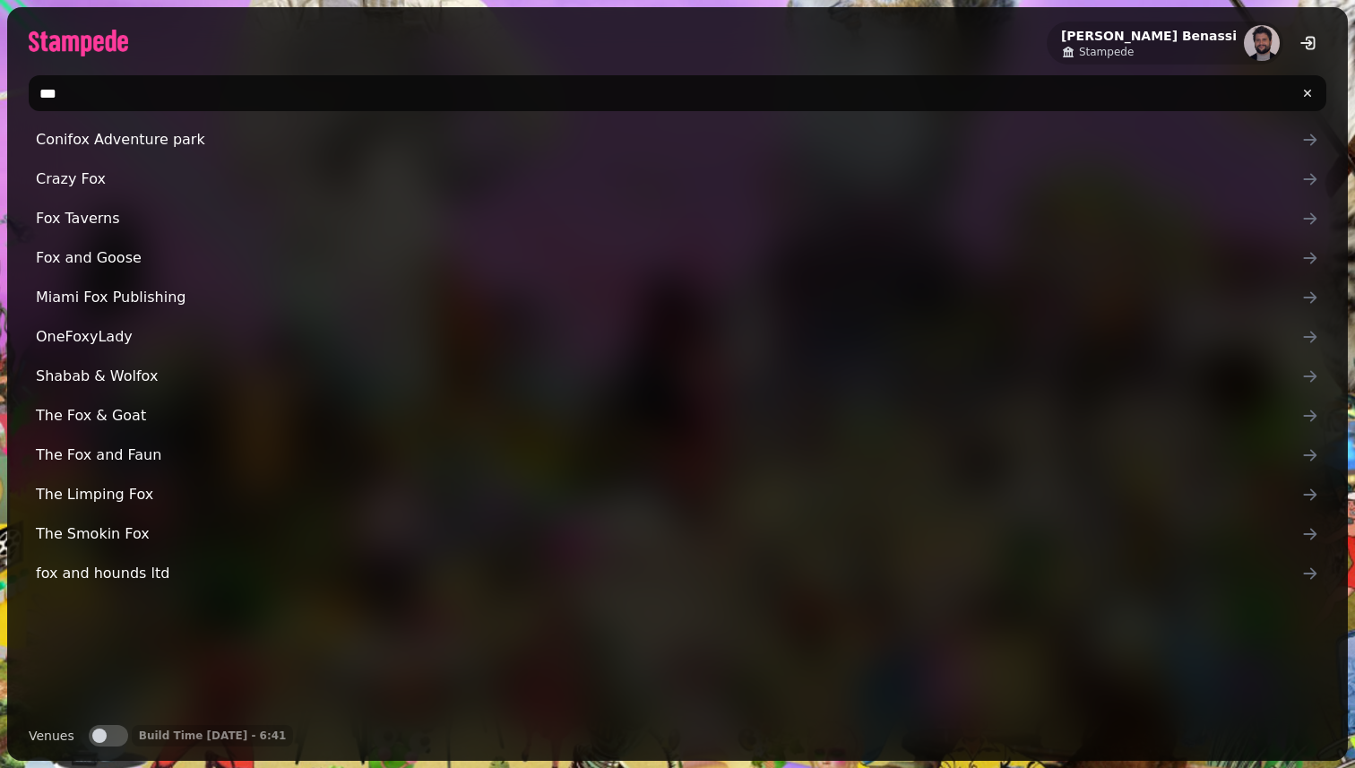
click at [255, 82] on input "***" at bounding box center [678, 93] width 1298 height 36
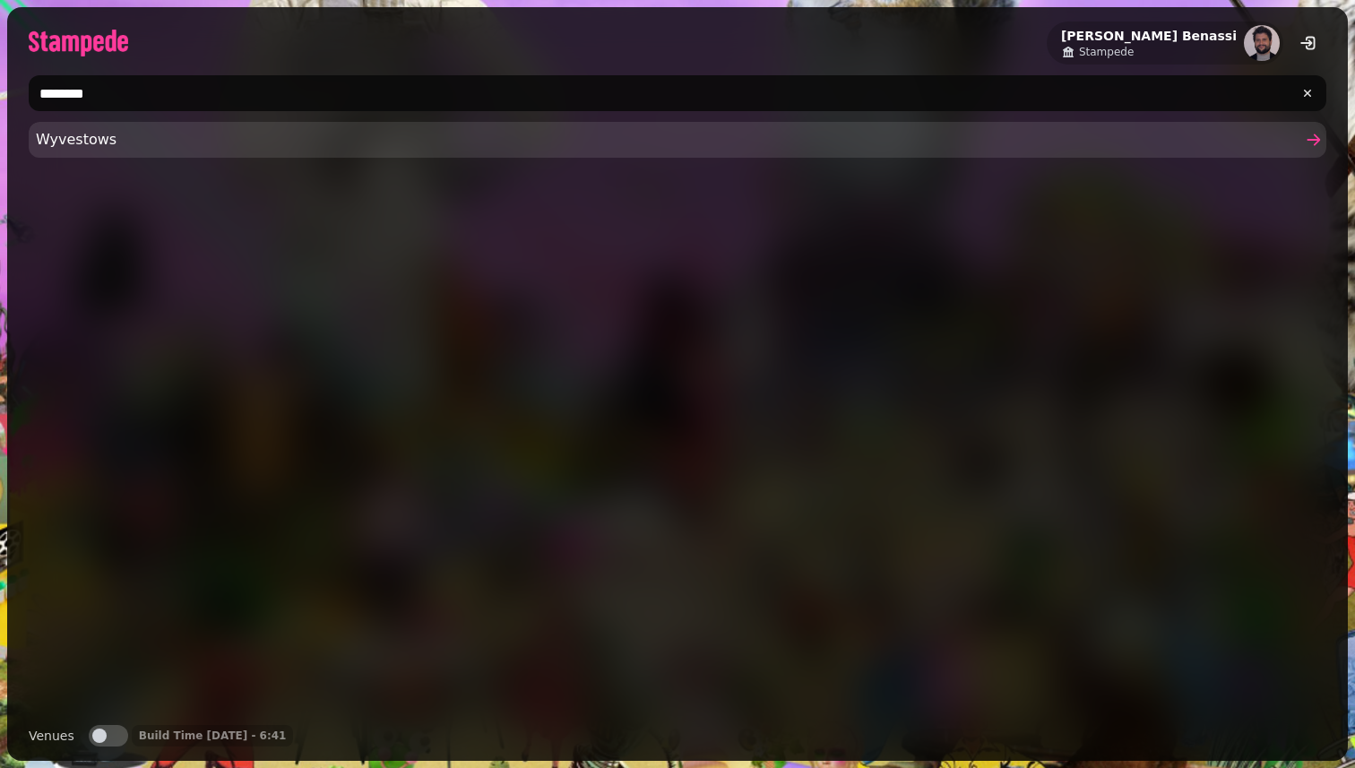
type input "********"
click at [181, 134] on span "Wyvestows" at bounding box center [669, 140] width 1266 height 22
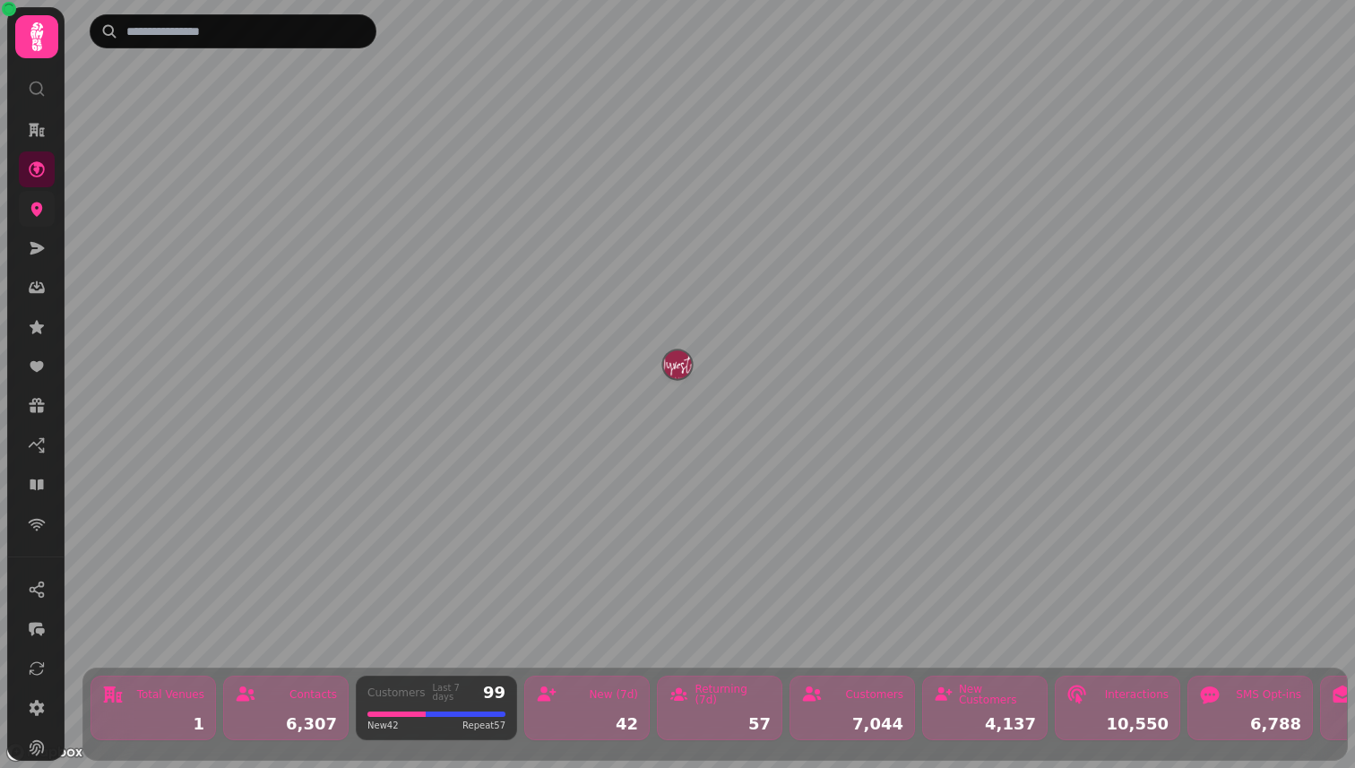
click at [49, 207] on link at bounding box center [37, 209] width 36 height 36
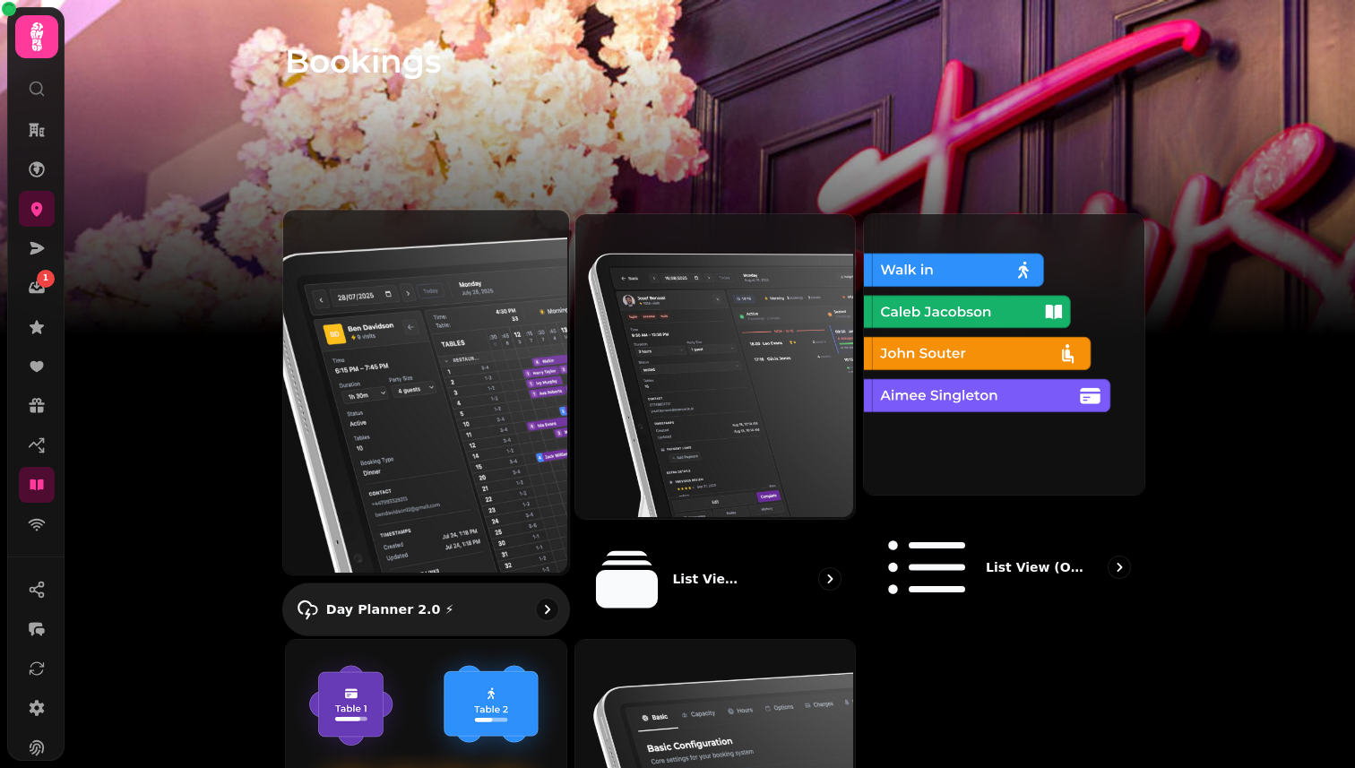
click at [426, 367] on img at bounding box center [424, 390] width 286 height 365
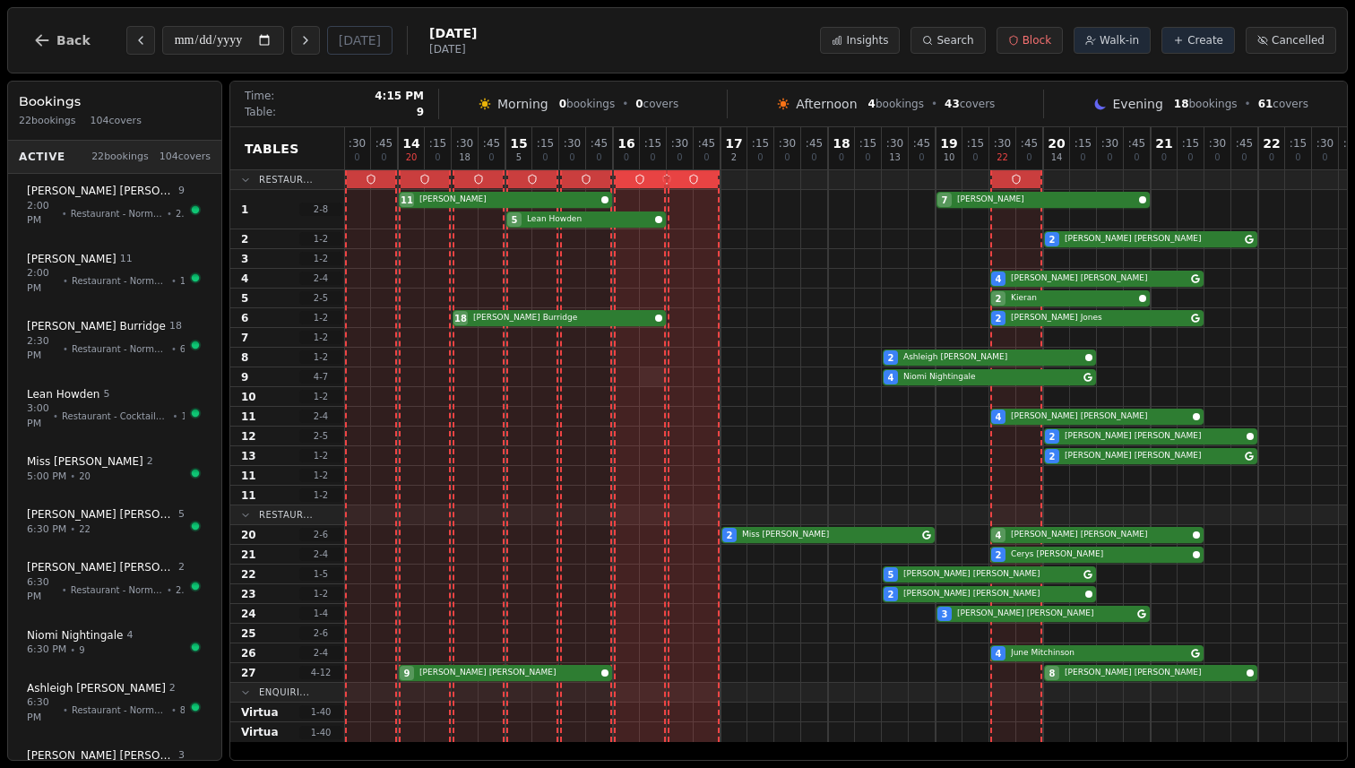
scroll to position [0, 181]
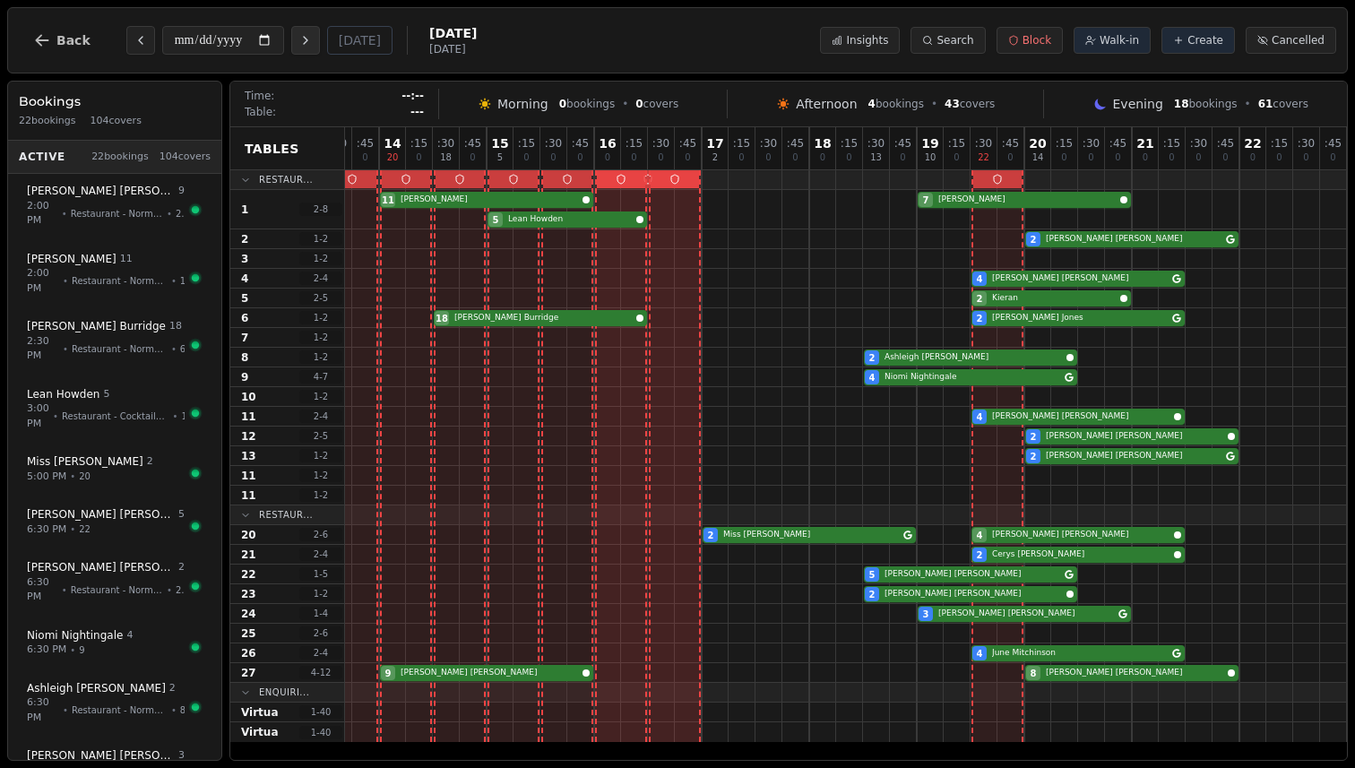
click at [307, 43] on icon "Next day" at bounding box center [306, 40] width 4 height 7
type input "**********"
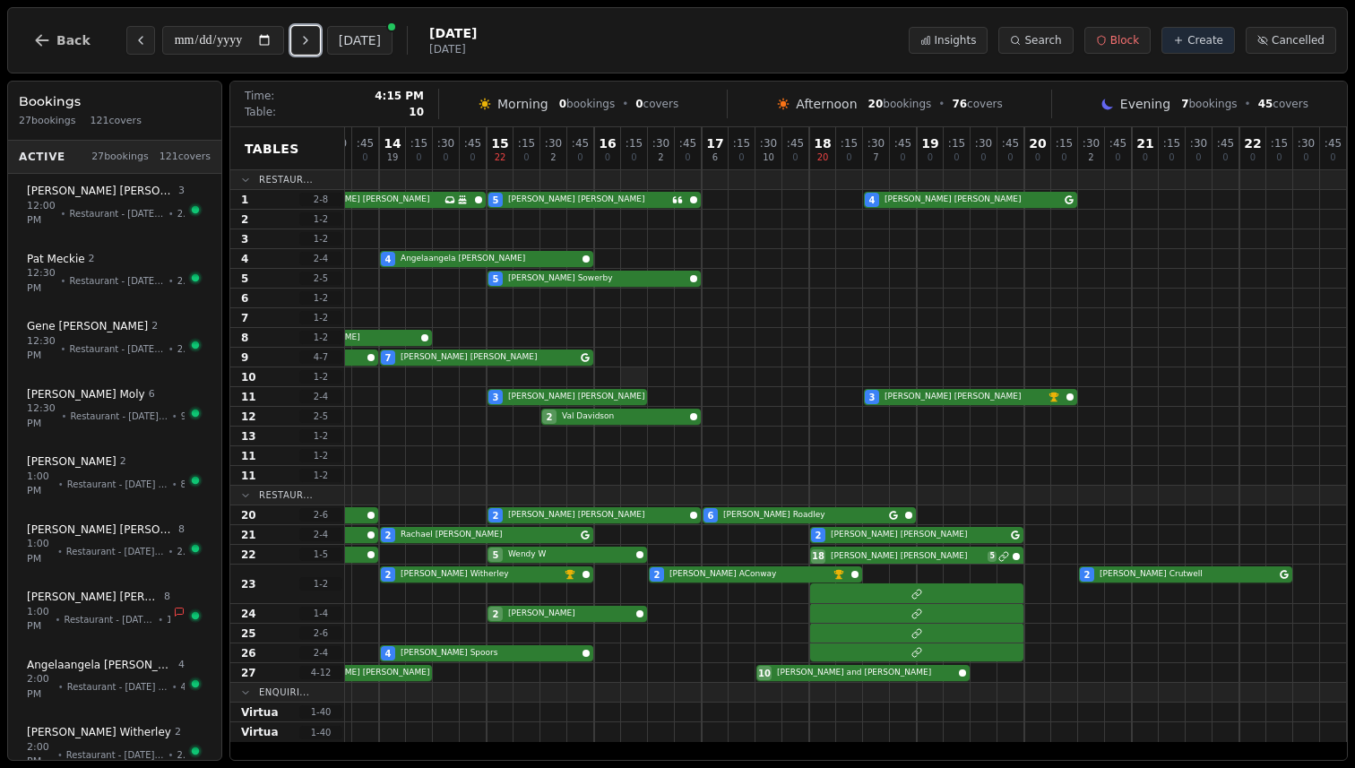
scroll to position [0, 0]
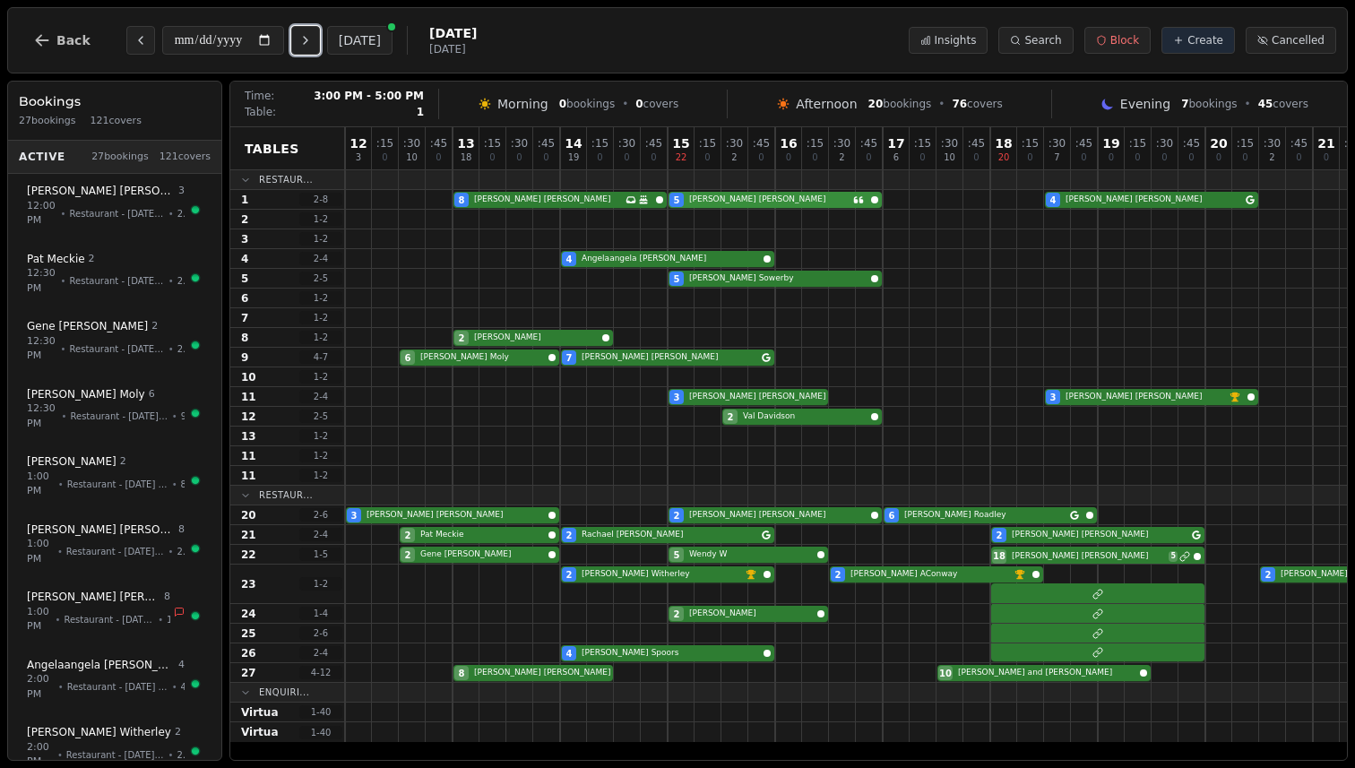
click at [723, 201] on div "8 [PERSON_NAME] Has conversation thread Birthday celebration 5 [PERSON_NAME] 4 …" at bounding box center [936, 200] width 1183 height 20
select select "****"
select select "*"
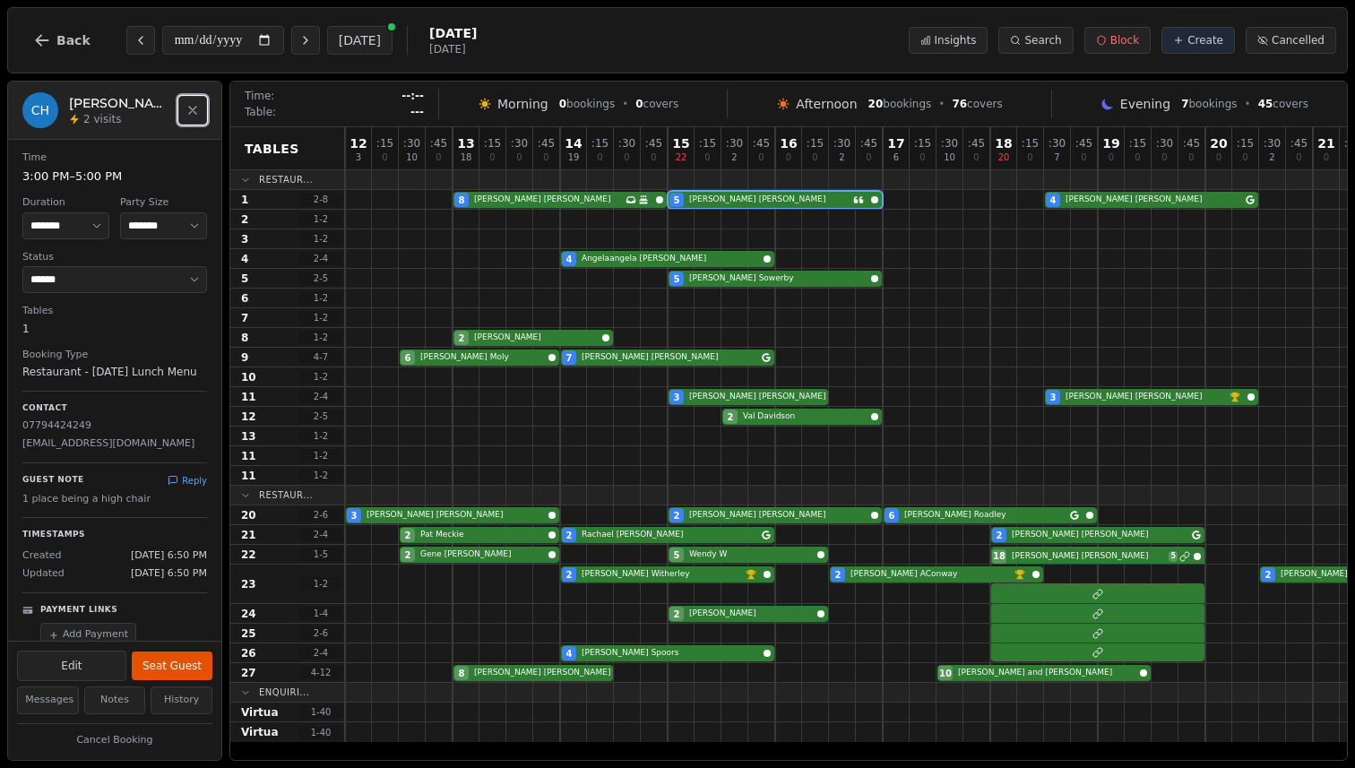
click at [187, 105] on icon "Close" at bounding box center [193, 110] width 14 height 14
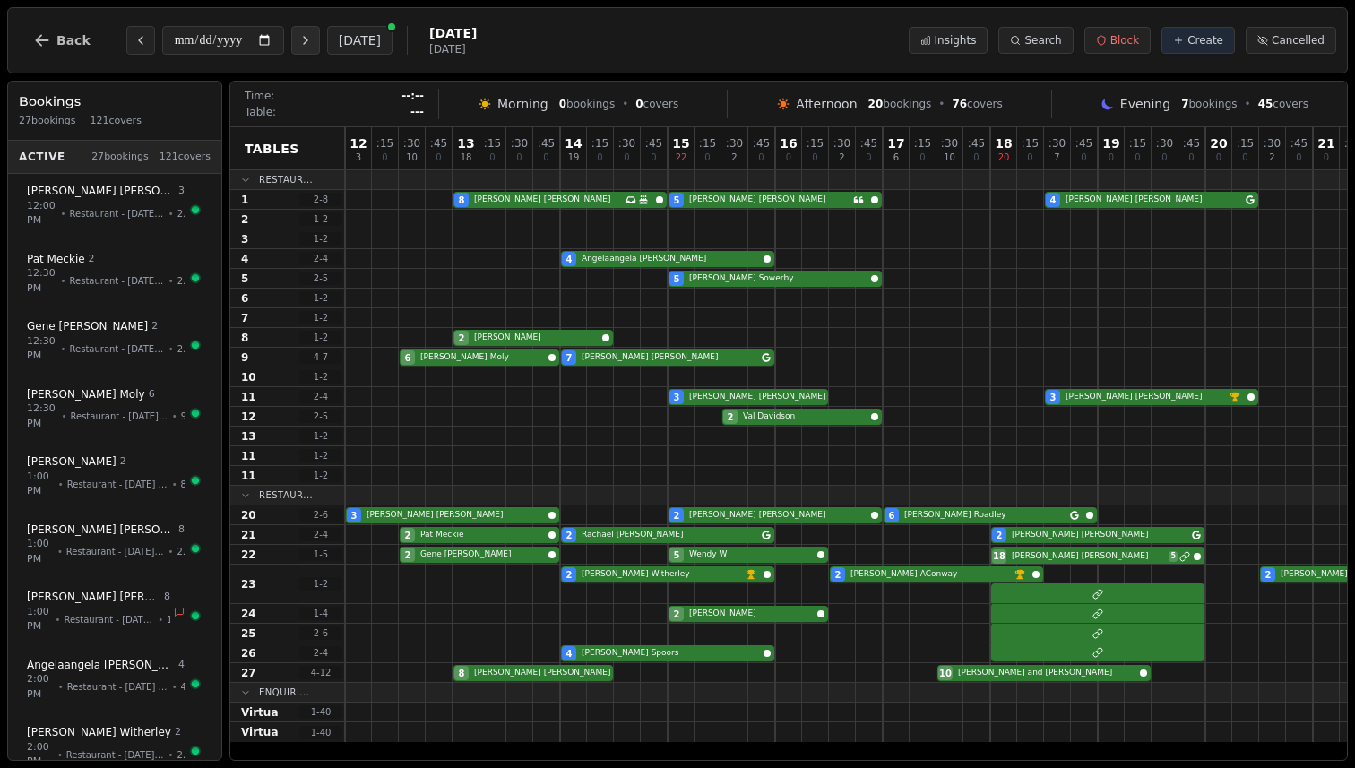
click at [306, 47] on icon "Next day" at bounding box center [306, 40] width 14 height 14
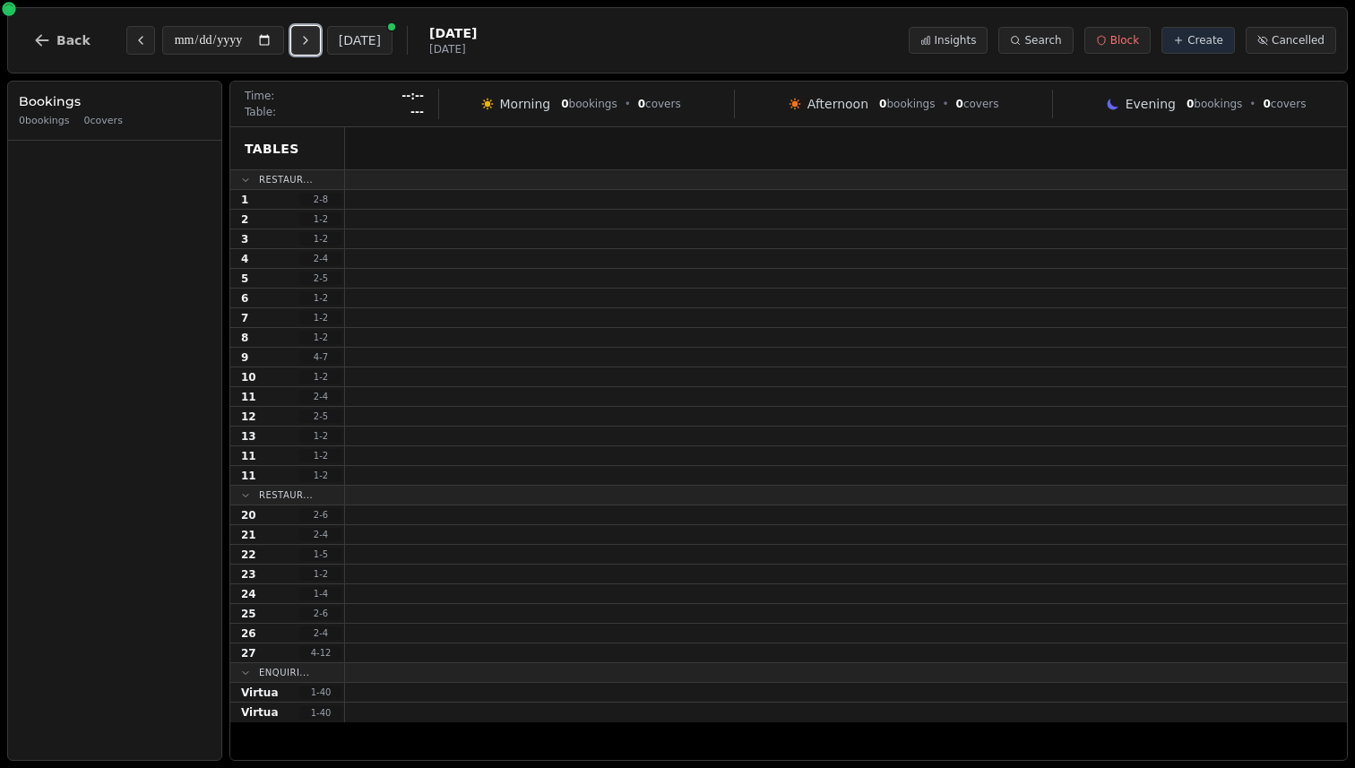
click at [306, 47] on icon "Next day" at bounding box center [306, 40] width 14 height 14
click at [313, 44] on icon "Next day" at bounding box center [306, 40] width 14 height 14
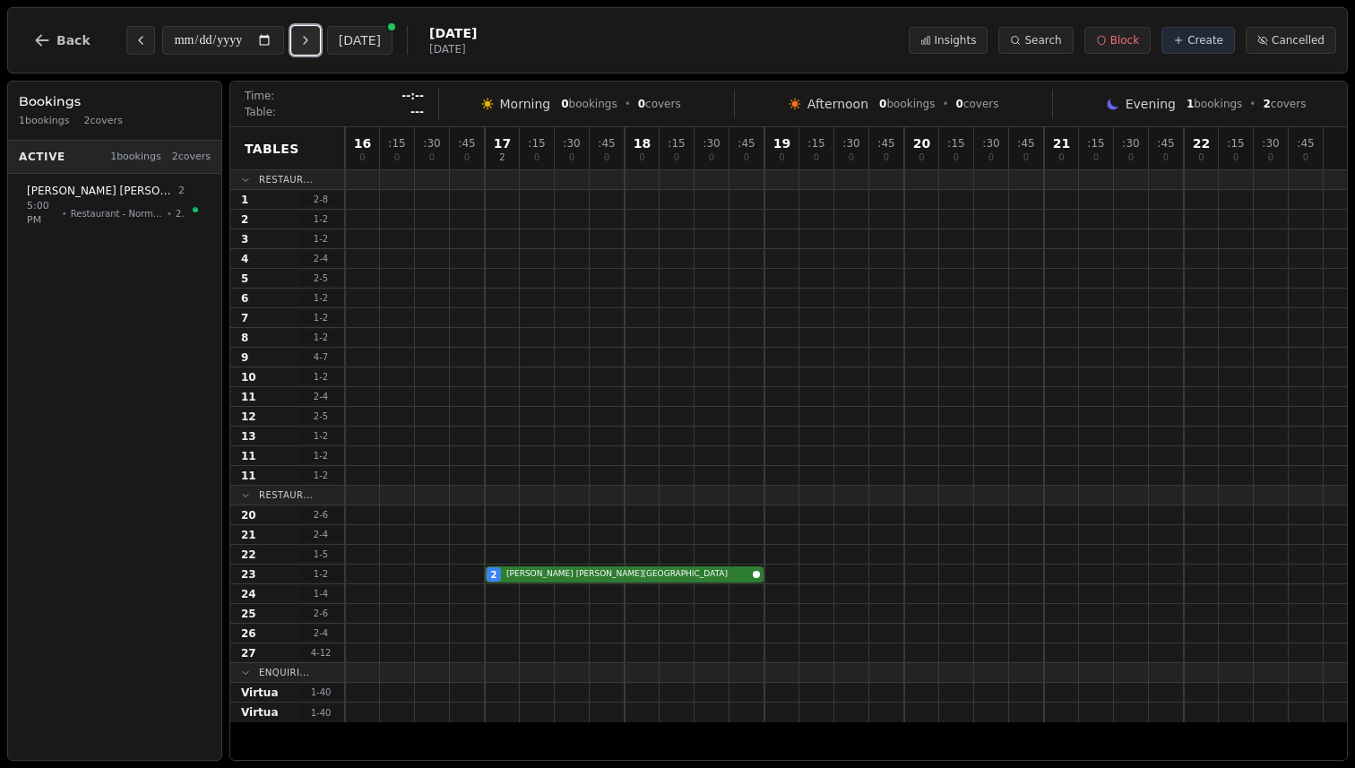
click at [313, 44] on icon "Next day" at bounding box center [306, 40] width 14 height 14
type input "**********"
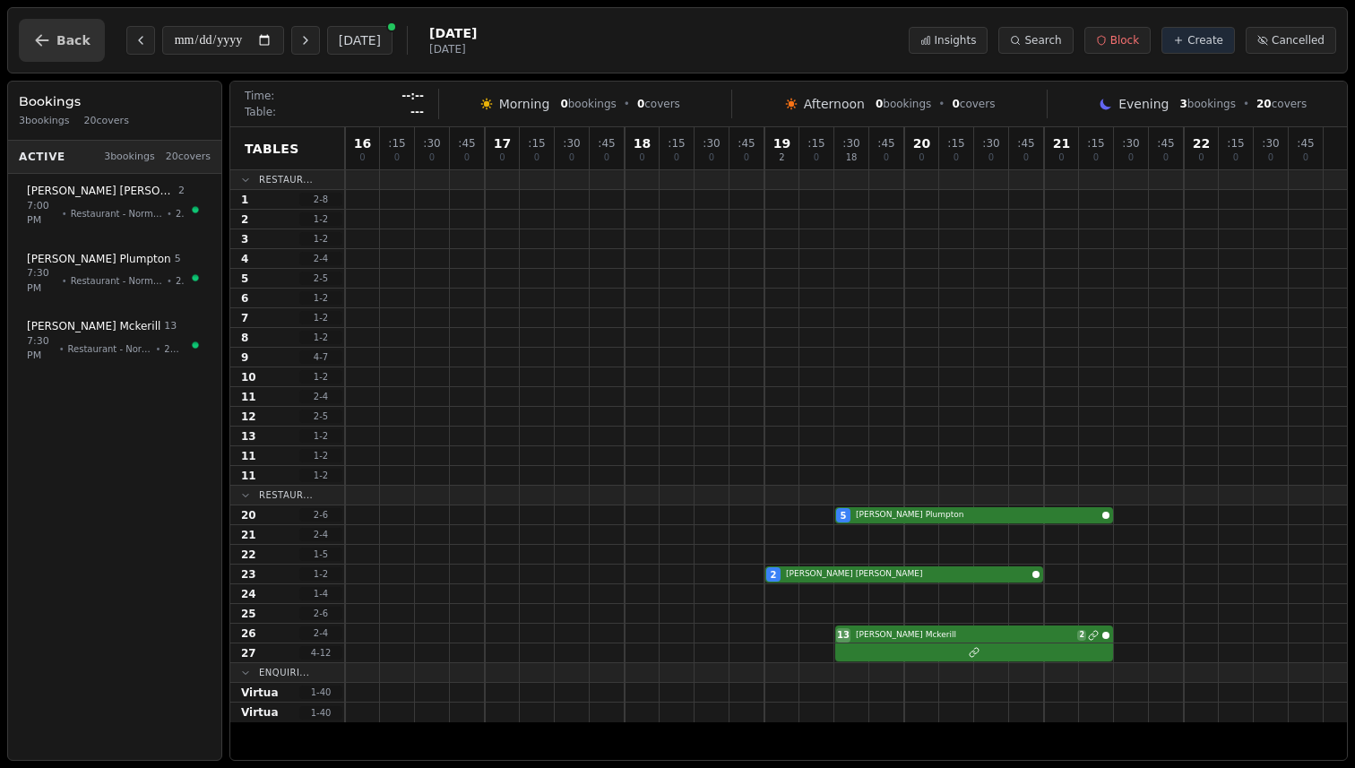
click at [55, 39] on button "Back" at bounding box center [62, 40] width 86 height 43
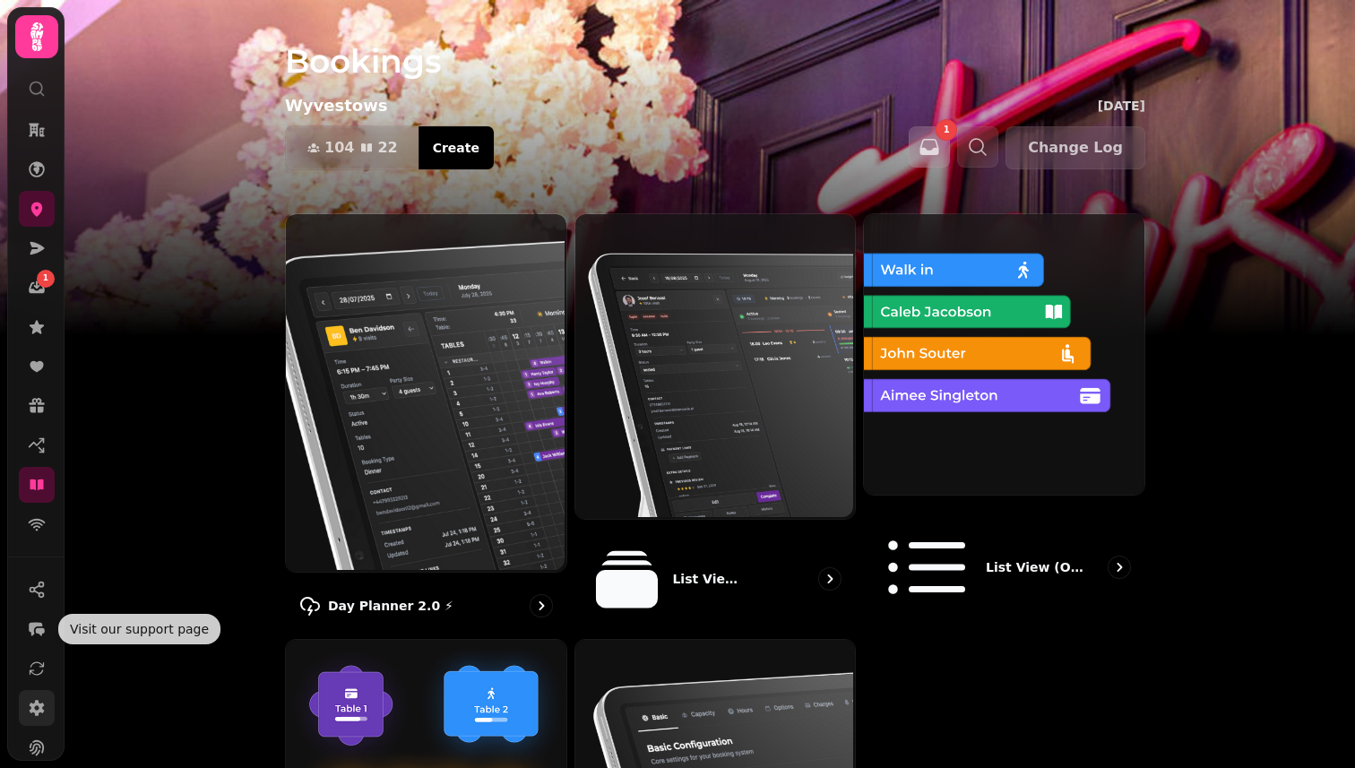
scroll to position [142, 0]
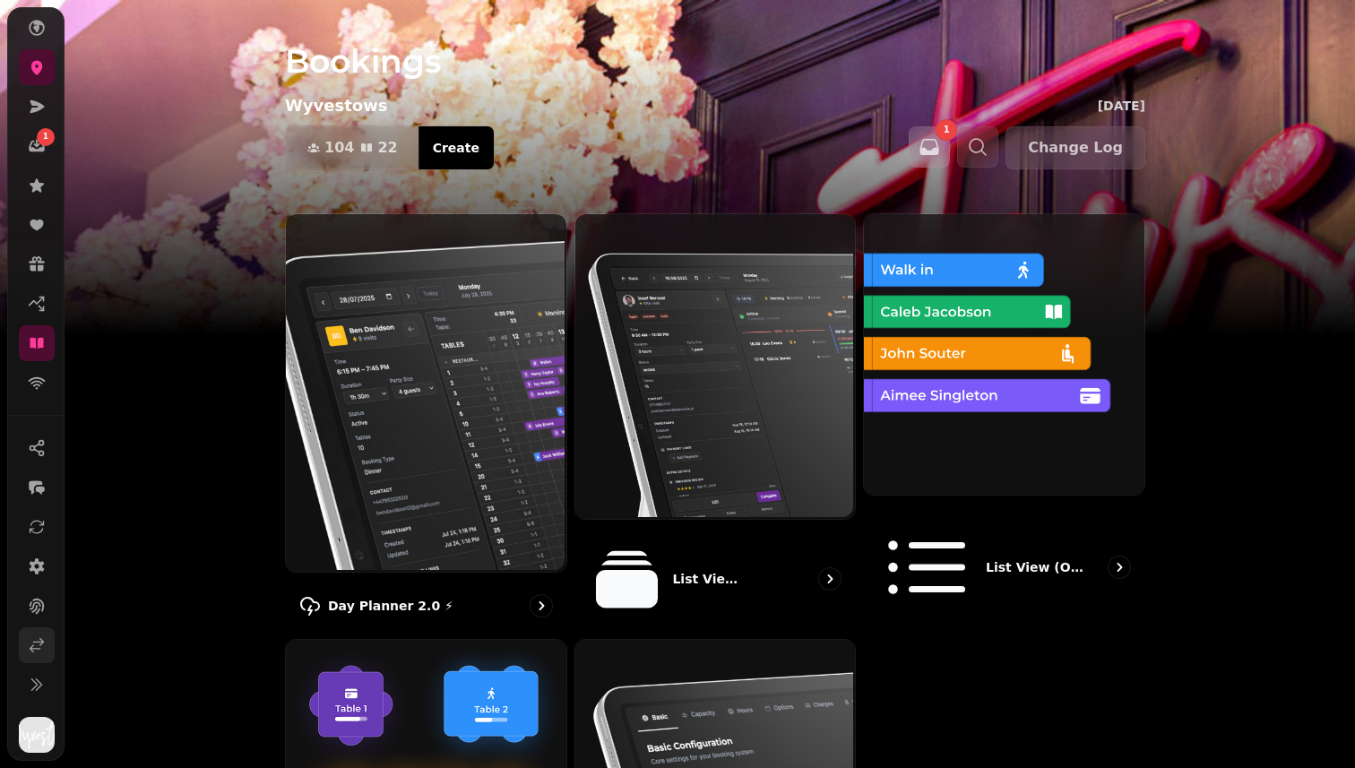
click at [30, 652] on icon at bounding box center [37, 645] width 18 height 18
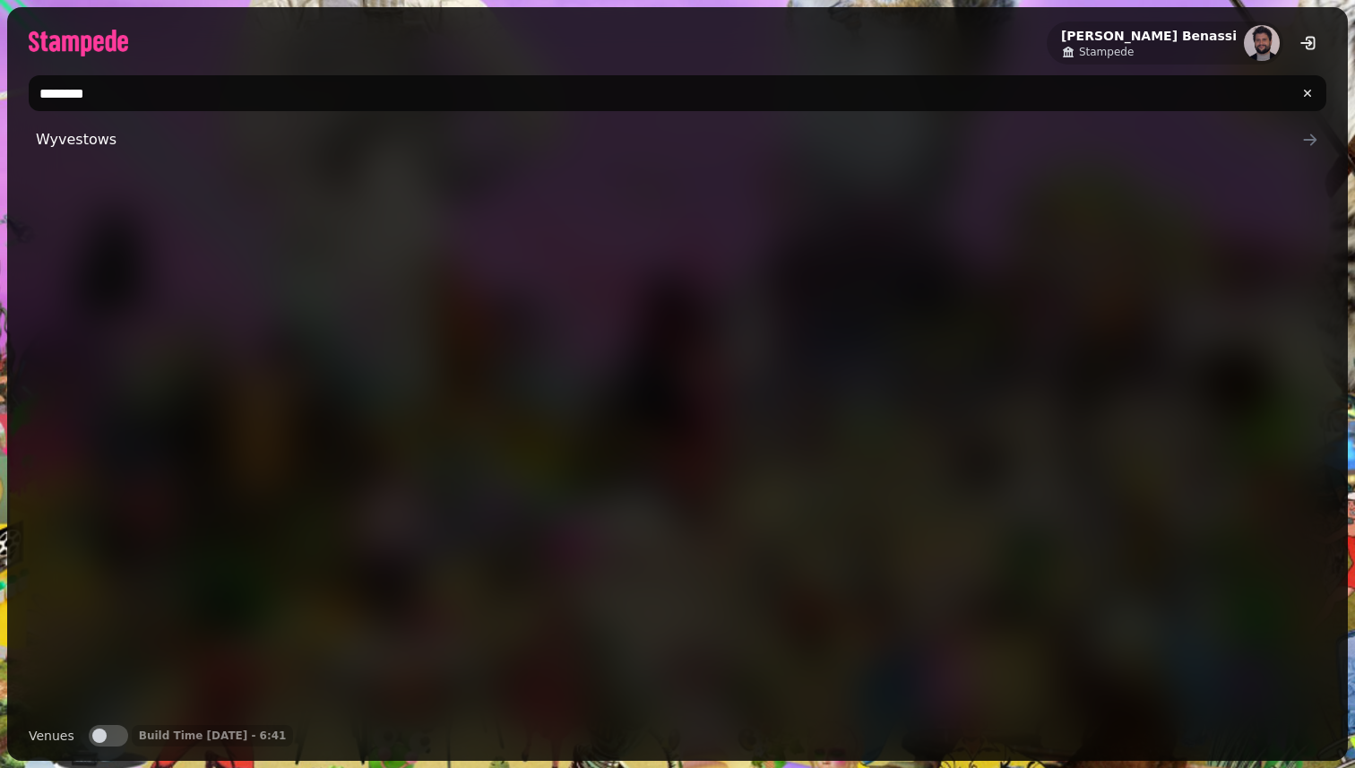
click at [290, 90] on input "********" at bounding box center [678, 93] width 1298 height 36
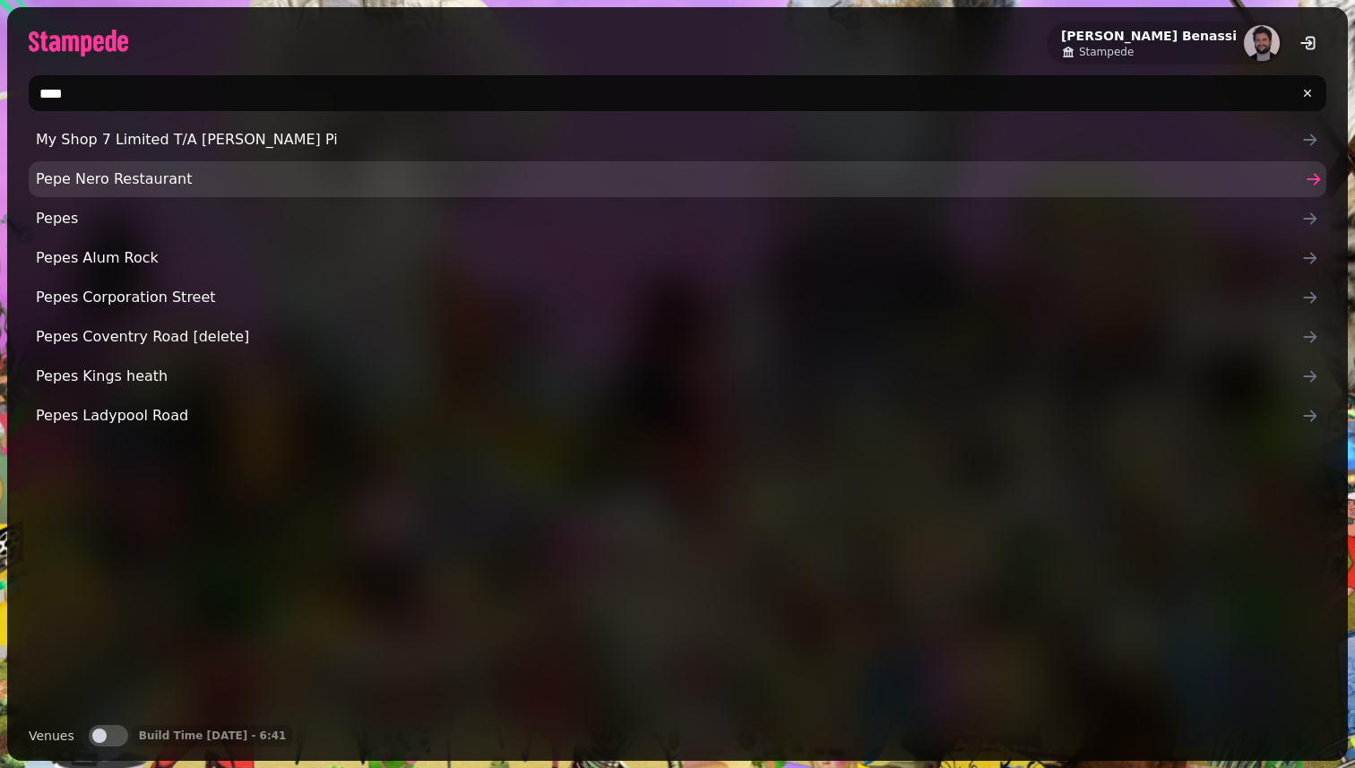
type input "****"
click at [73, 176] on span "Pepe Nero Restaurant" at bounding box center [669, 180] width 1266 height 22
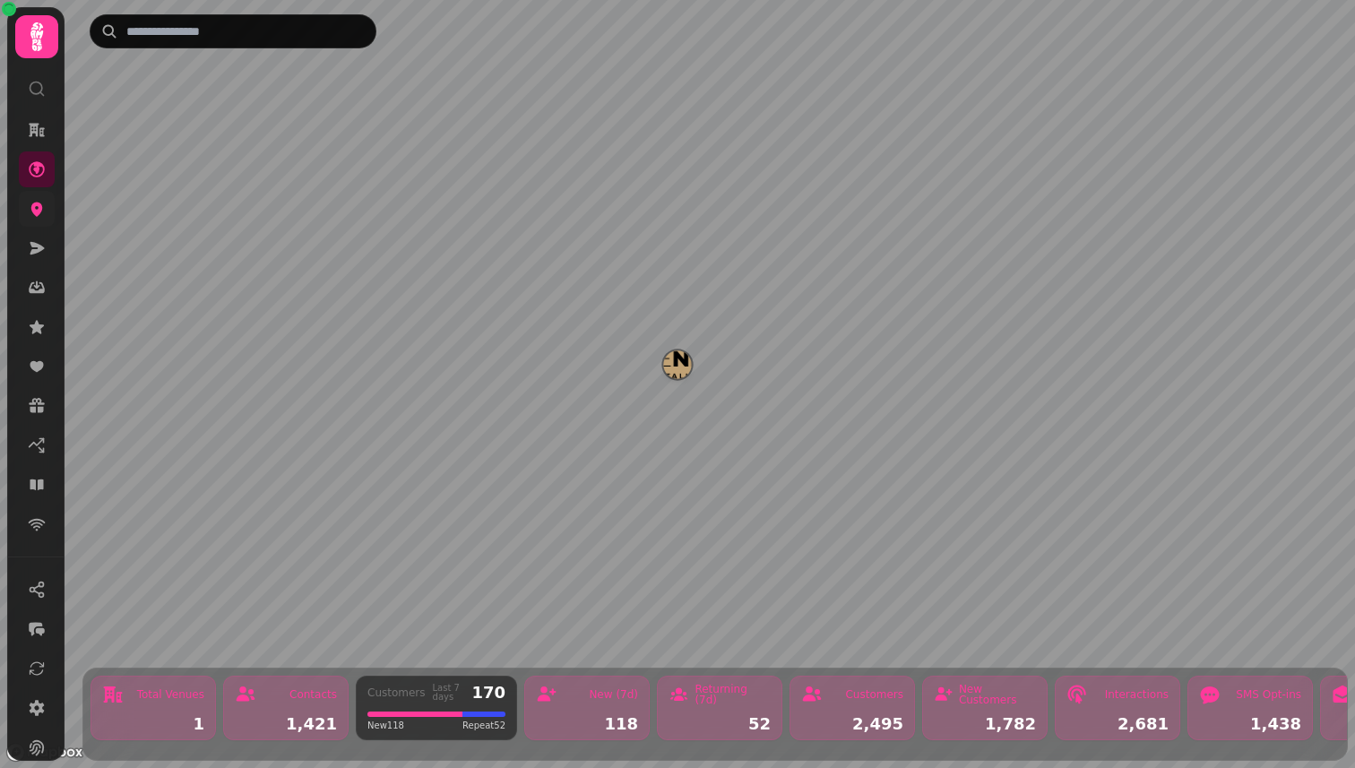
click at [33, 199] on link at bounding box center [37, 209] width 36 height 36
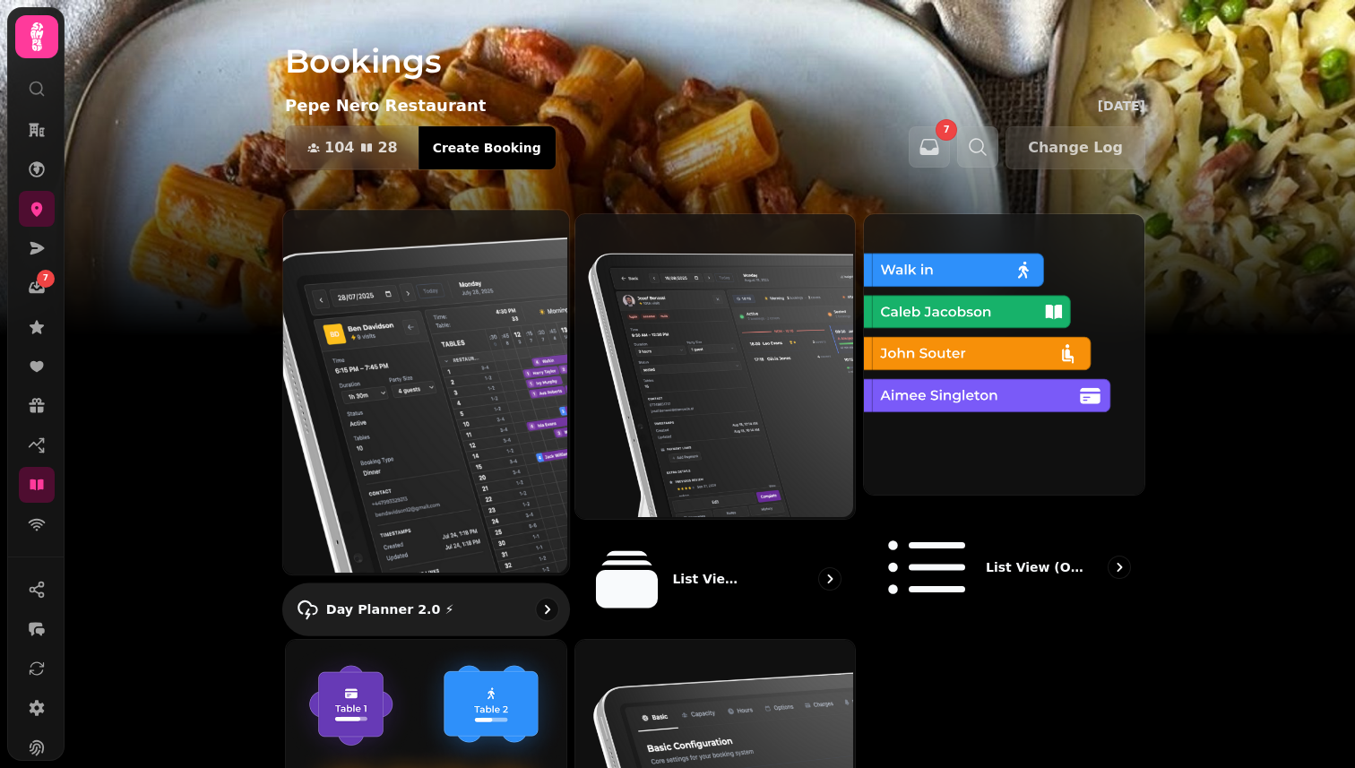
click at [460, 381] on img at bounding box center [424, 390] width 286 height 365
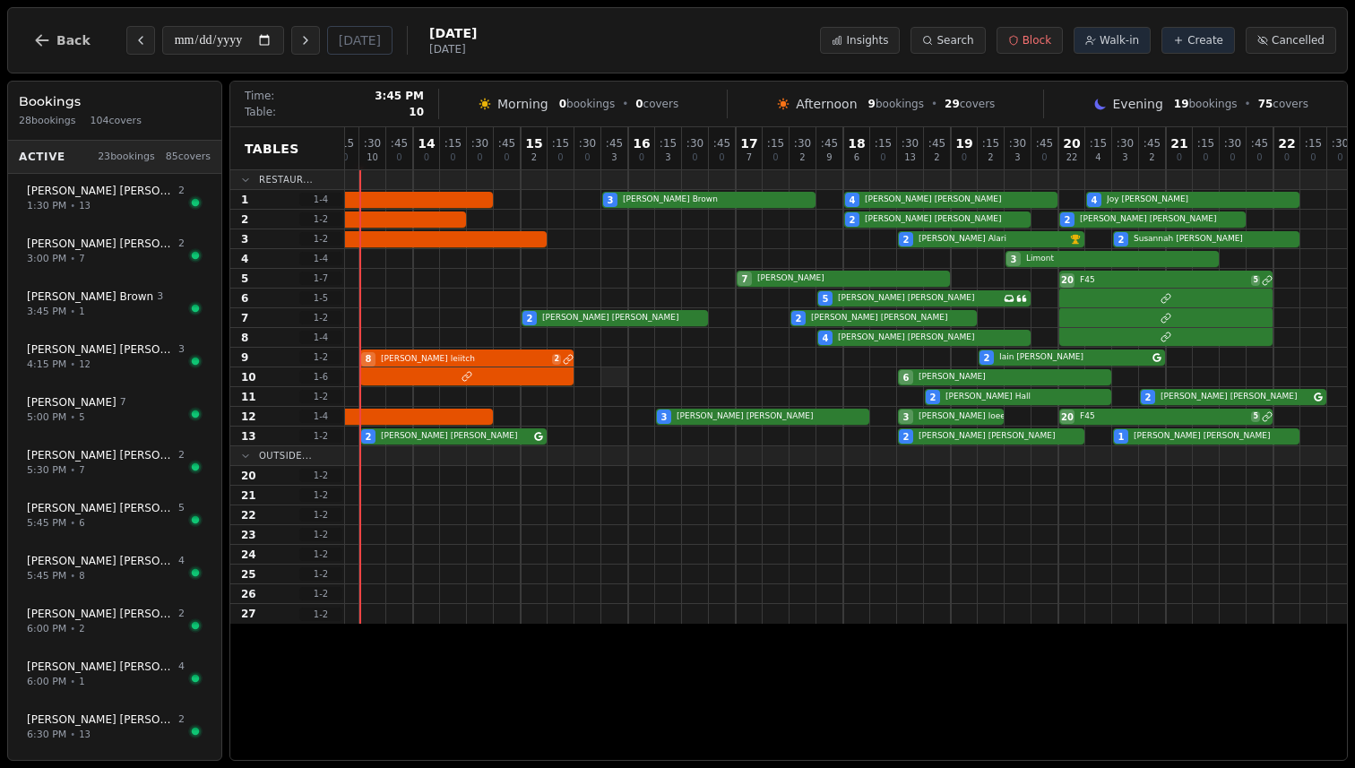
scroll to position [0, 154]
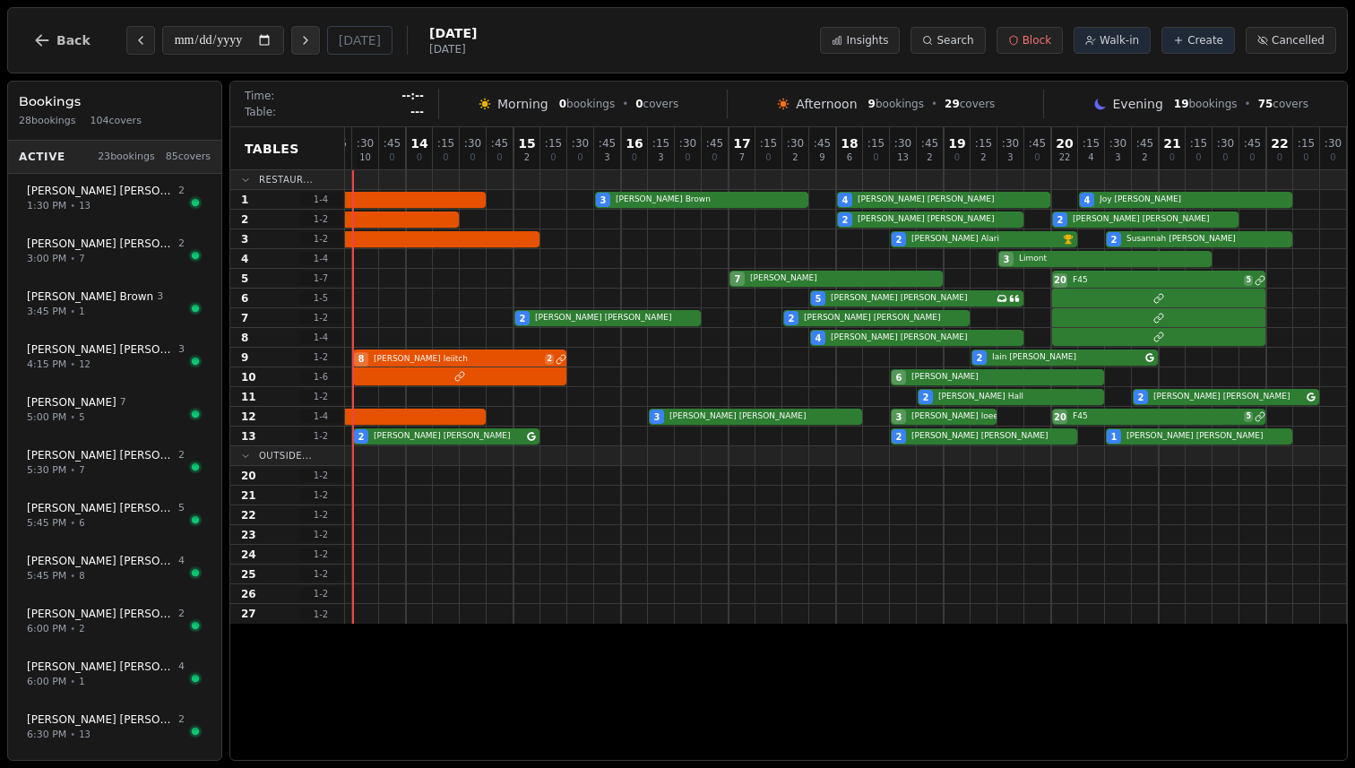
click at [309, 39] on icon "Next day" at bounding box center [306, 40] width 14 height 14
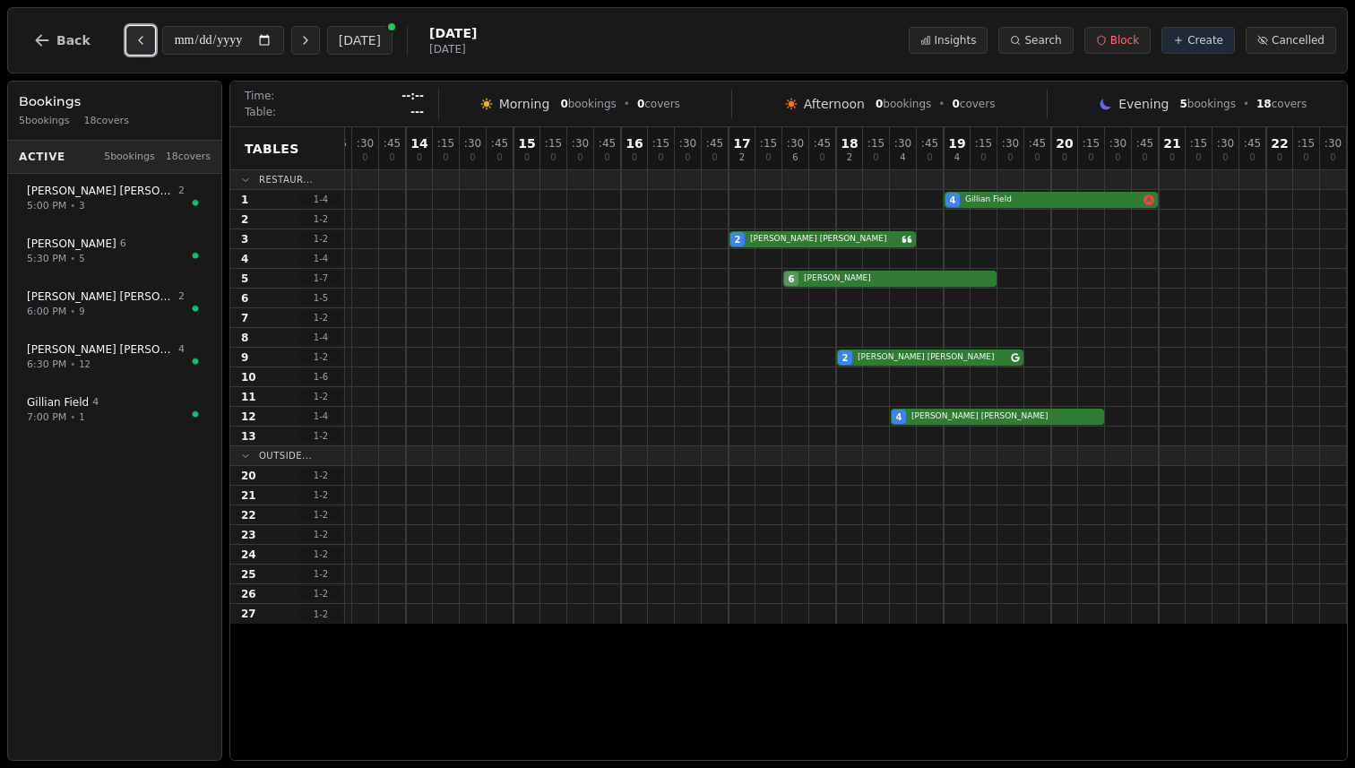
click at [142, 42] on icon "Previous day" at bounding box center [141, 40] width 14 height 14
type input "**********"
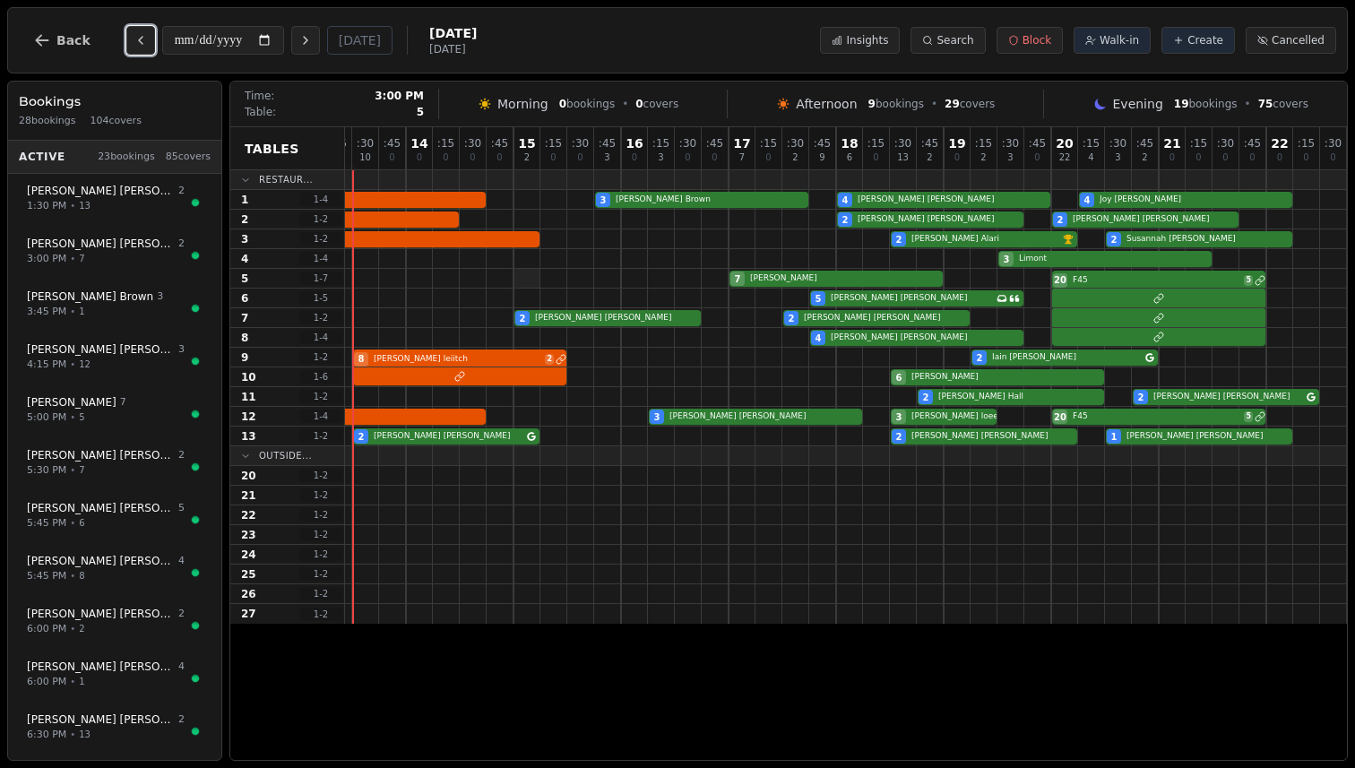
scroll to position [0, 0]
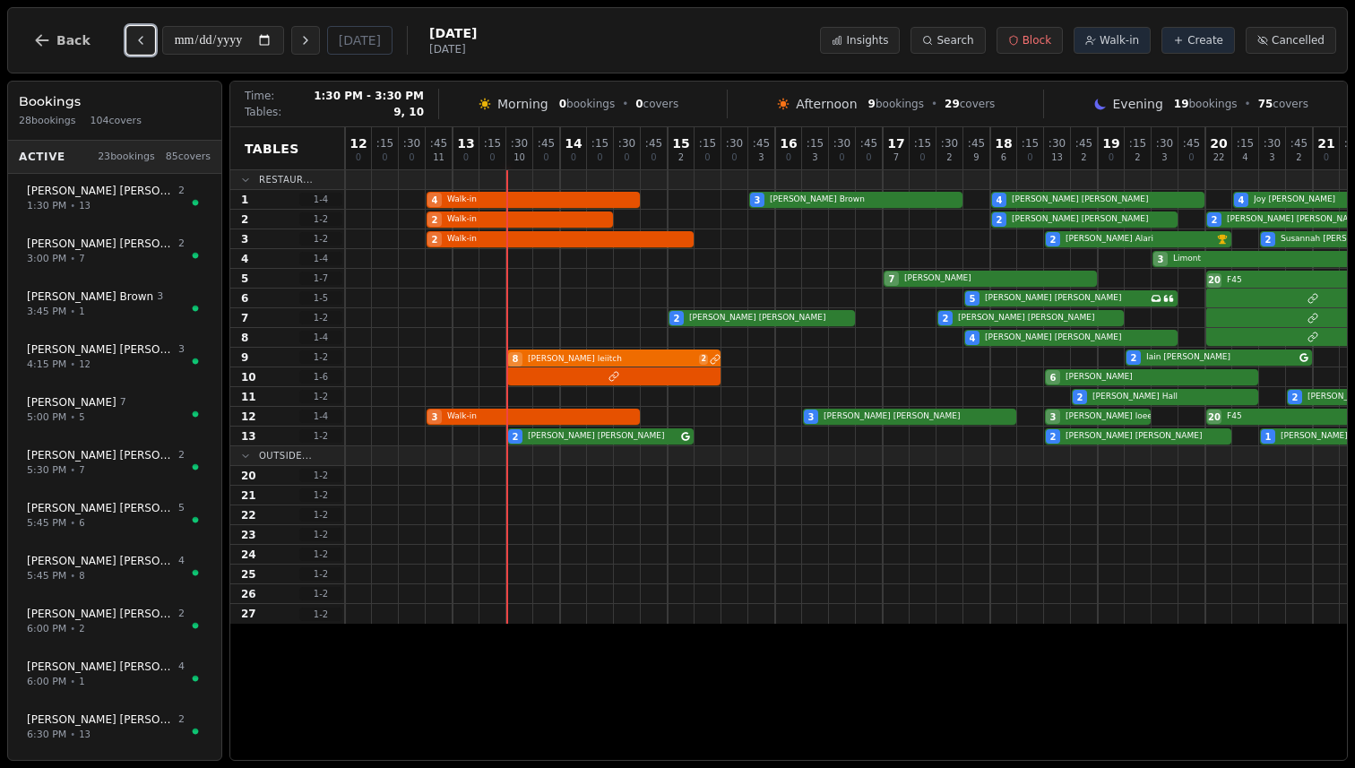
click at [591, 353] on div "8 [PERSON_NAME] 2 2 [PERSON_NAME]" at bounding box center [923, 358] width 1156 height 20
select select "****"
select select "*"
select select "******"
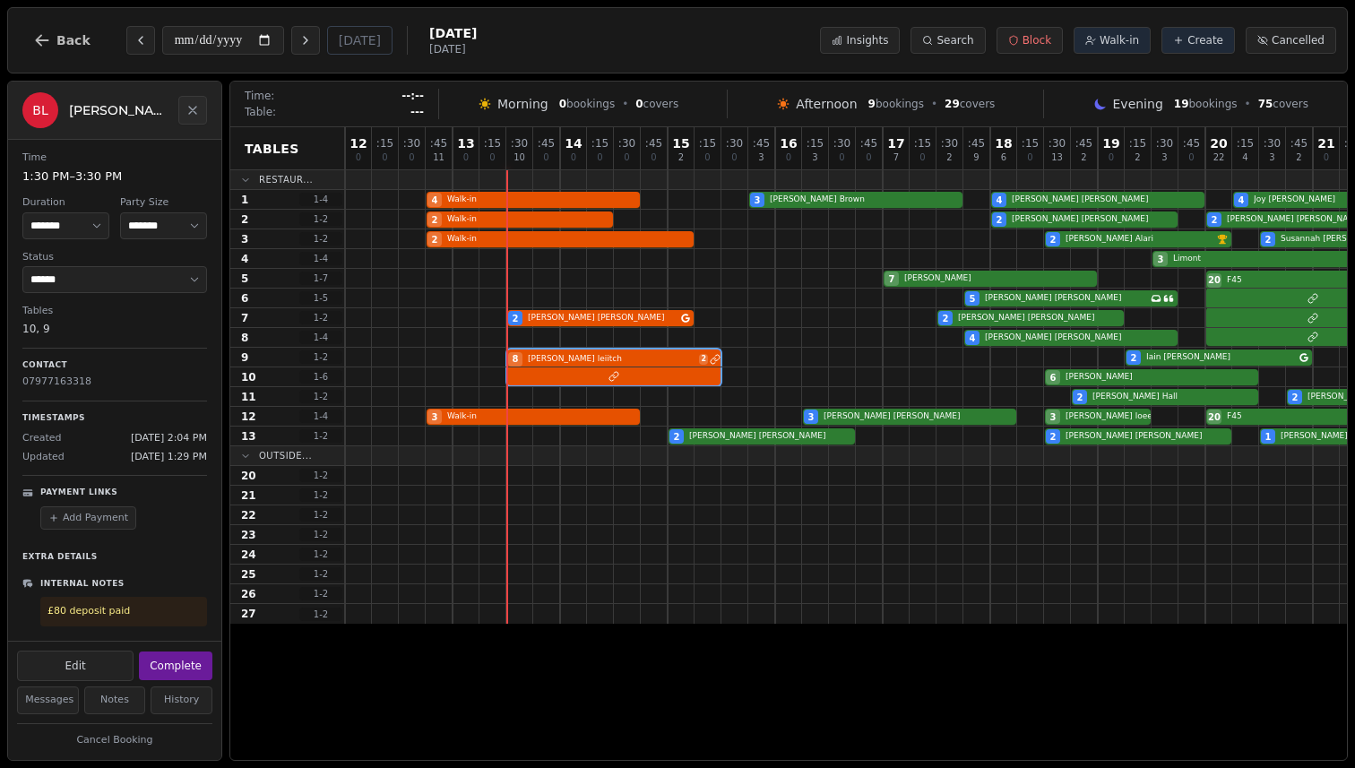
click at [625, 29] on div "**********" at bounding box center [677, 40] width 1341 height 66
click at [585, 316] on div "2 [PERSON_NAME] 2 [PERSON_NAME]" at bounding box center [923, 318] width 1156 height 20
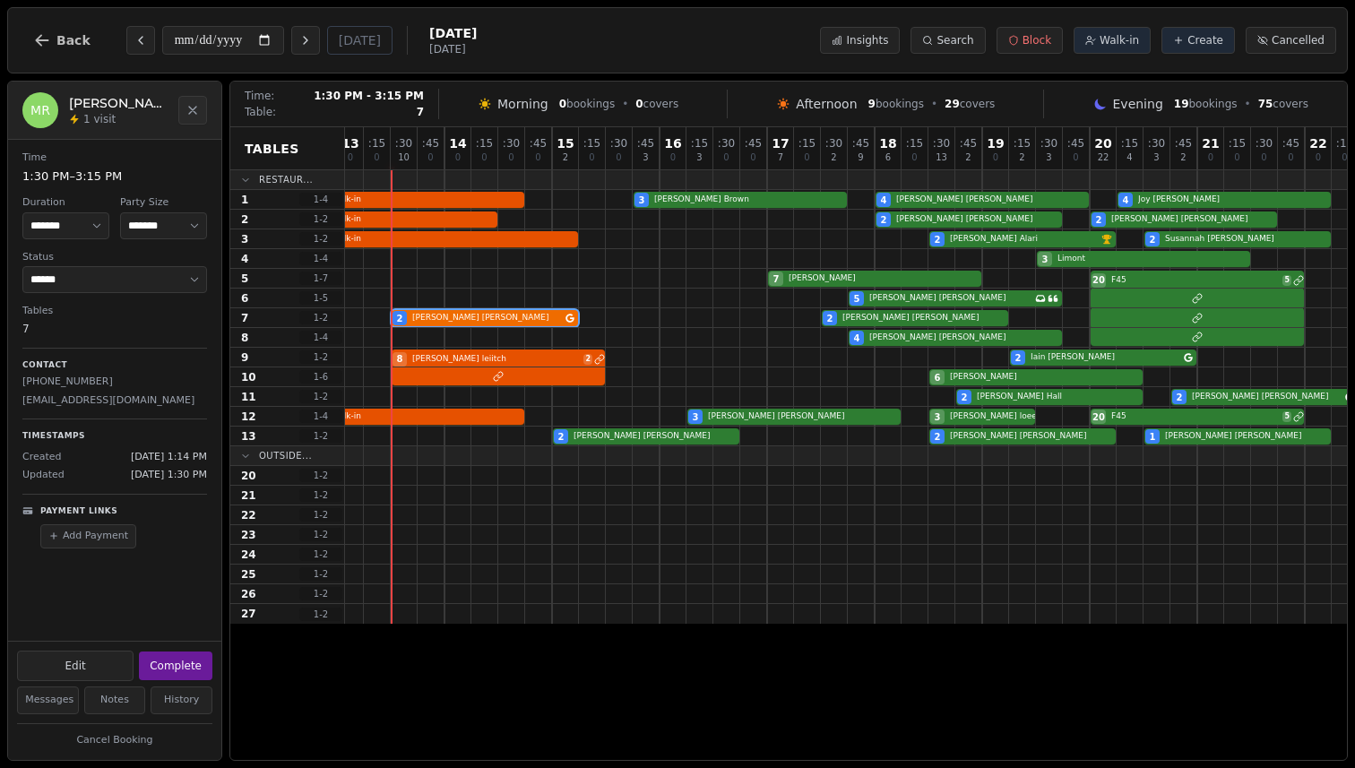
scroll to position [0, 154]
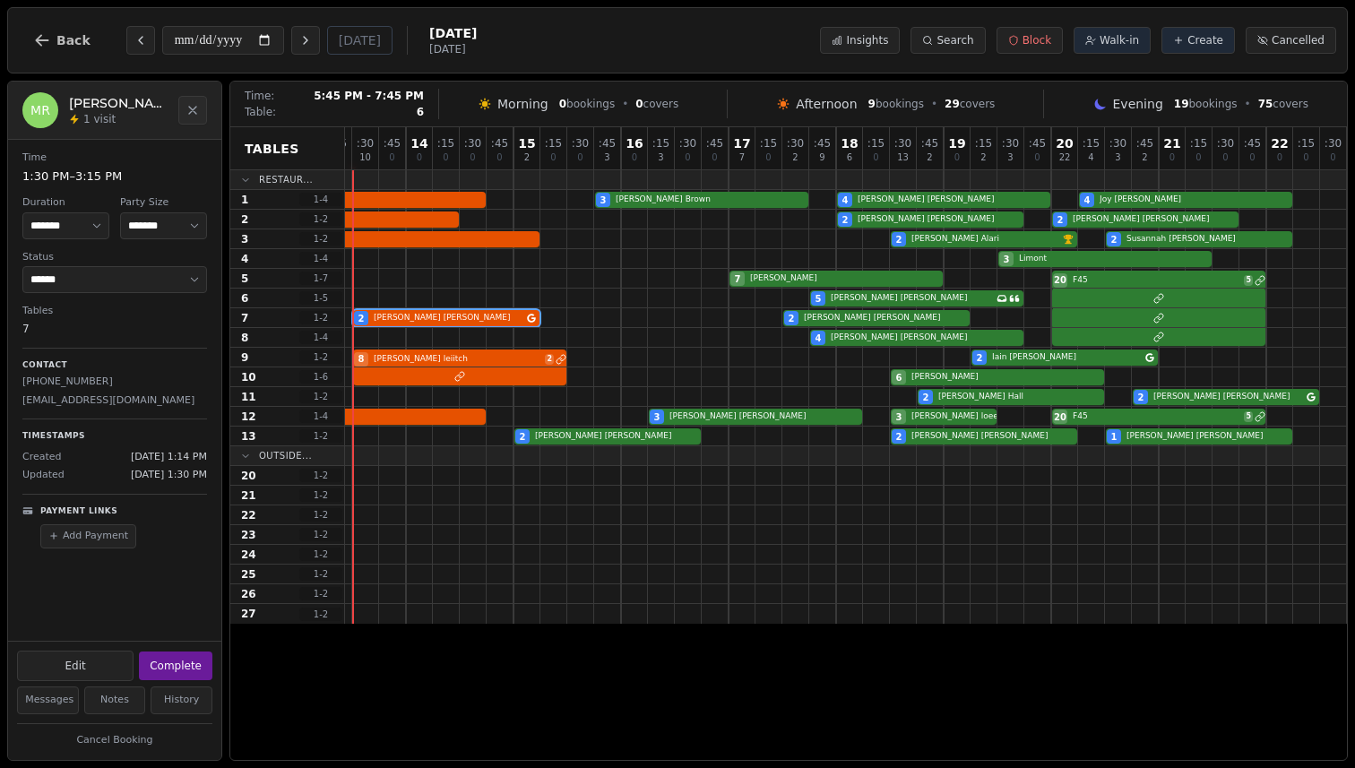
click at [870, 298] on div "5 [PERSON_NAME] Has conversation thread" at bounding box center [769, 299] width 1156 height 20
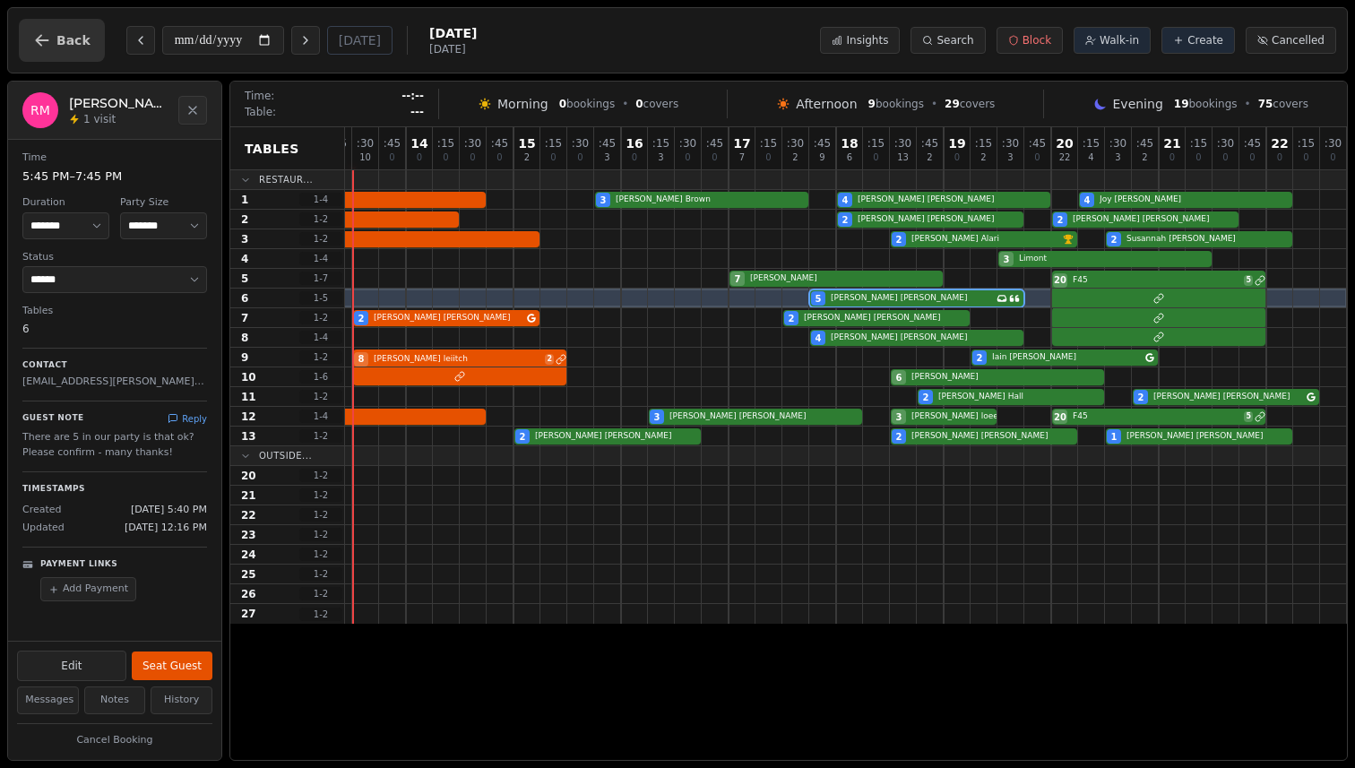
click at [58, 40] on span "Back" at bounding box center [73, 40] width 34 height 13
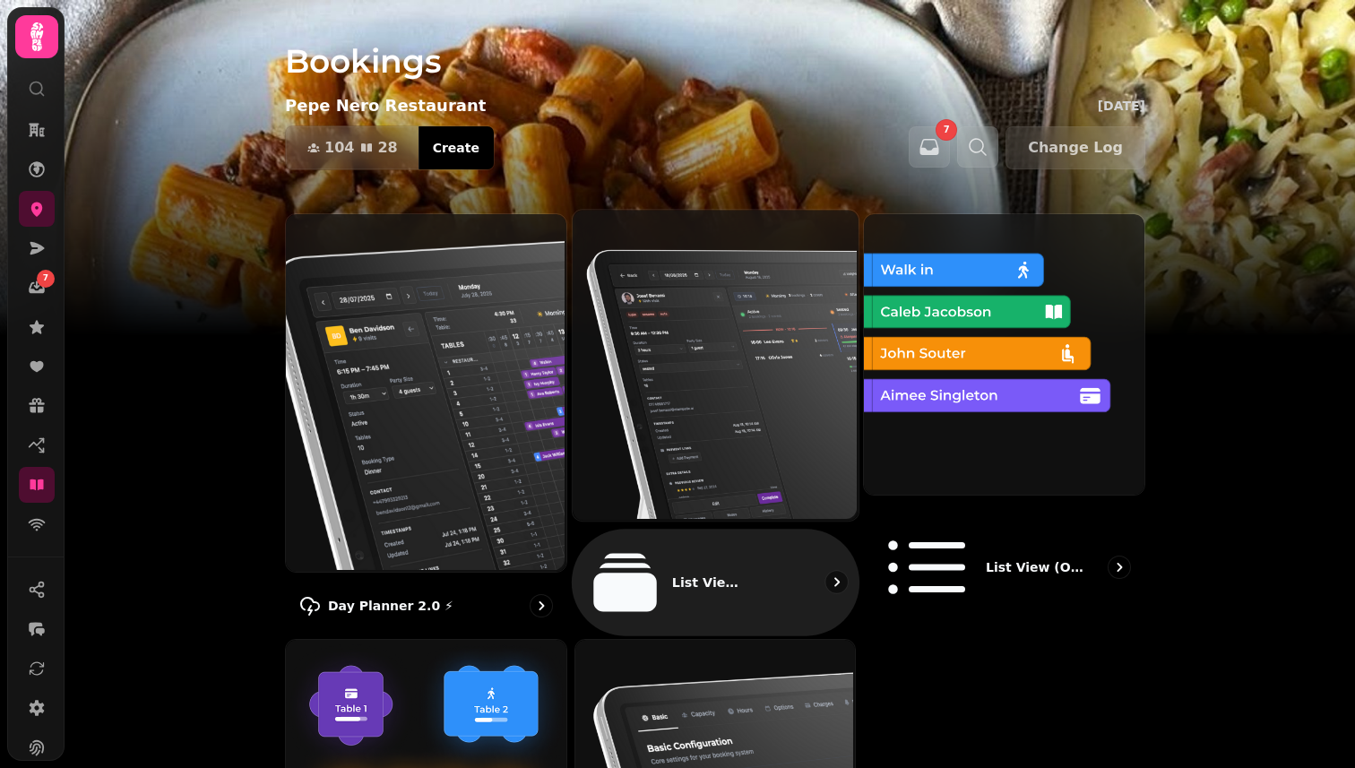
click at [697, 361] on img at bounding box center [713, 363] width 286 height 310
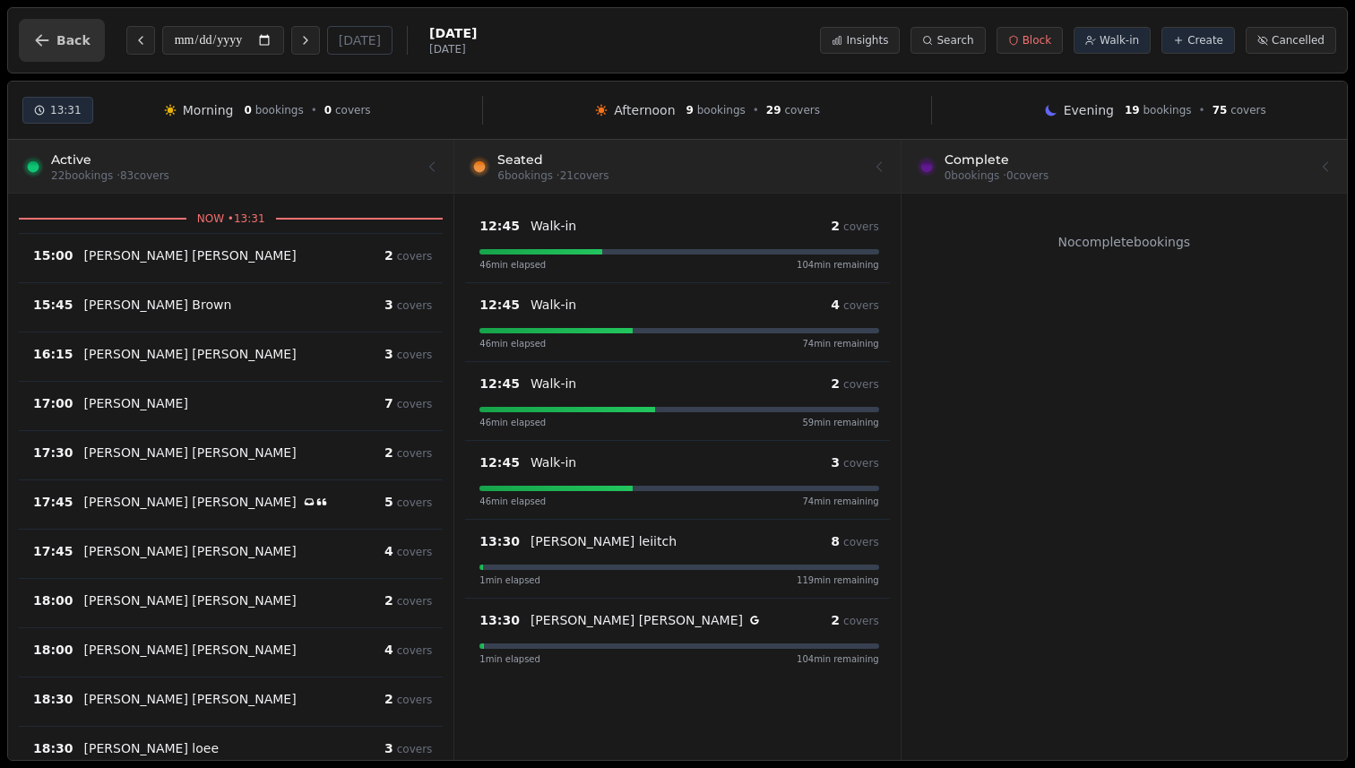
click at [61, 52] on button "Back" at bounding box center [62, 40] width 86 height 43
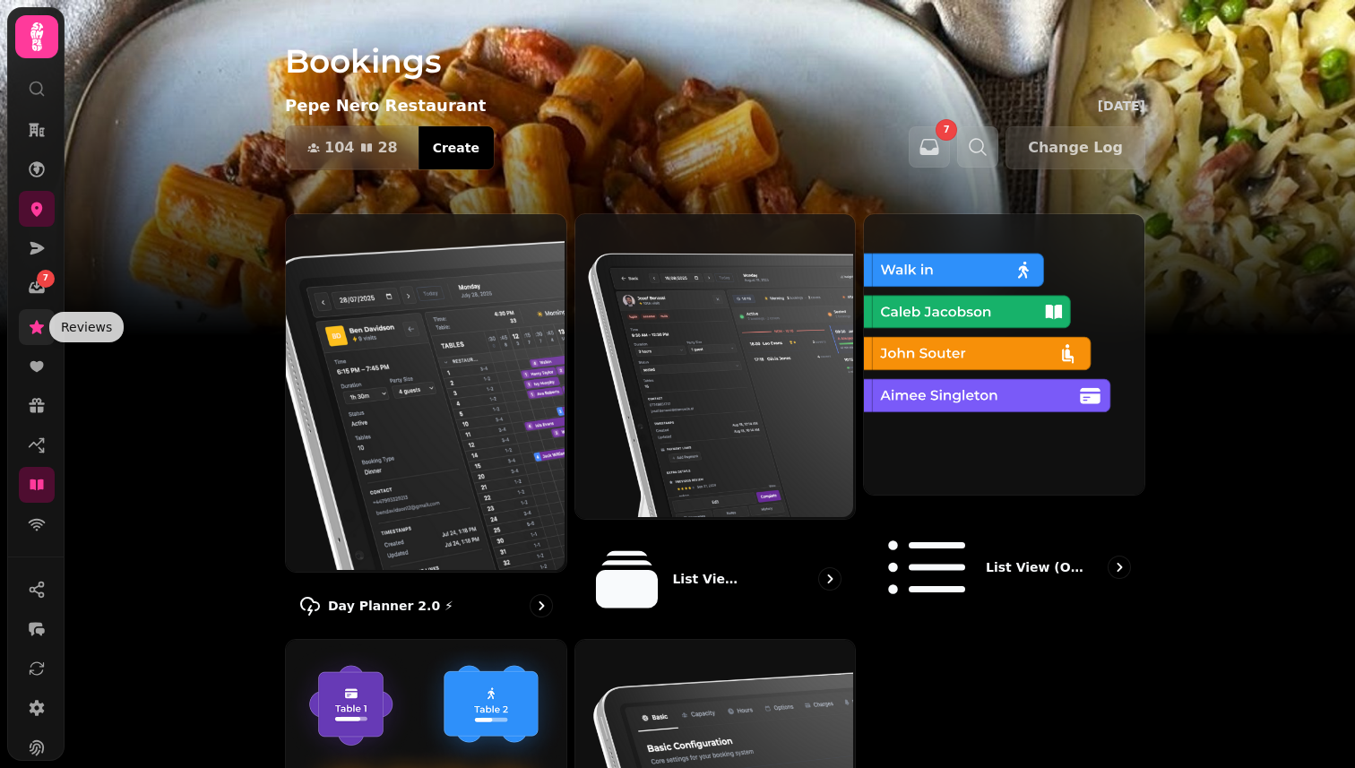
click at [30, 333] on icon at bounding box center [37, 327] width 18 height 18
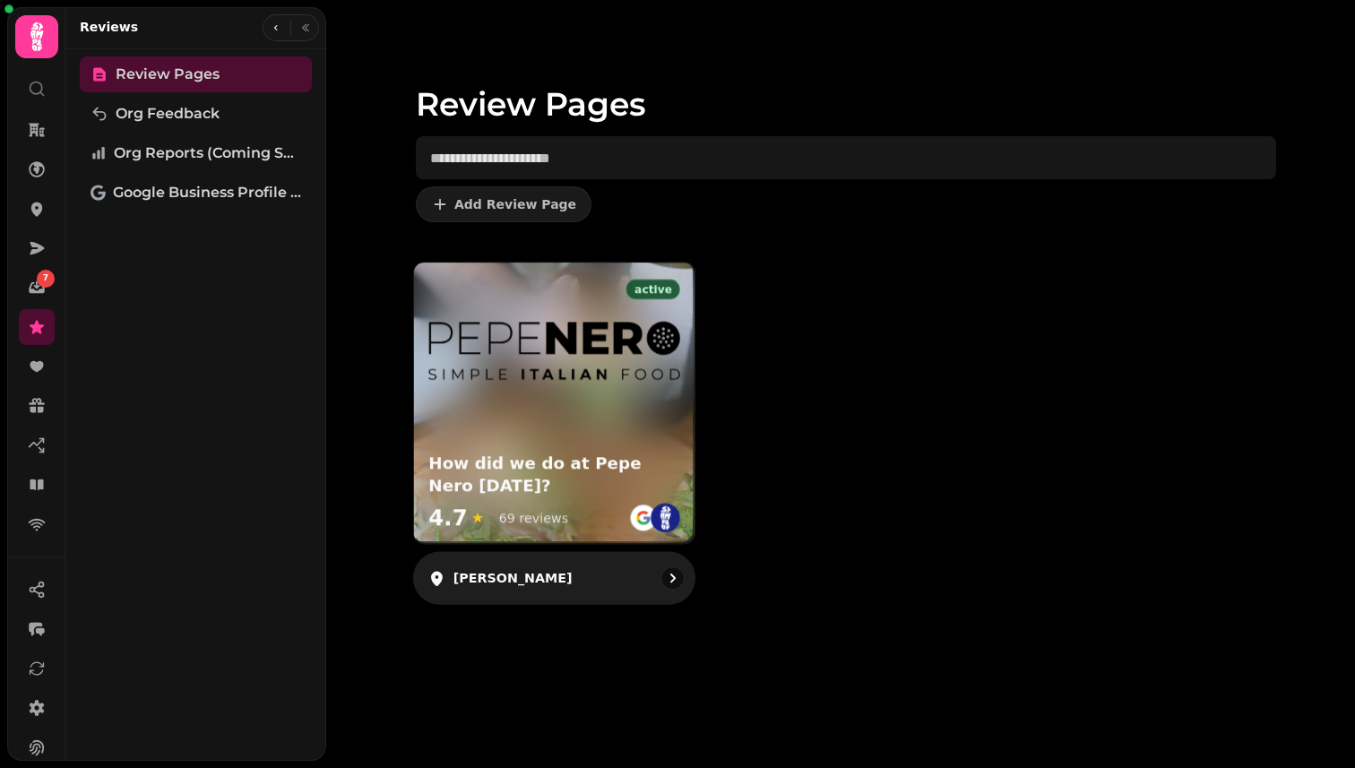
click at [602, 413] on div "active How did we do at Pepe Nero [DATE]? 4.7 ★ 69 reviews" at bounding box center [554, 403] width 281 height 281
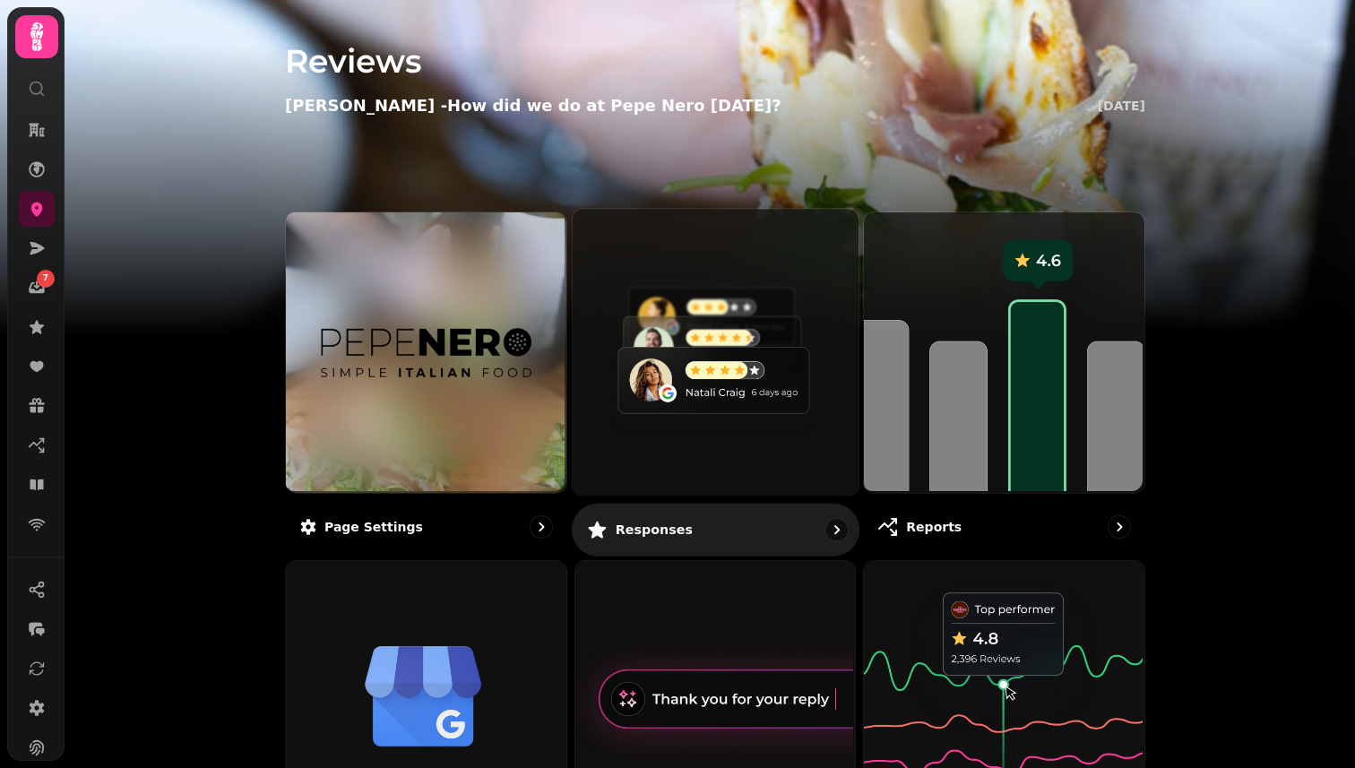
click at [723, 351] on img at bounding box center [713, 350] width 286 height 286
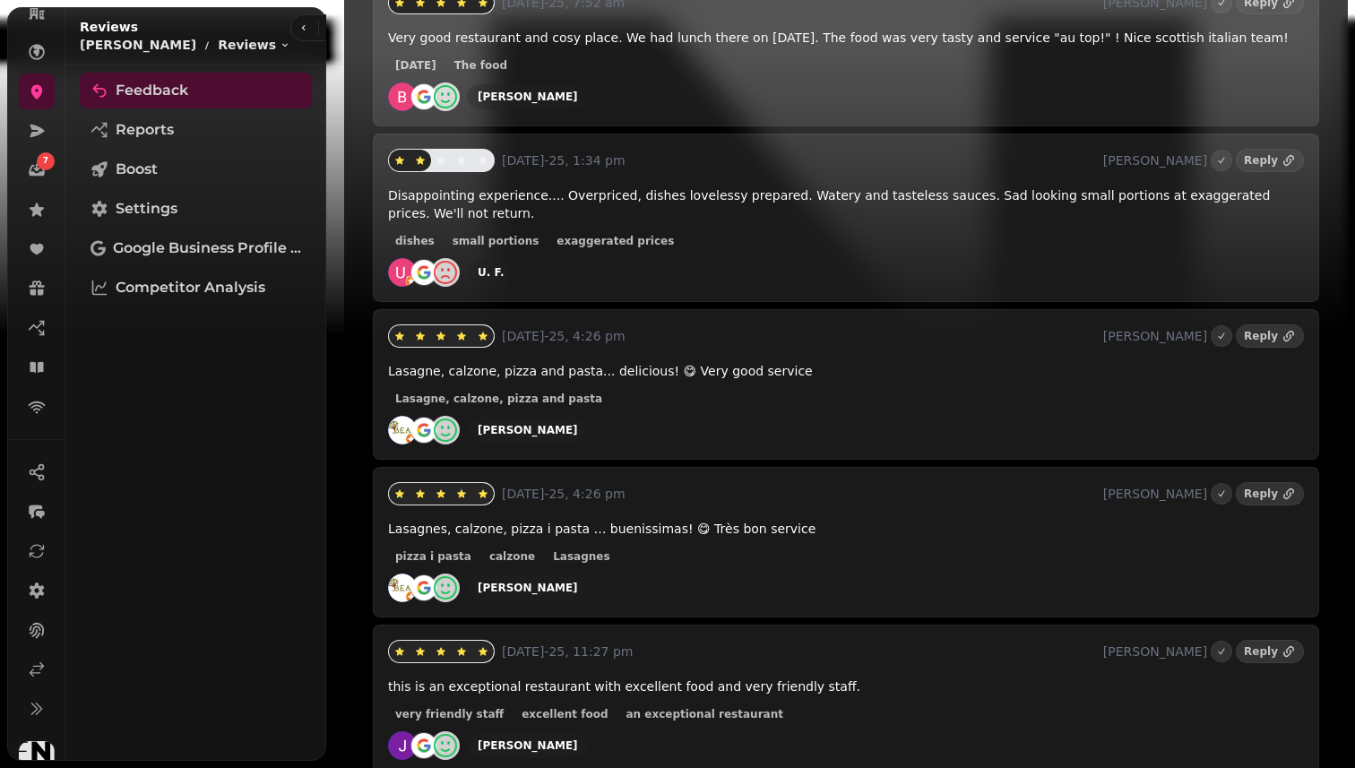
scroll to position [142, 0]
click at [30, 658] on link at bounding box center [37, 646] width 36 height 36
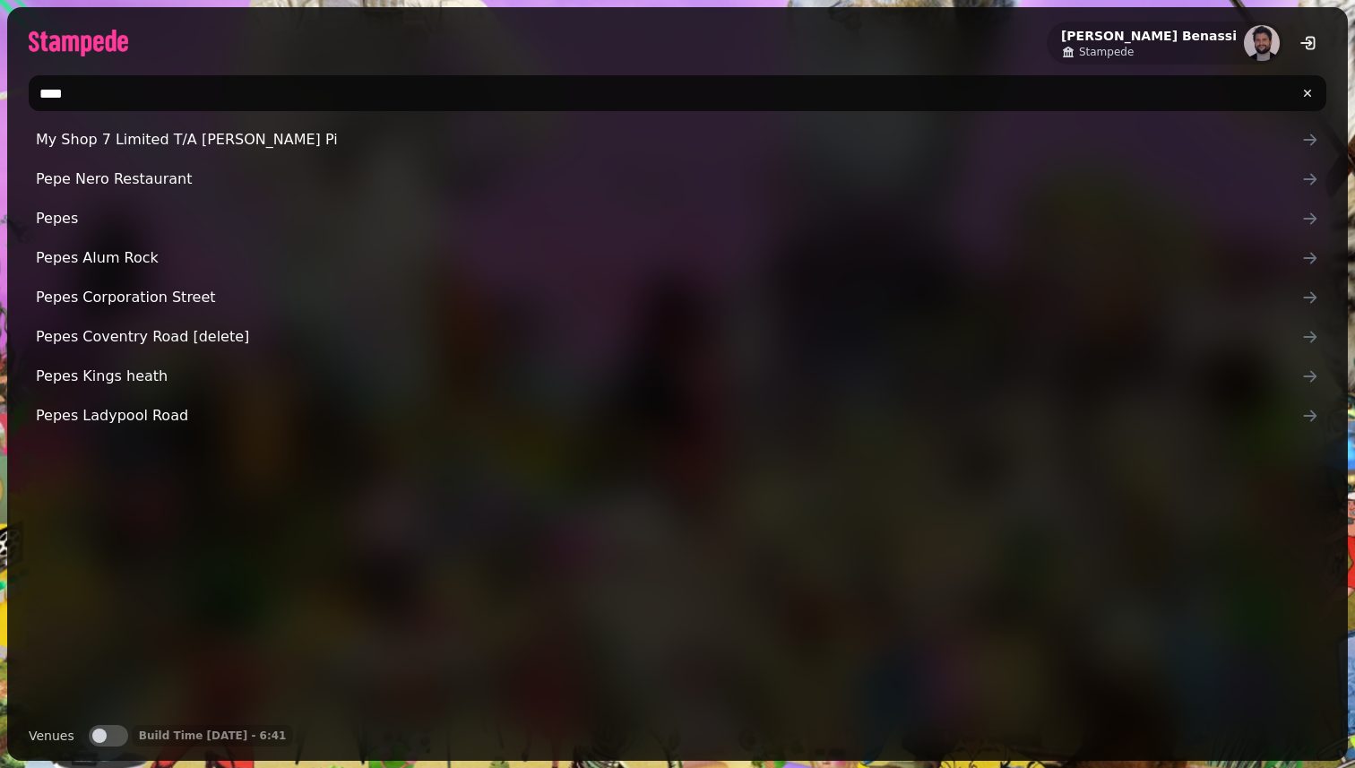
click at [395, 96] on input "****" at bounding box center [678, 93] width 1298 height 36
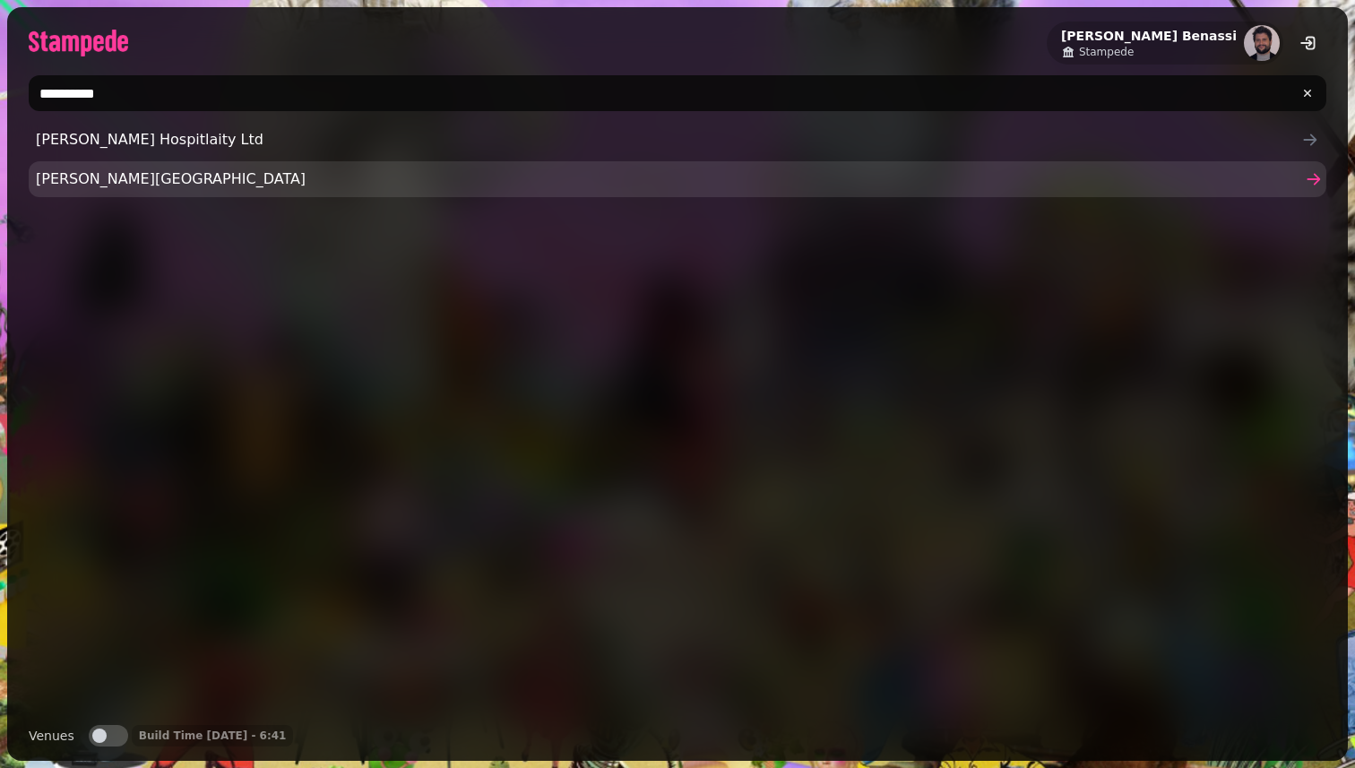
type input "**********"
click at [245, 178] on span "[PERSON_NAME][GEOGRAPHIC_DATA]" at bounding box center [669, 180] width 1266 height 22
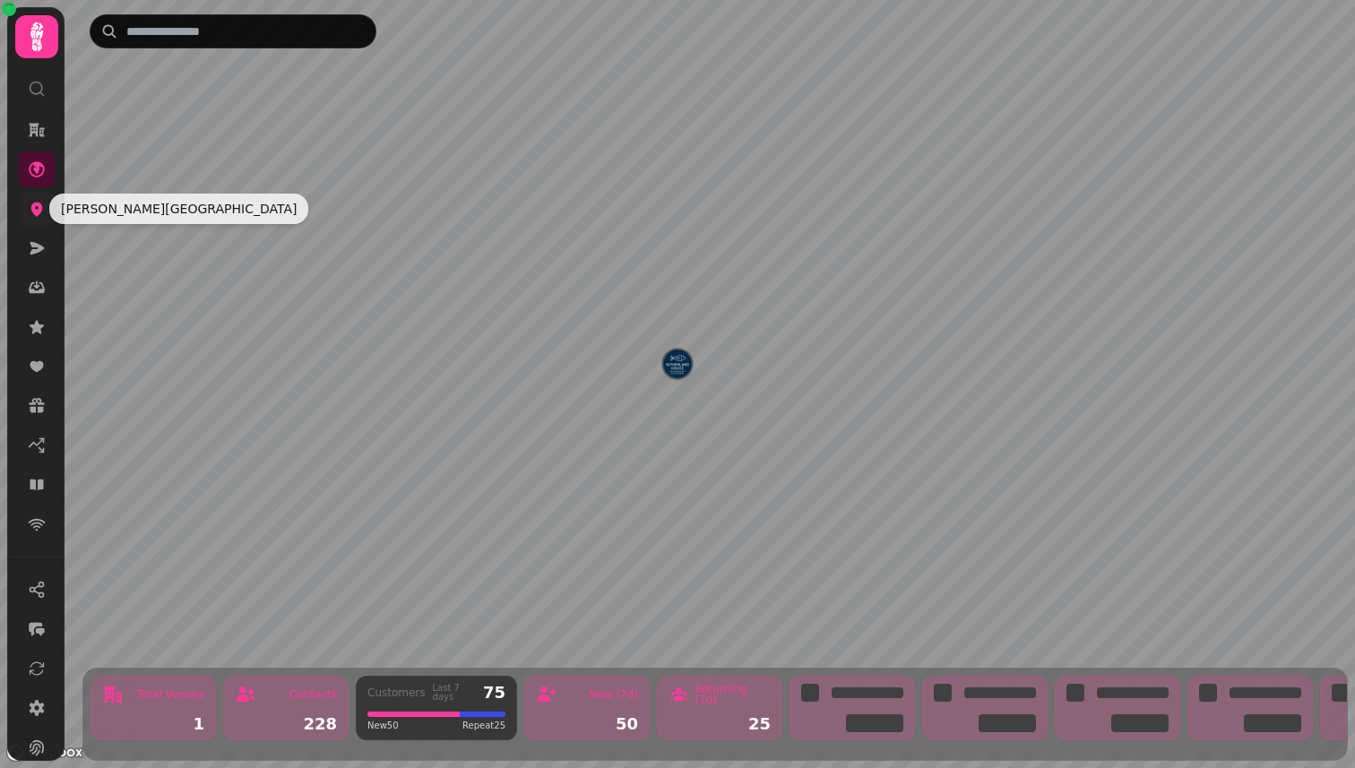
click at [34, 205] on icon at bounding box center [37, 210] width 12 height 14
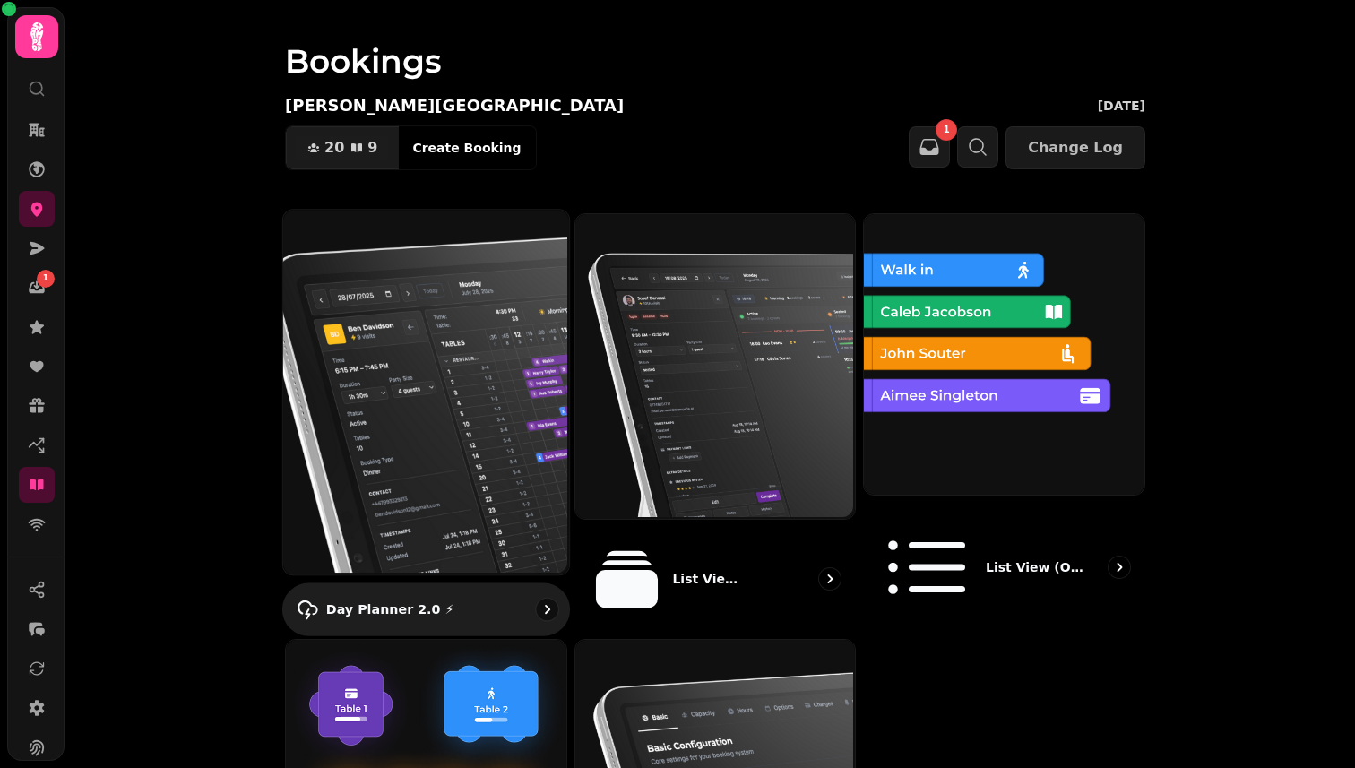
click at [454, 337] on img at bounding box center [424, 390] width 286 height 365
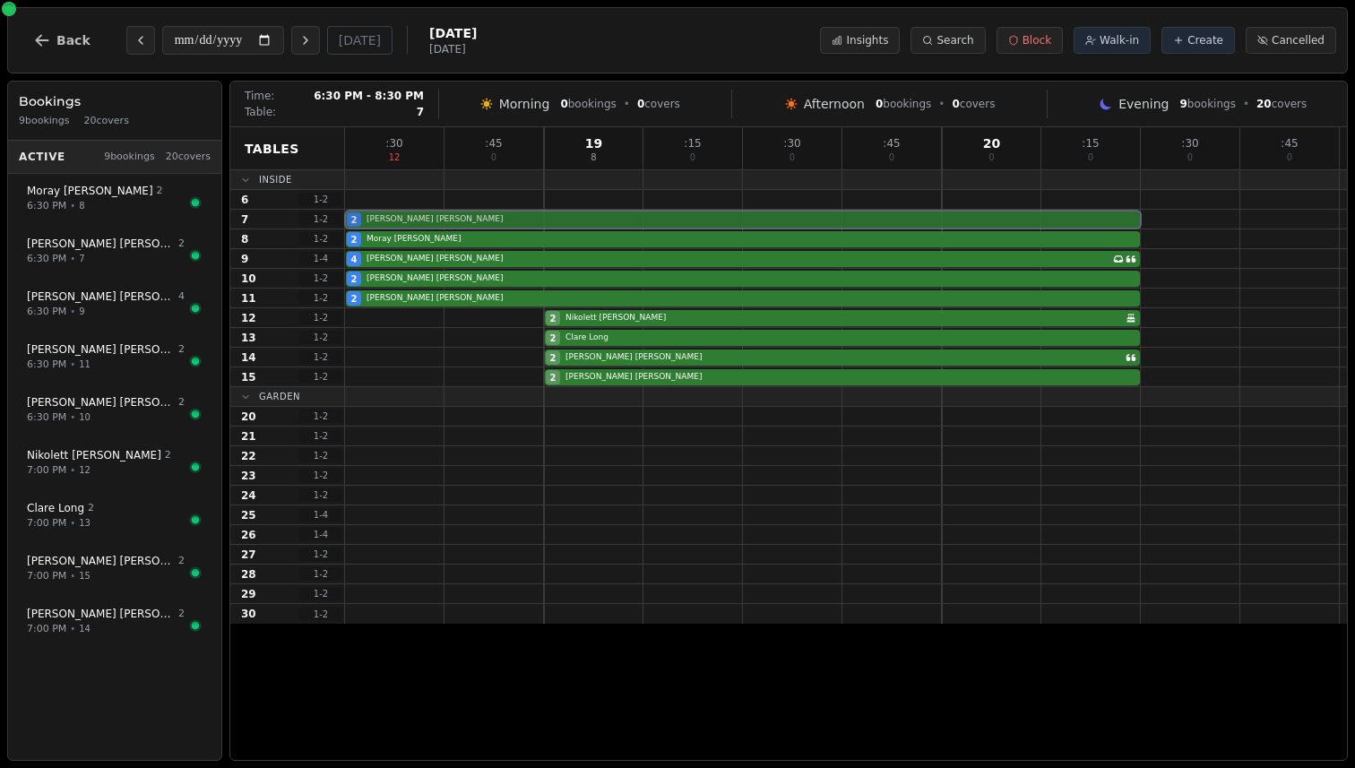
click at [419, 227] on div "2 [PERSON_NAME]" at bounding box center [846, 220] width 1002 height 20
select select "****"
select select "*"
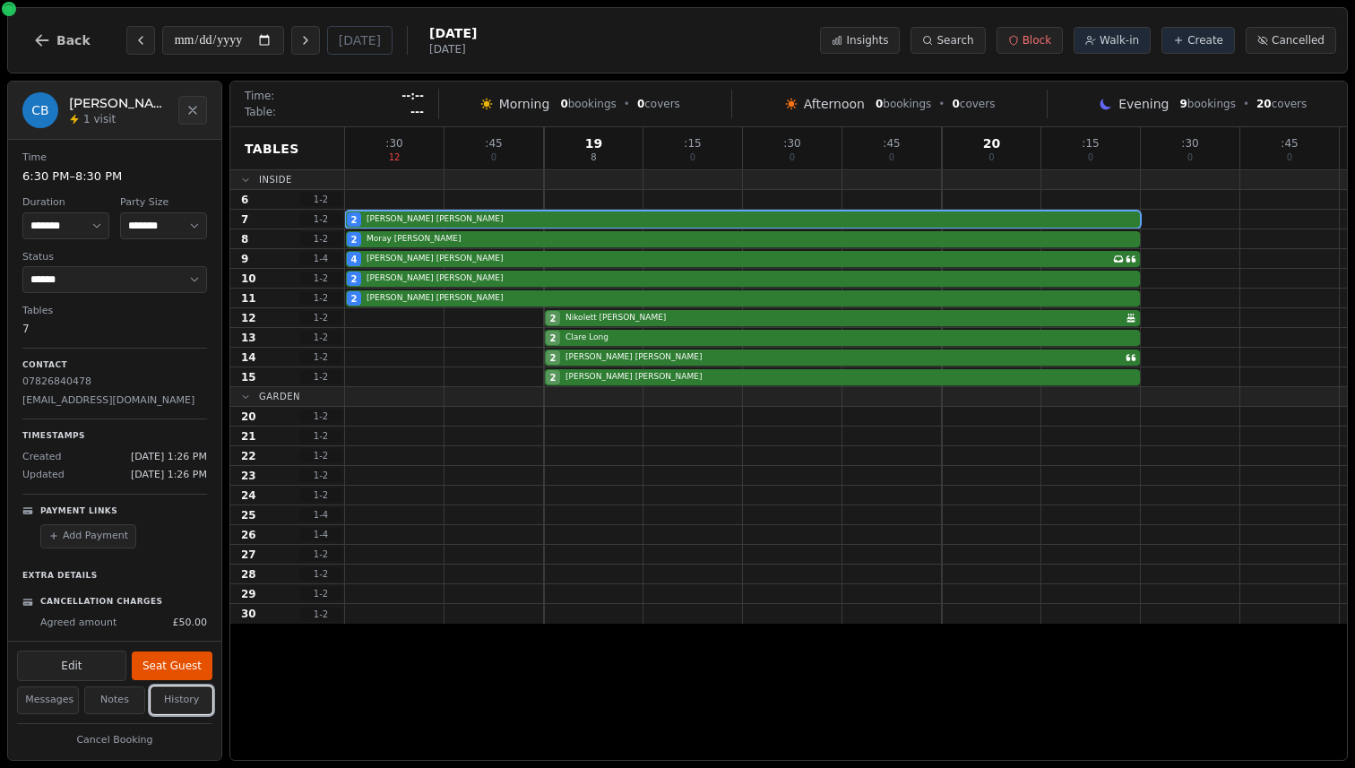
click at [172, 701] on button "History" at bounding box center [182, 701] width 62 height 28
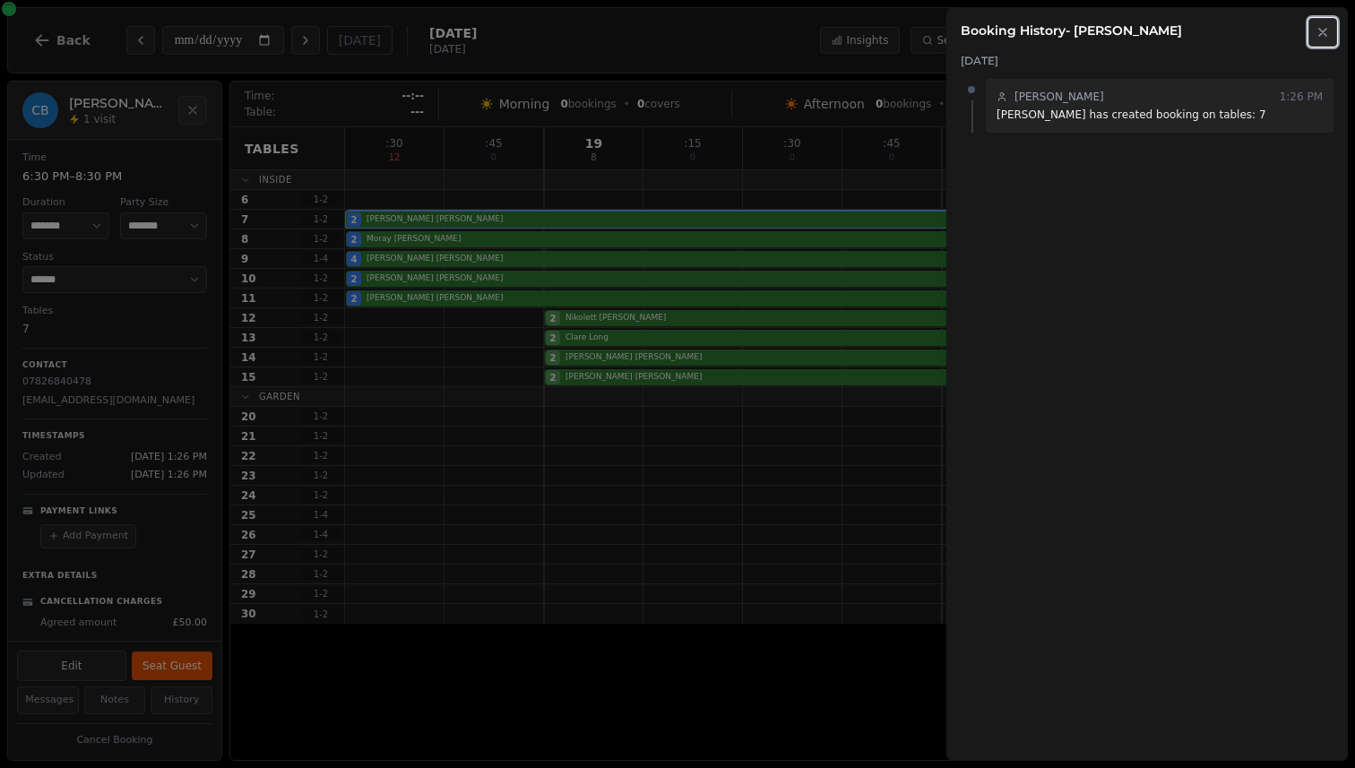
click at [1318, 35] on icon "button" at bounding box center [1323, 32] width 14 height 14
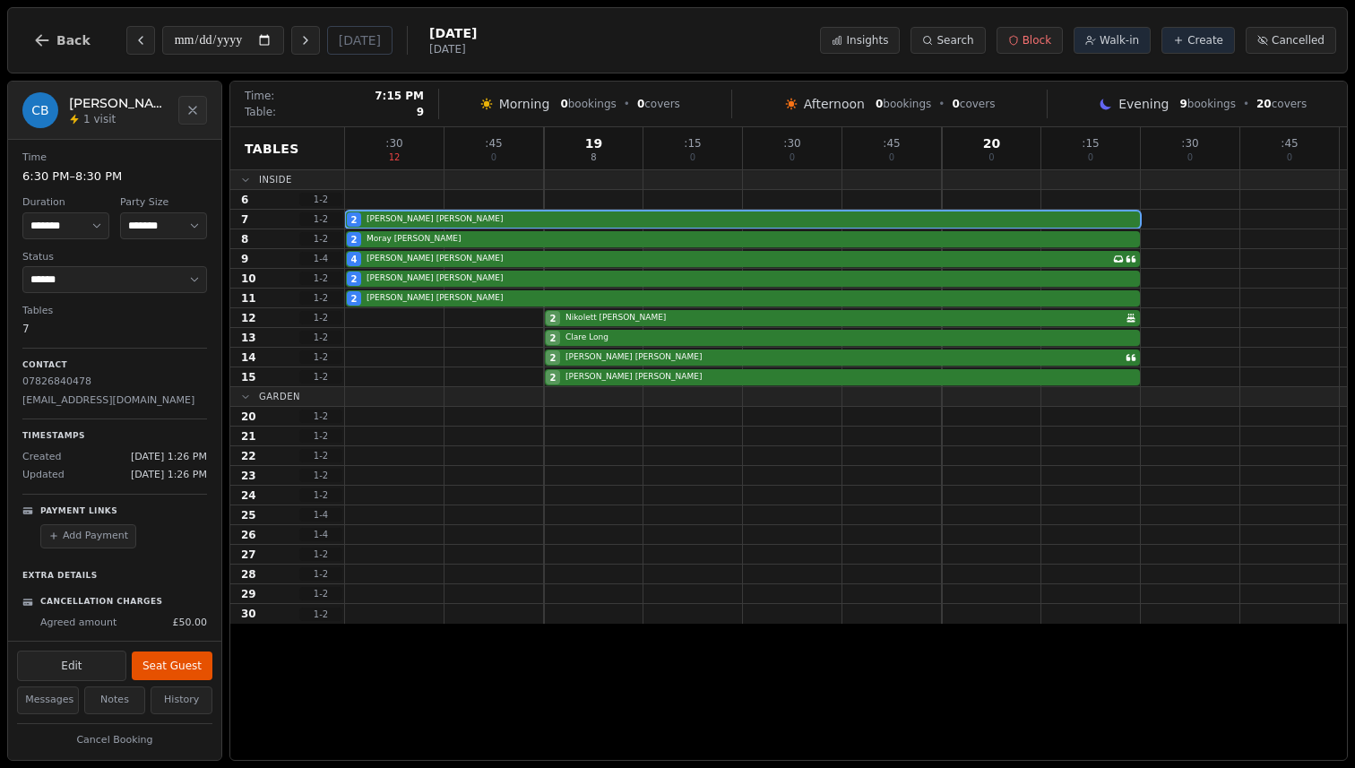
click at [671, 267] on div at bounding box center [694, 258] width 100 height 19
select select "*"
select select "****"
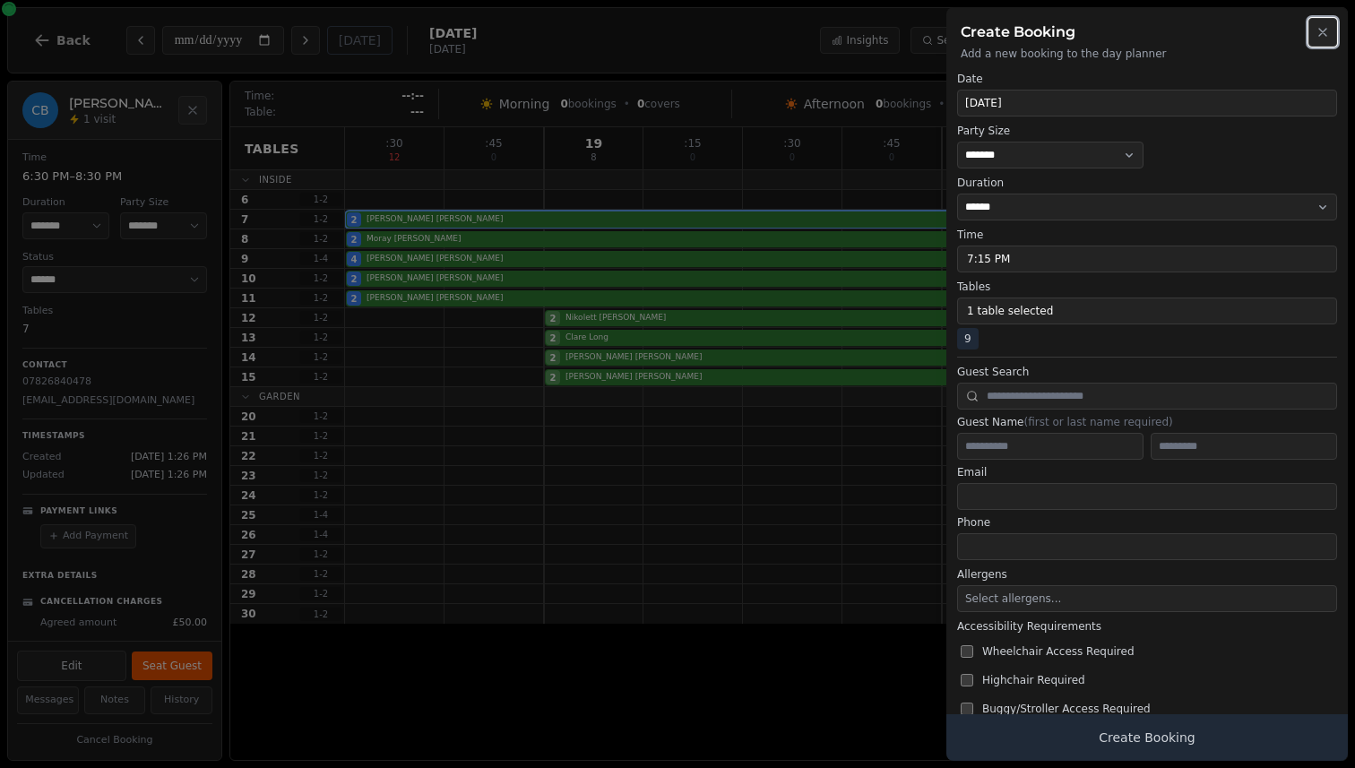
click at [1327, 36] on icon "button" at bounding box center [1323, 32] width 14 height 14
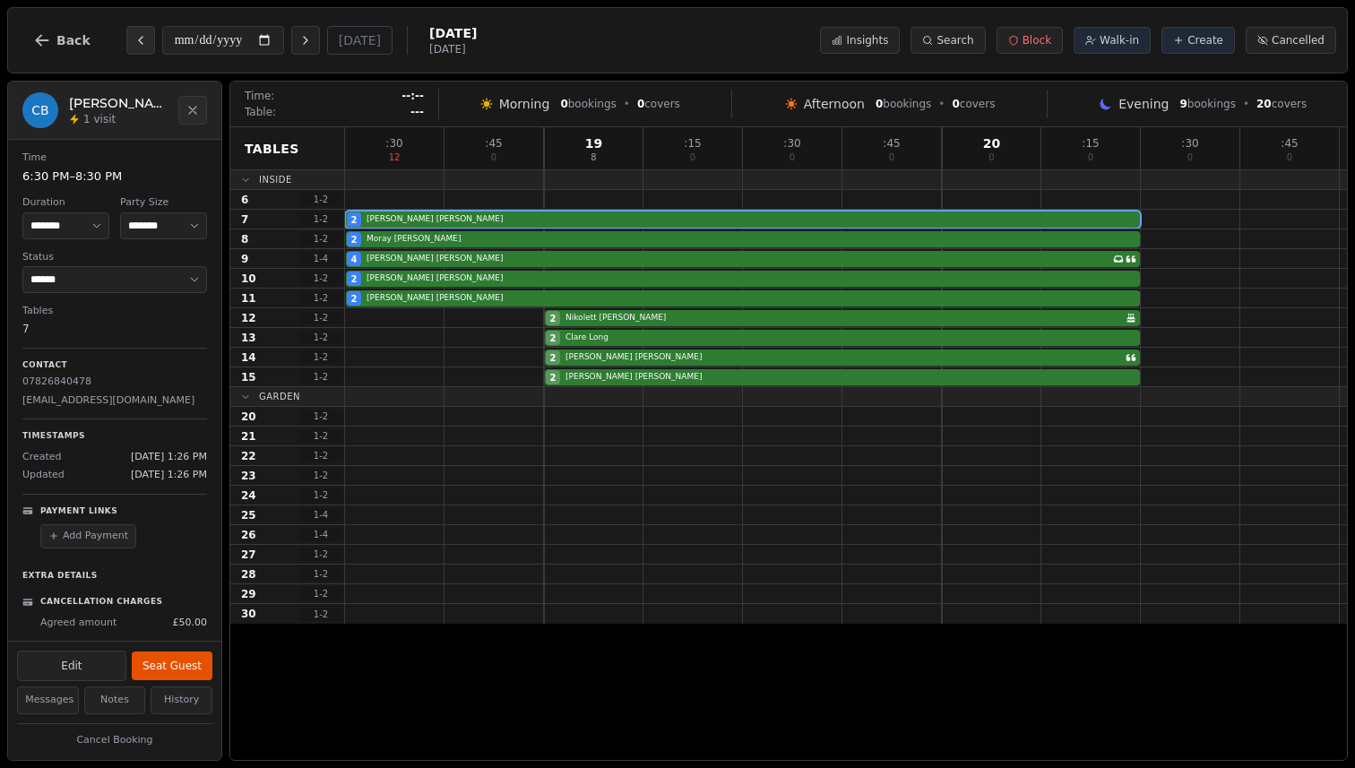
click at [136, 46] on icon "Previous day" at bounding box center [141, 40] width 14 height 14
type input "**********"
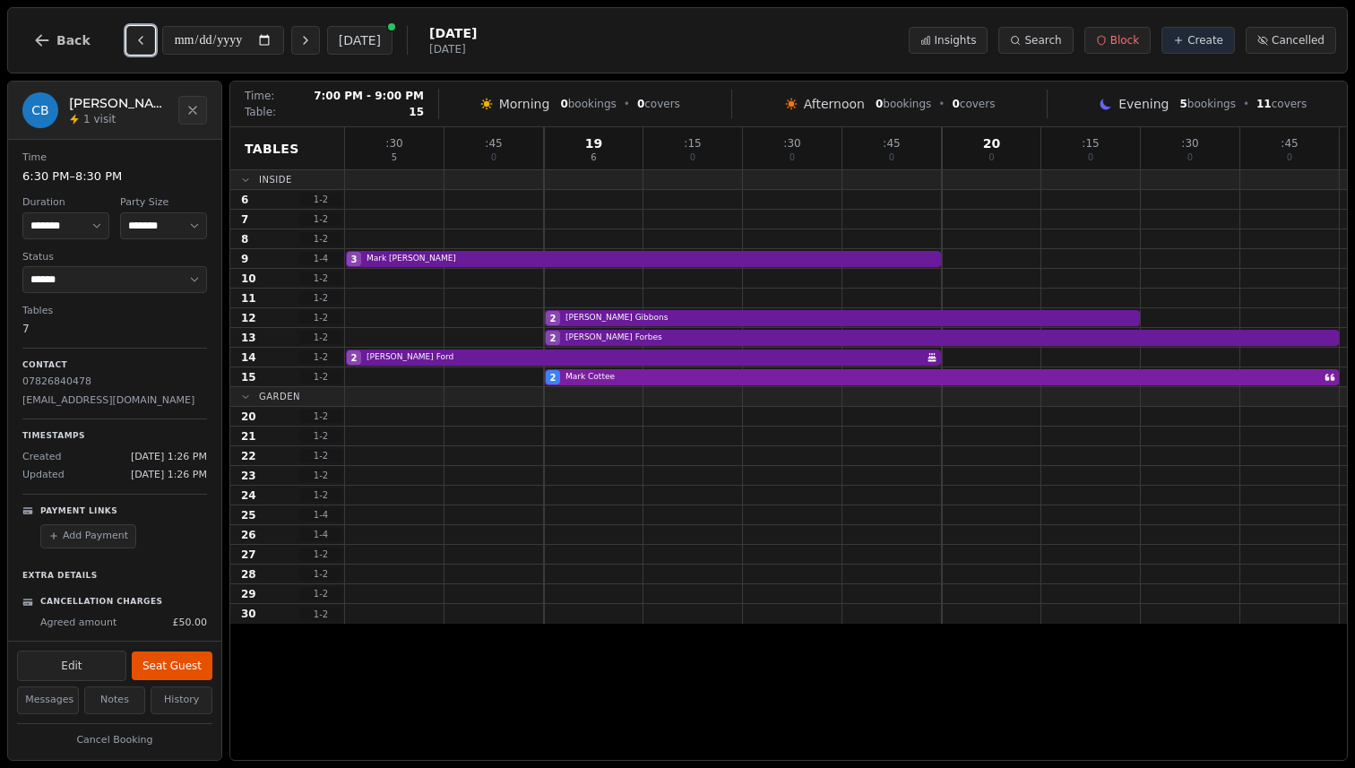
click at [719, 379] on div "2 [PERSON_NAME]" at bounding box center [846, 378] width 1002 height 20
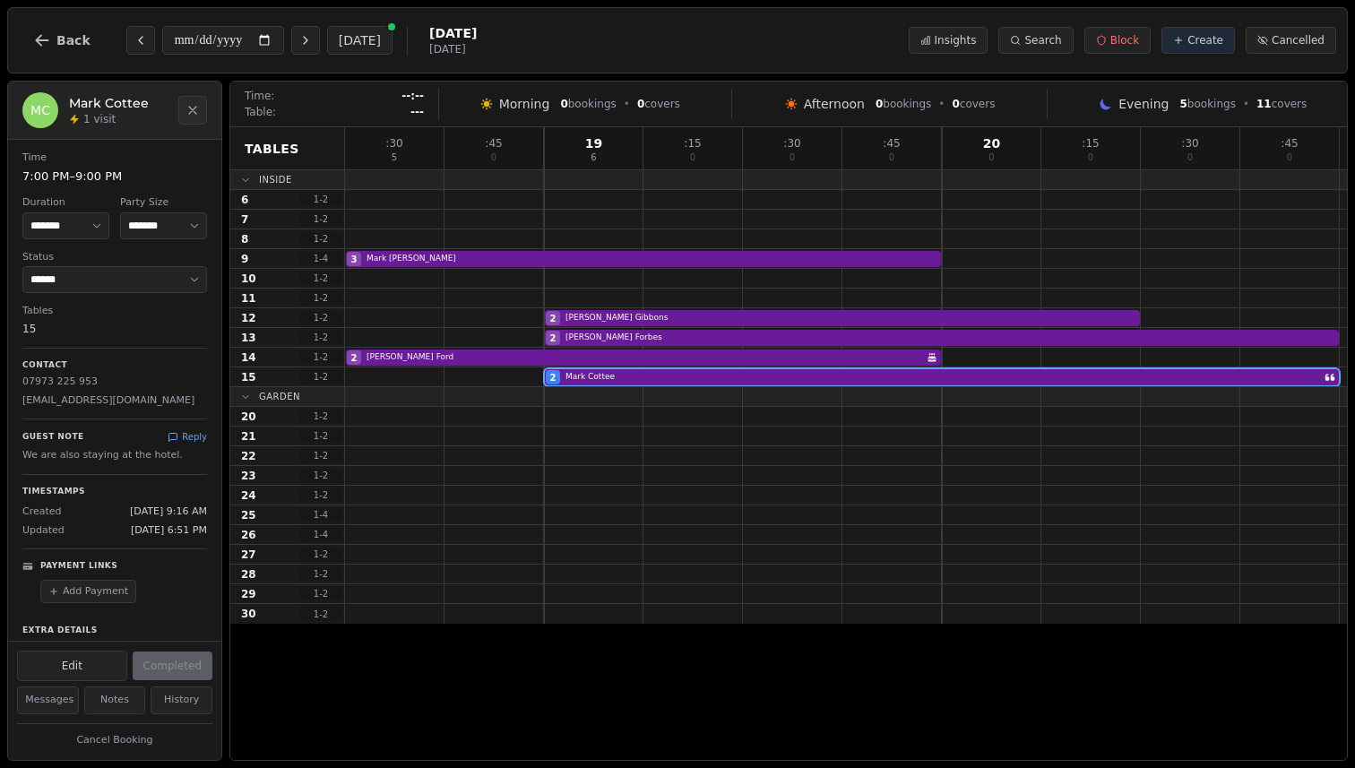
click at [104, 399] on p "[EMAIL_ADDRESS][DOMAIN_NAME]" at bounding box center [114, 401] width 185 height 15
copy p "[EMAIL_ADDRESS][DOMAIN_NAME]"
click at [72, 53] on button "Back" at bounding box center [62, 40] width 86 height 43
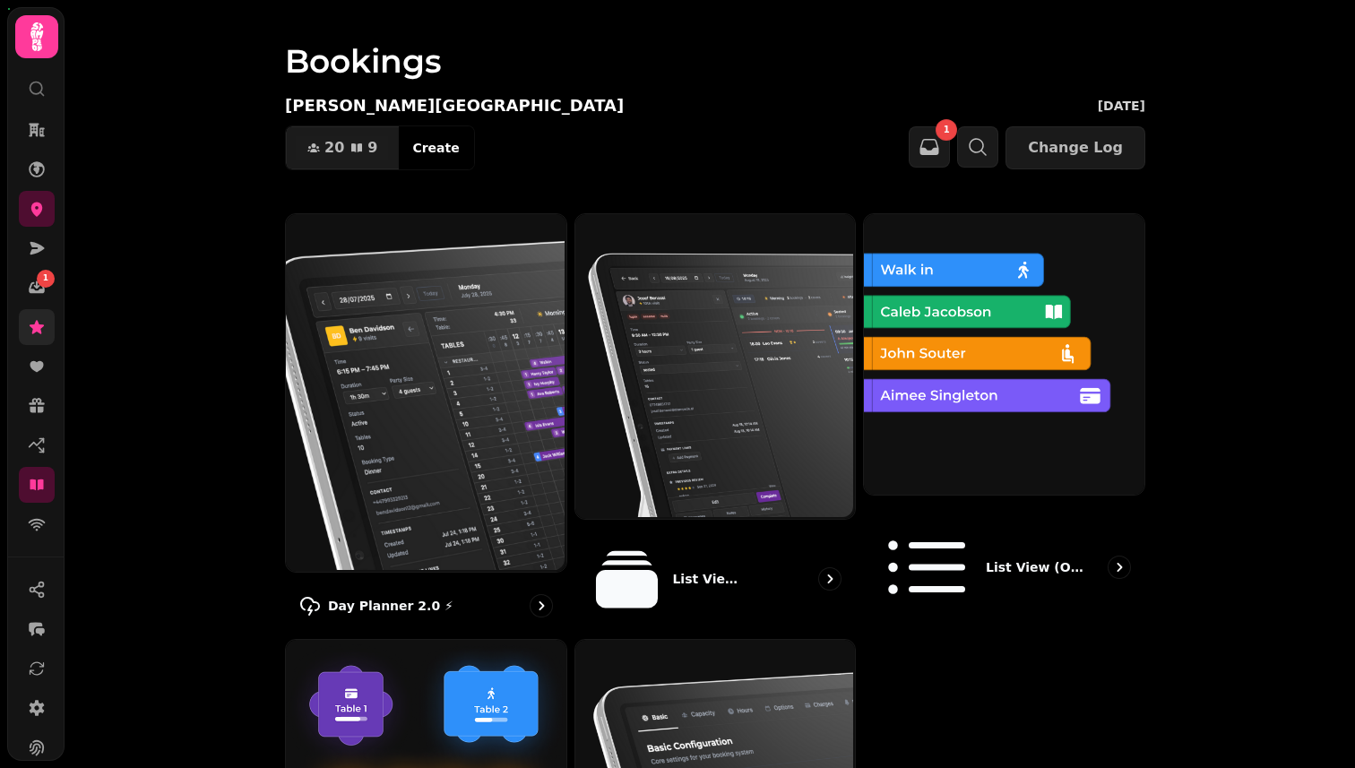
click at [47, 319] on link at bounding box center [37, 327] width 36 height 36
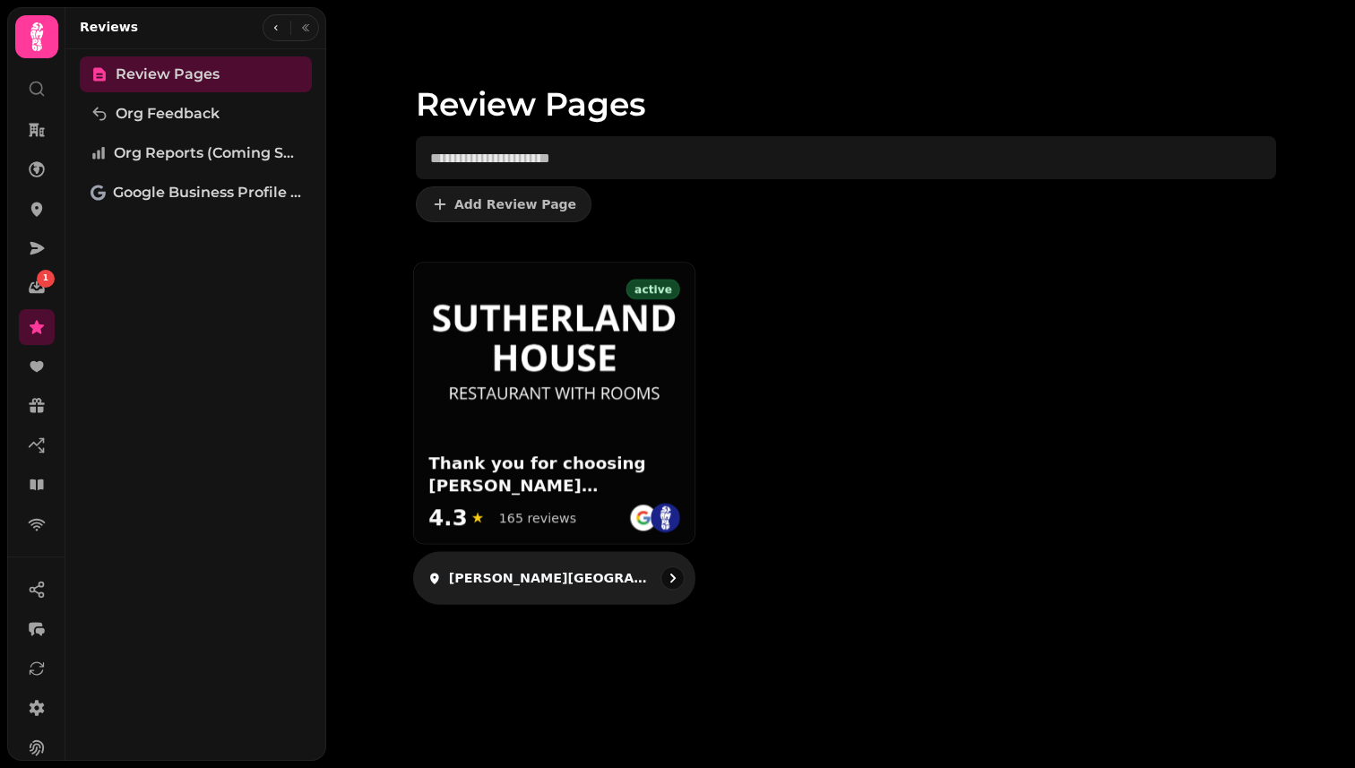
click at [596, 429] on div "active Thank you for choosing [PERSON_NAME][GEOGRAPHIC_DATA] – we hope you enjo…" at bounding box center [554, 403] width 281 height 281
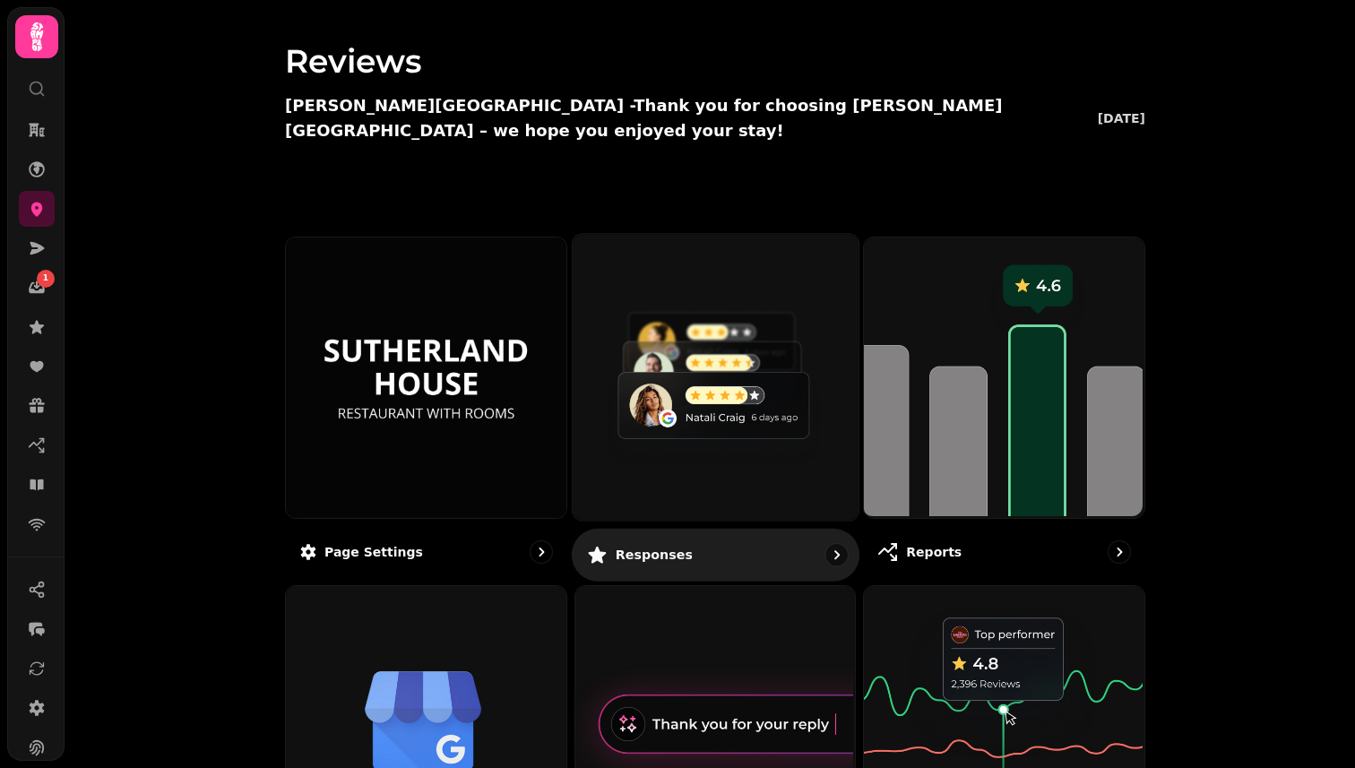
click at [663, 438] on img at bounding box center [713, 375] width 286 height 286
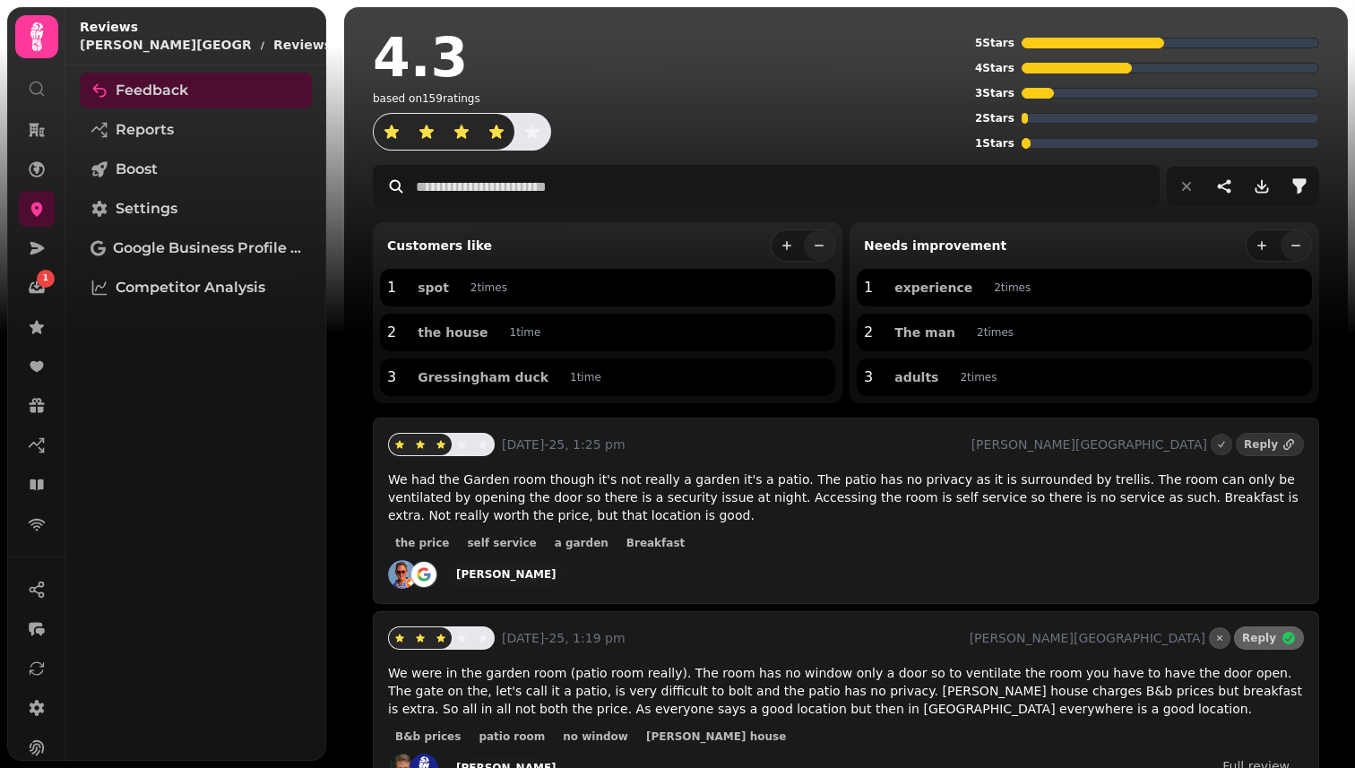
click at [349, 27] on button "button" at bounding box center [360, 28] width 22 height 22
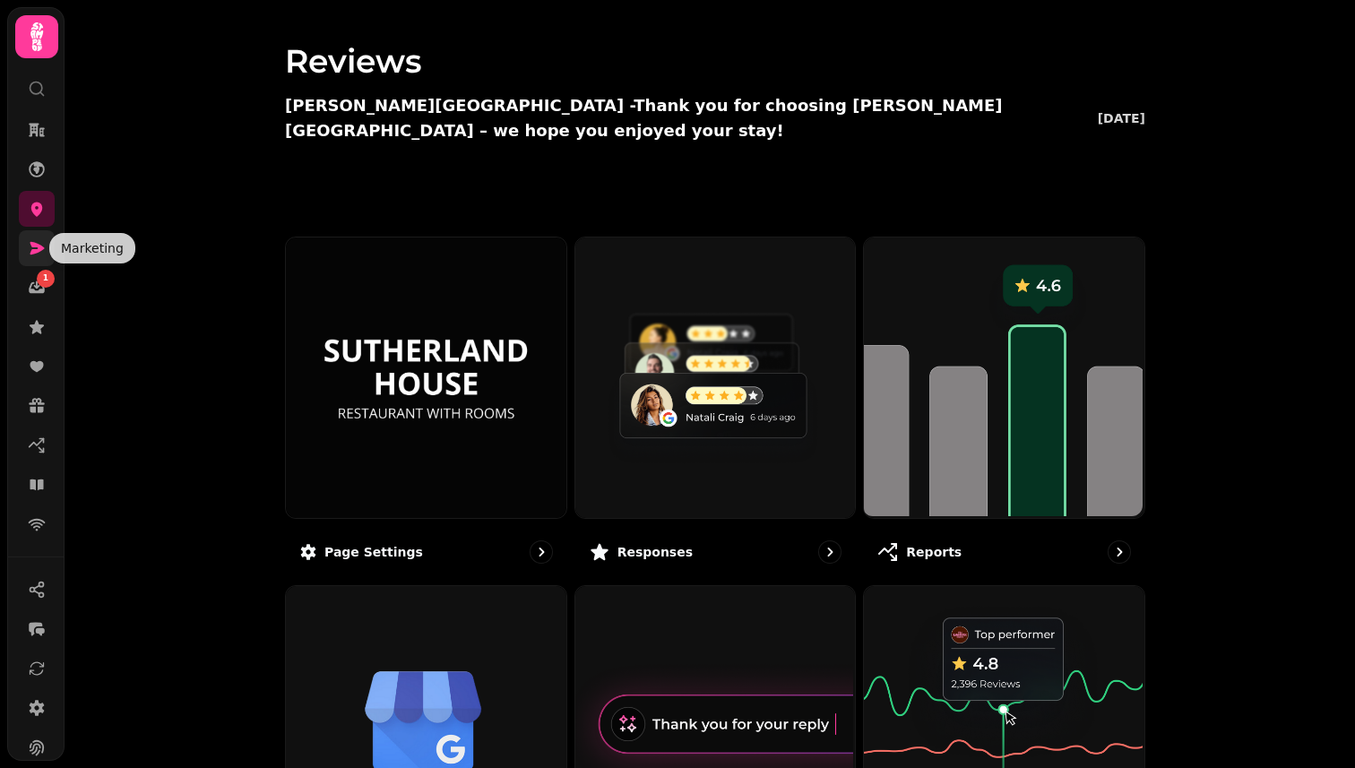
click at [28, 244] on icon at bounding box center [37, 248] width 18 height 18
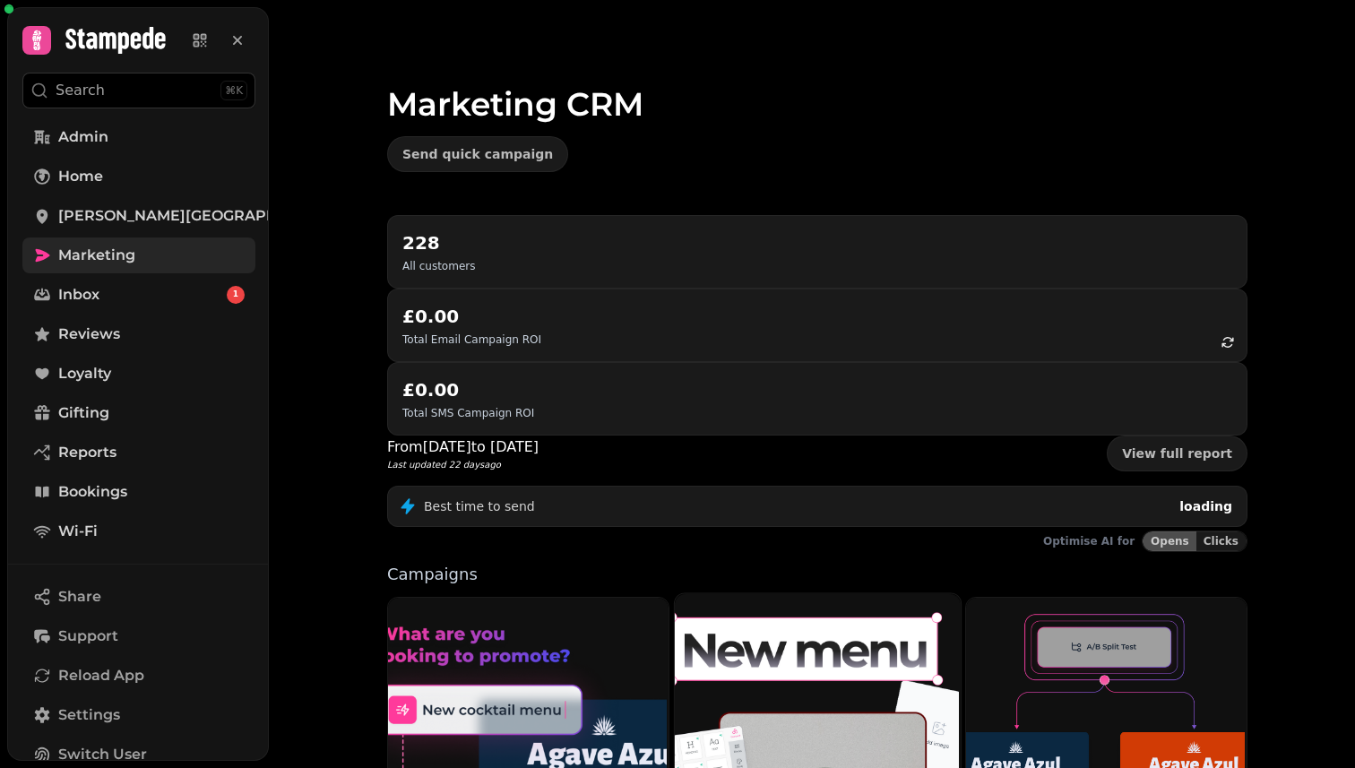
click at [796, 592] on img at bounding box center [815, 770] width 286 height 357
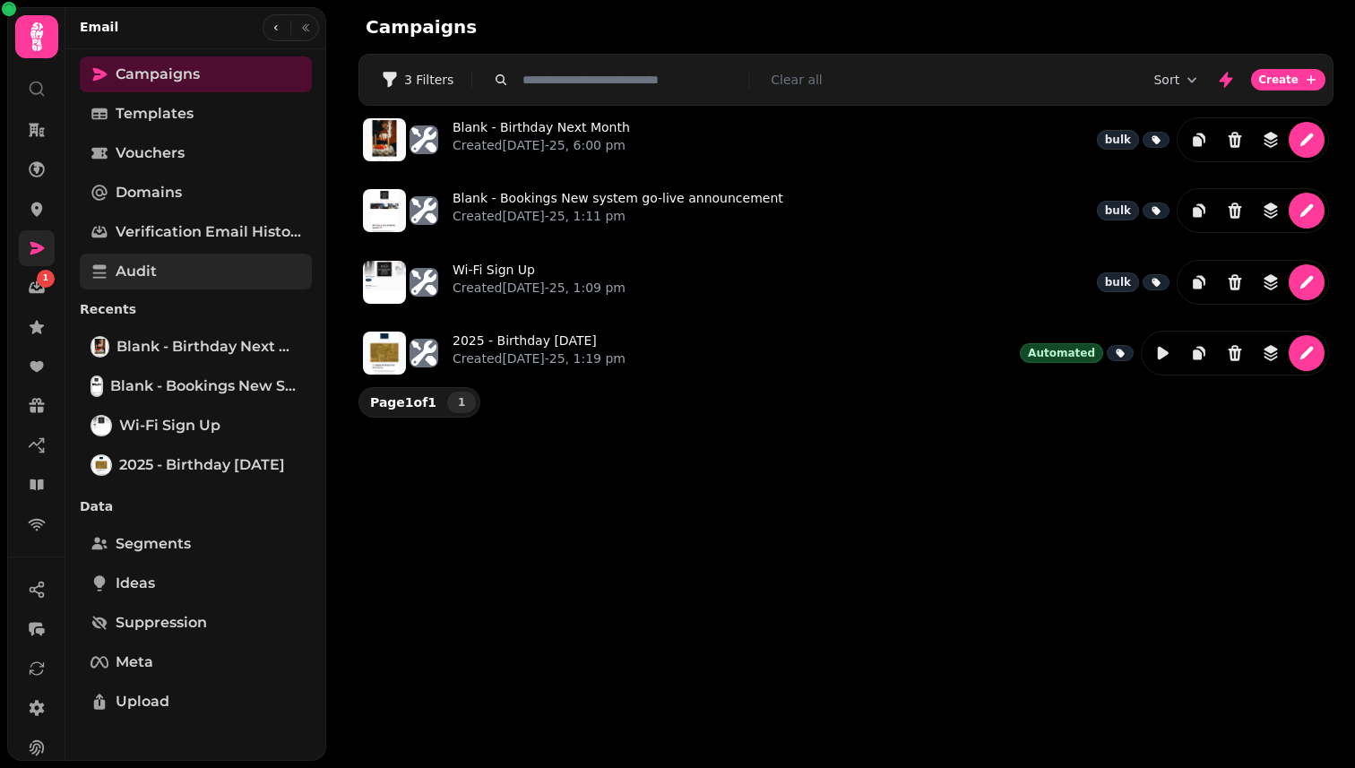
click at [191, 274] on link "Audit" at bounding box center [196, 272] width 232 height 36
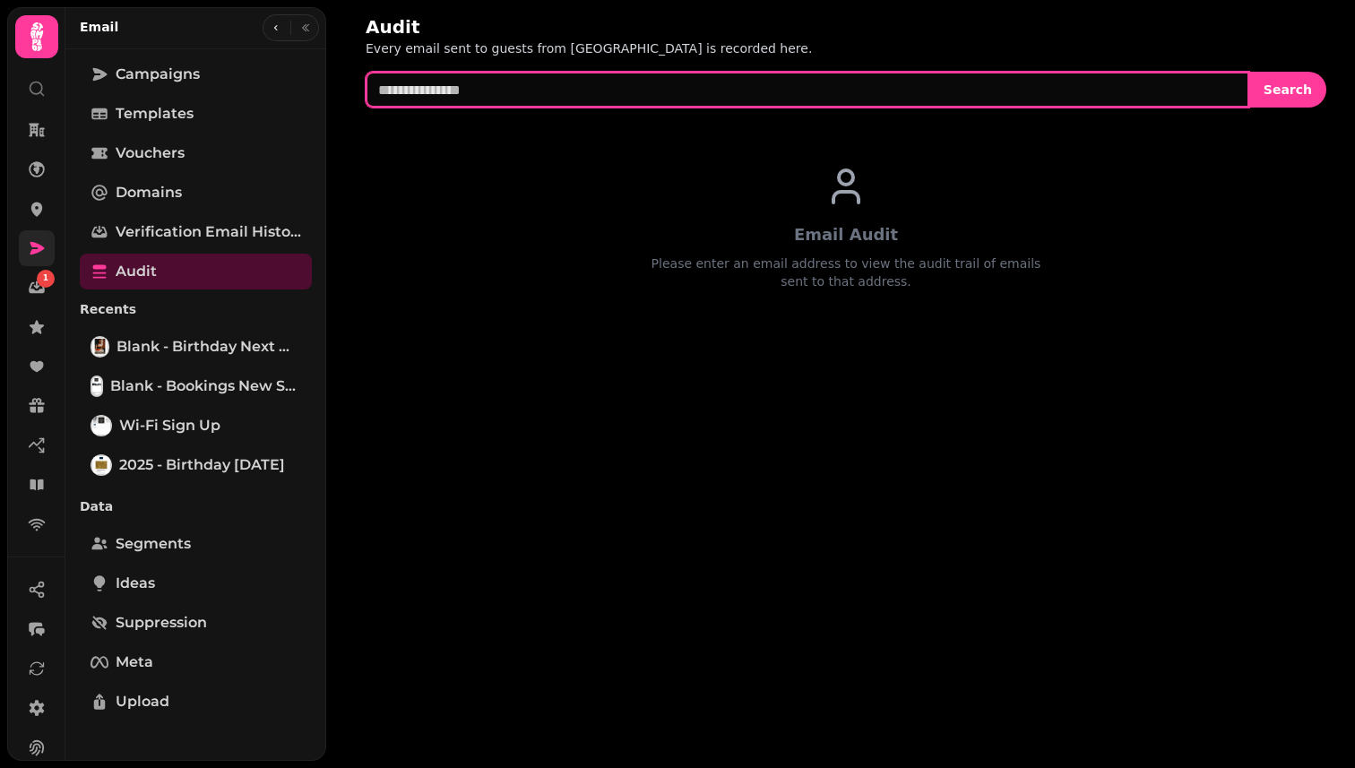
click at [543, 97] on input "text" at bounding box center [808, 90] width 884 height 36
paste input "**********"
type input "**********"
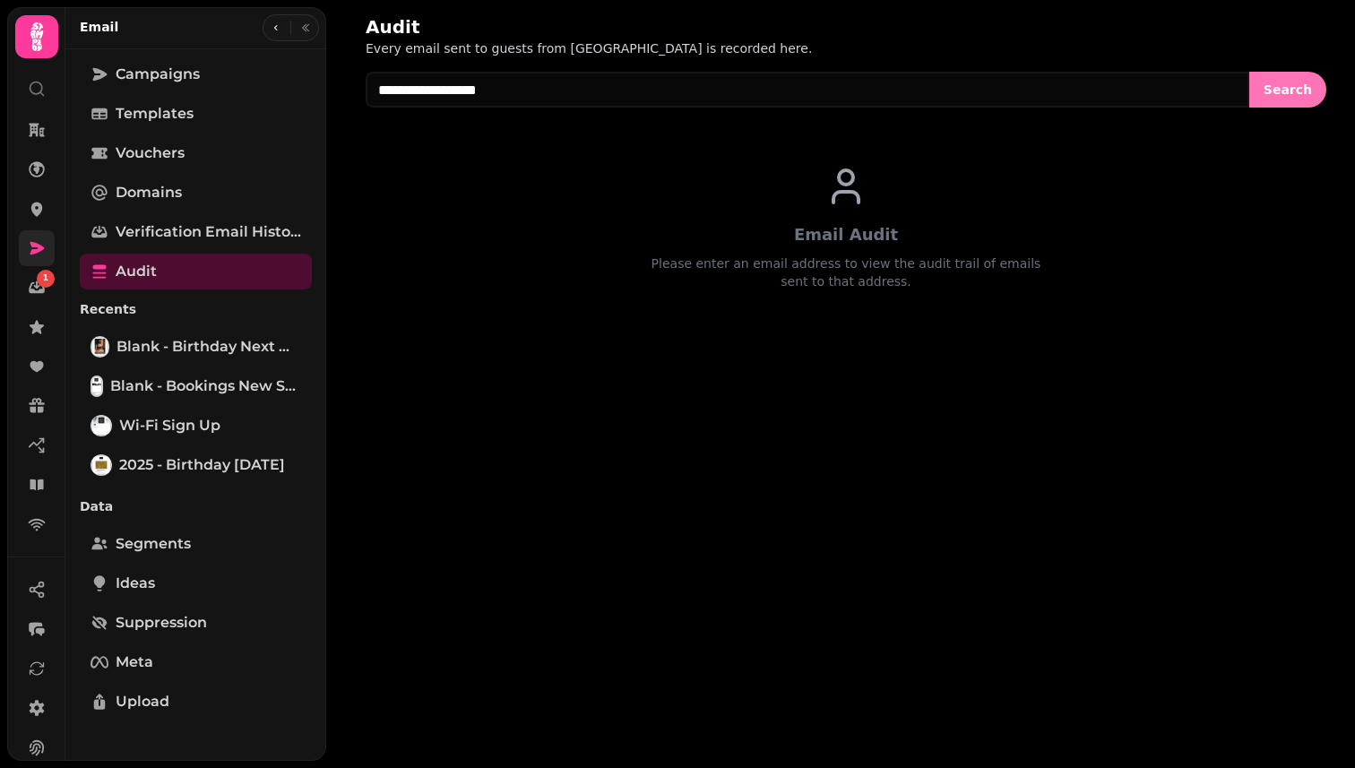
click at [1288, 91] on span "Search" at bounding box center [1288, 89] width 48 height 13
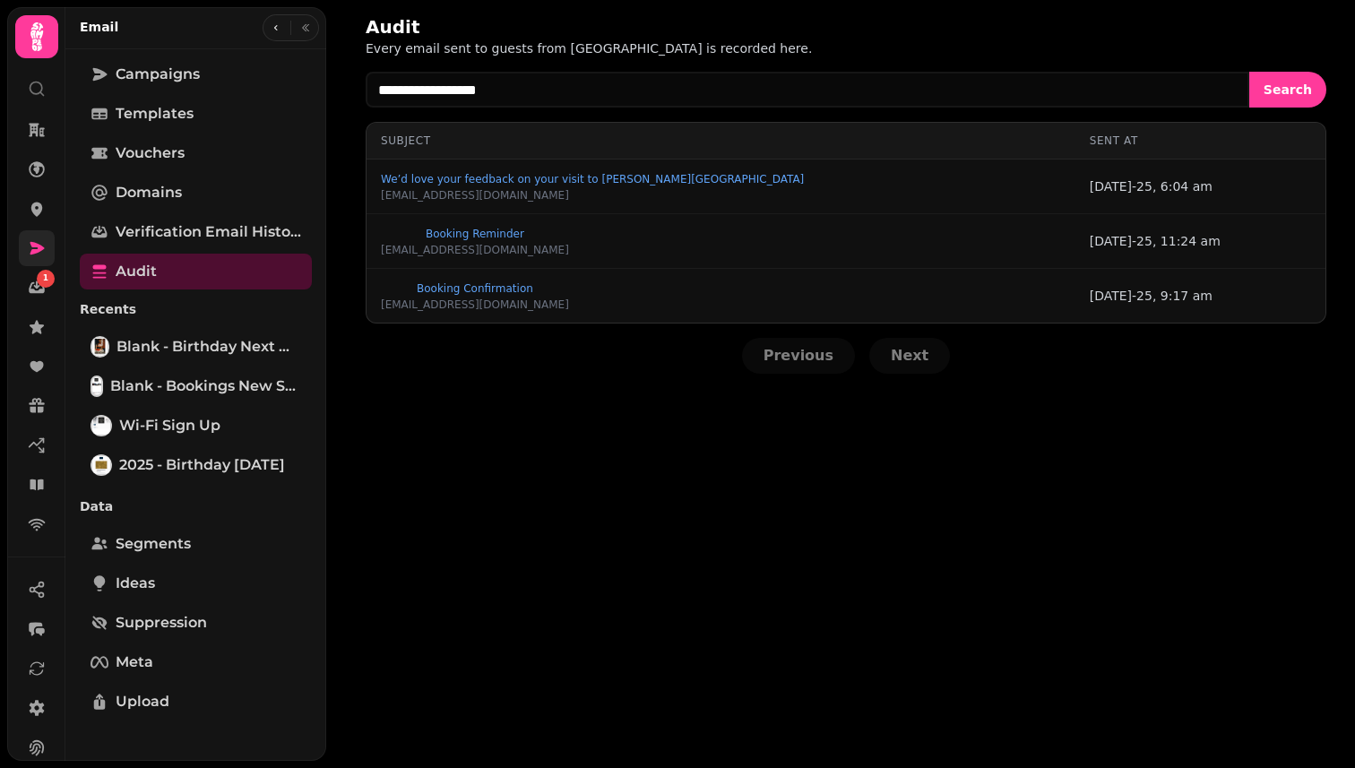
click at [627, 452] on div "**********" at bounding box center [840, 384] width 1029 height 768
click at [282, 29] on button "button" at bounding box center [276, 28] width 22 height 22
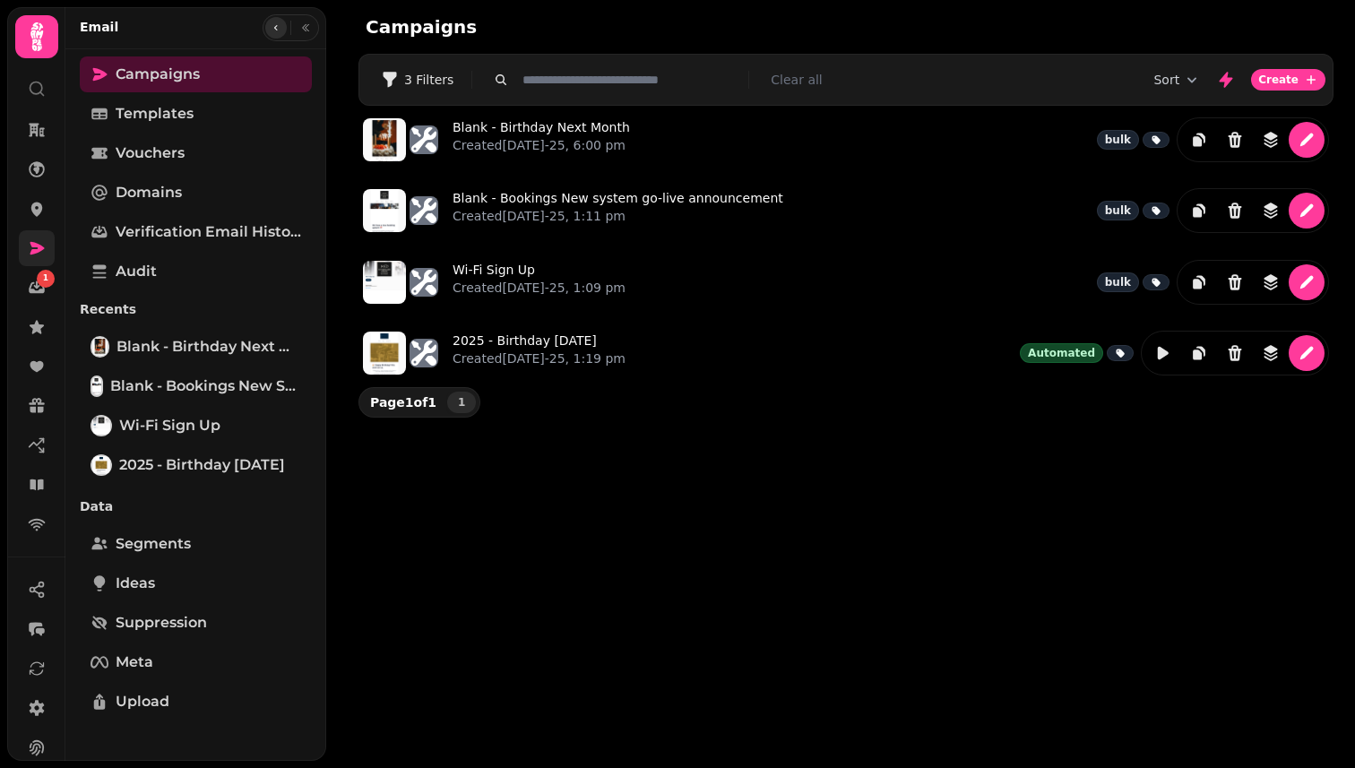
click at [282, 29] on button "button" at bounding box center [276, 28] width 22 height 22
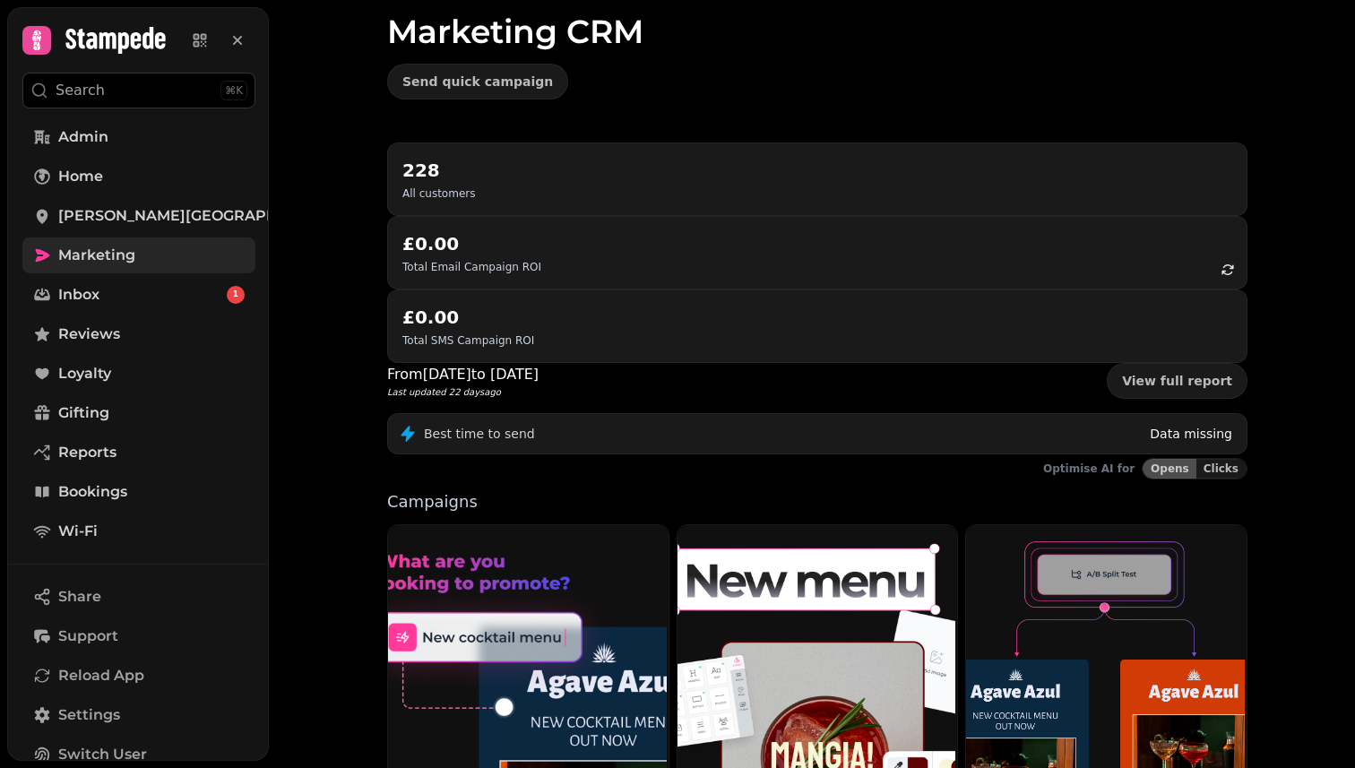
scroll to position [351, 0]
